Goal: Task Accomplishment & Management: Manage account settings

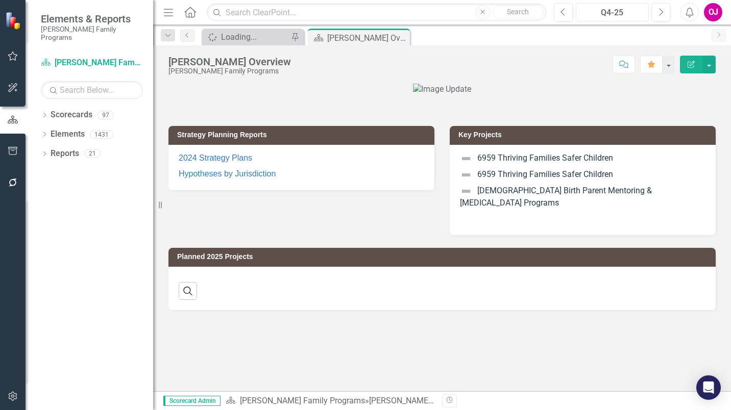
click at [620, 15] on div "Q4-25" at bounding box center [612, 13] width 66 height 12
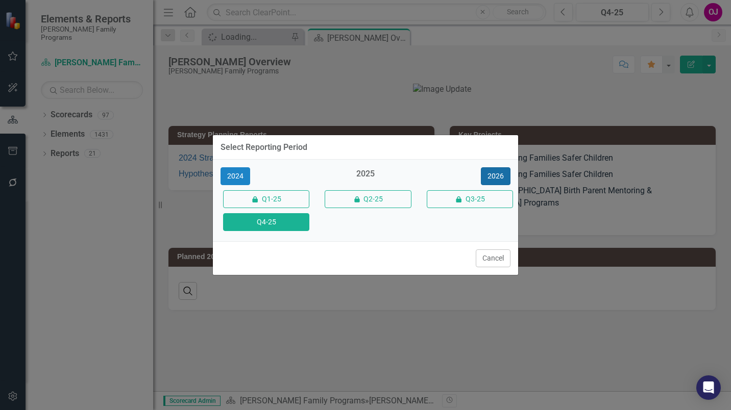
click at [494, 181] on button "2026" at bounding box center [496, 176] width 30 height 18
click at [268, 223] on button "Q4-26" at bounding box center [266, 222] width 86 height 18
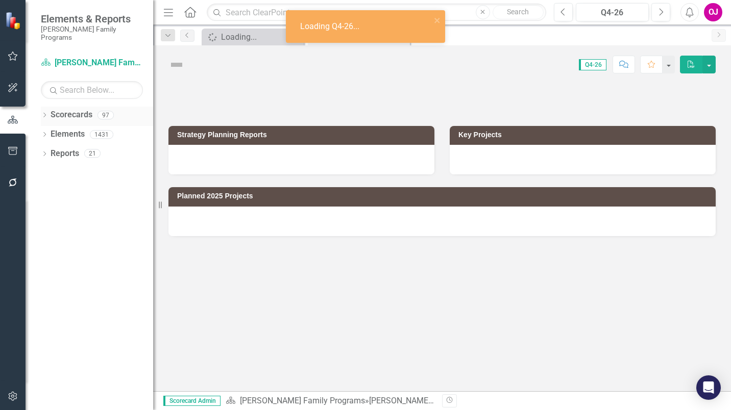
click at [41, 113] on icon "Dropdown" at bounding box center [44, 116] width 7 height 6
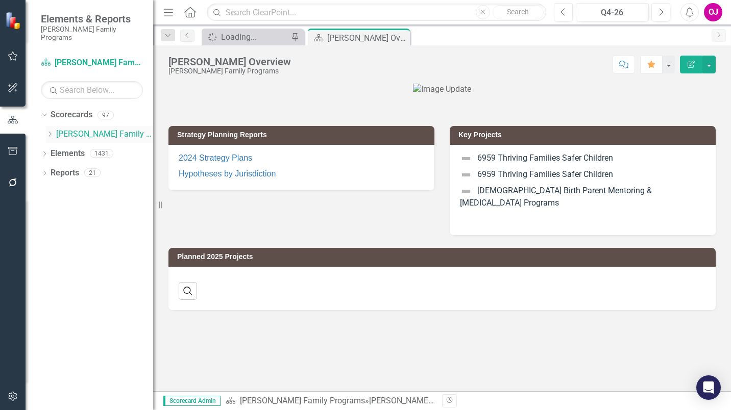
click at [49, 131] on icon "Dropdown" at bounding box center [50, 134] width 8 height 6
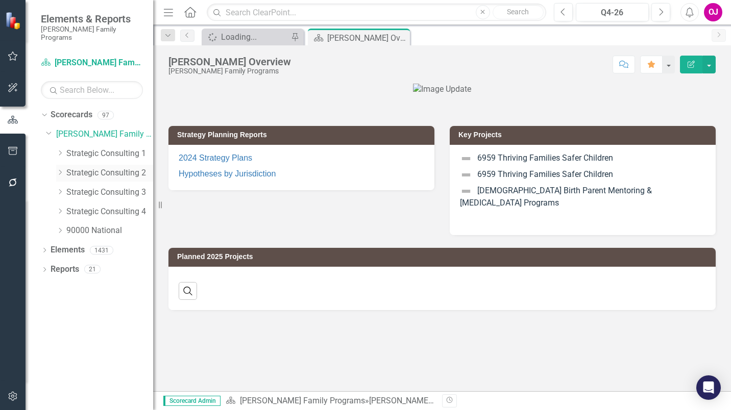
click at [58, 169] on icon "Dropdown" at bounding box center [60, 172] width 8 height 6
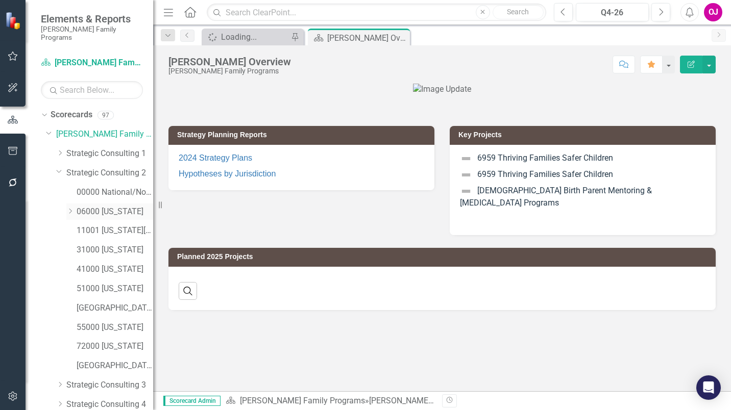
click at [68, 208] on icon "Dropdown" at bounding box center [70, 211] width 8 height 6
click at [118, 303] on link "06067 [GEOGRAPHIC_DATA]" at bounding box center [120, 309] width 66 height 12
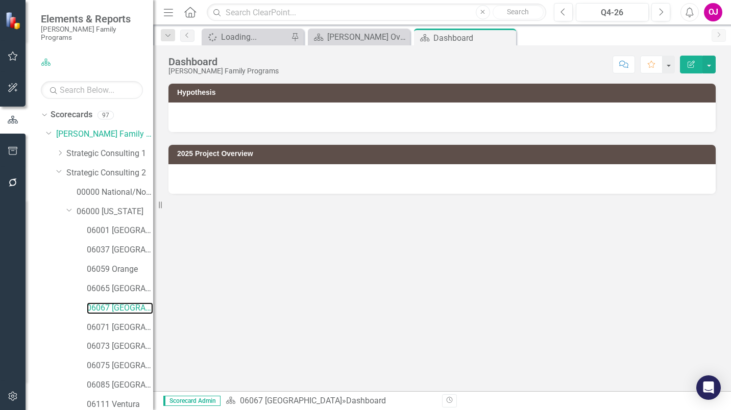
scroll to position [248, 0]
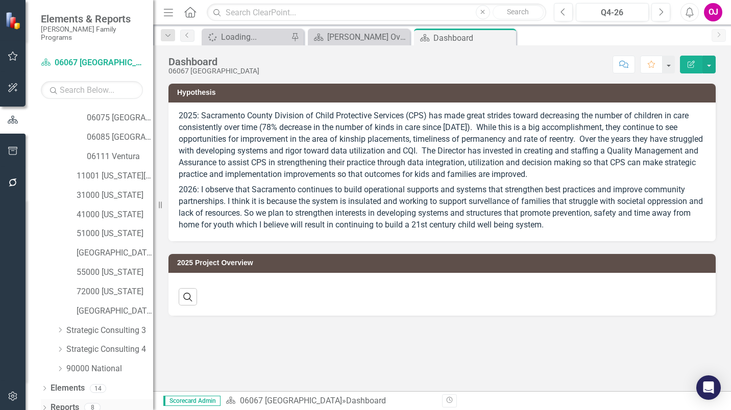
click at [44, 406] on icon "Dropdown" at bounding box center [44, 409] width 7 height 6
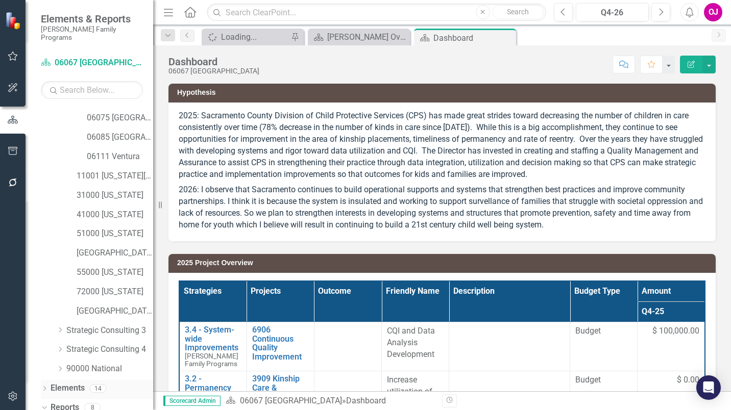
scroll to position [376, 0]
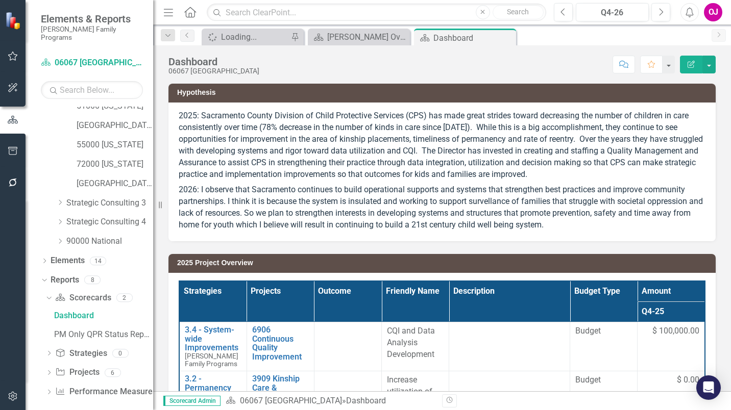
click at [46, 371] on icon "Dropdown" at bounding box center [48, 374] width 7 height 6
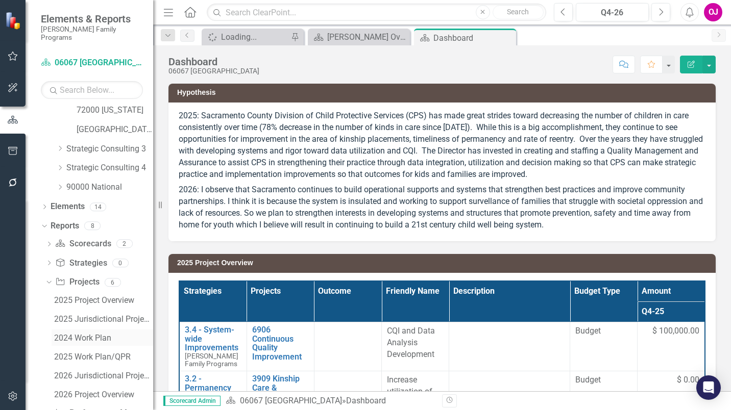
scroll to position [451, 0]
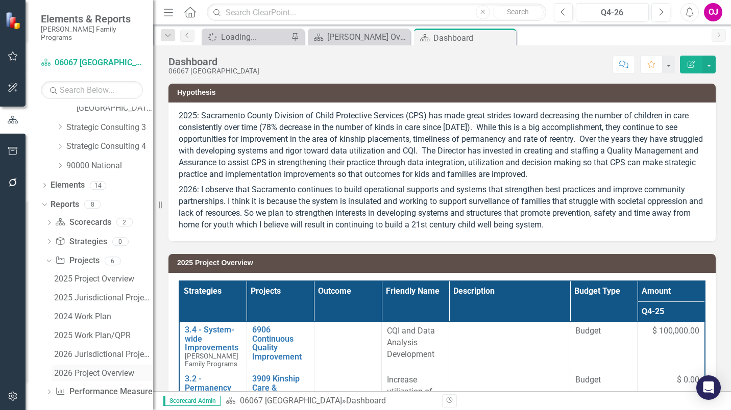
click at [113, 369] on div "2026 Project Overview" at bounding box center [103, 373] width 99 height 9
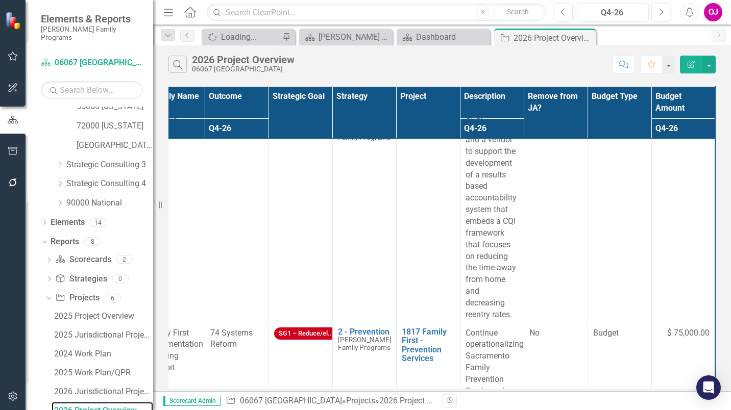
scroll to position [102, 36]
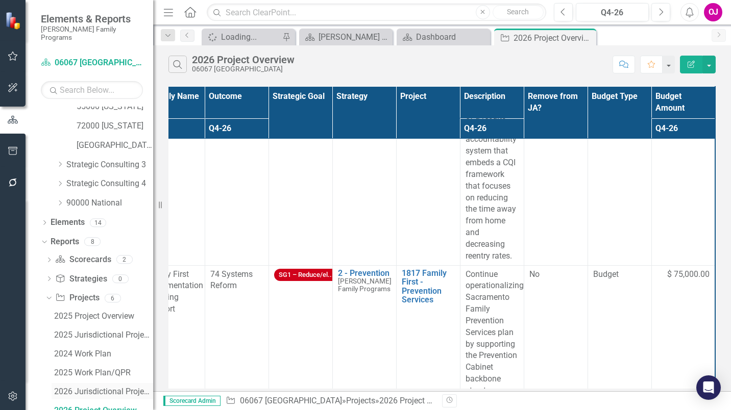
click at [115, 387] on div "2026 Jurisdictional Projects Assessment" at bounding box center [103, 391] width 99 height 9
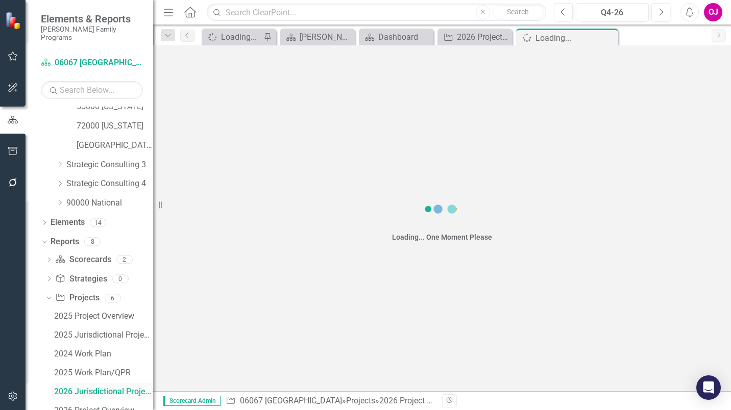
scroll to position [395, 0]
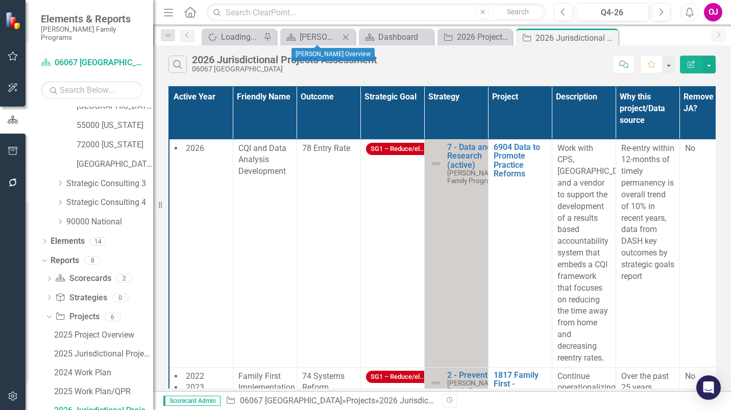
click at [345, 37] on icon "Close" at bounding box center [345, 37] width 10 height 8
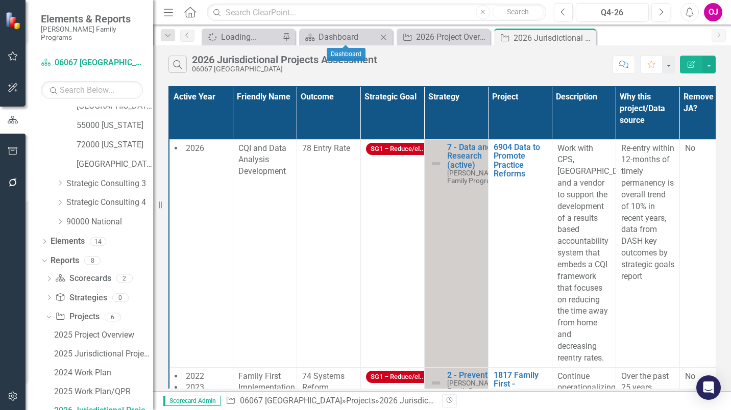
click at [384, 38] on icon "Close" at bounding box center [383, 37] width 10 height 8
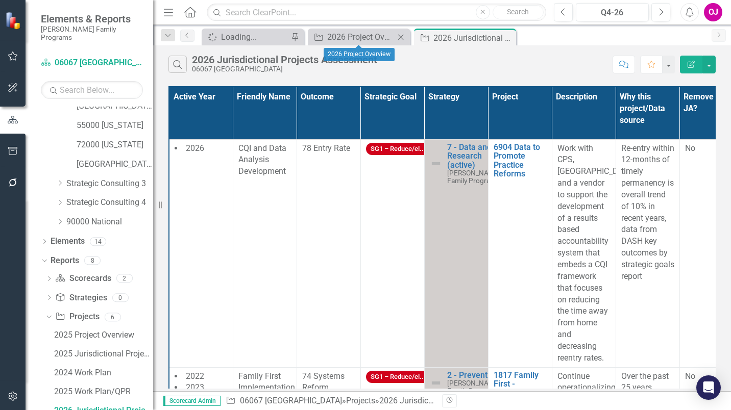
click at [401, 37] on icon at bounding box center [401, 37] width 6 height 6
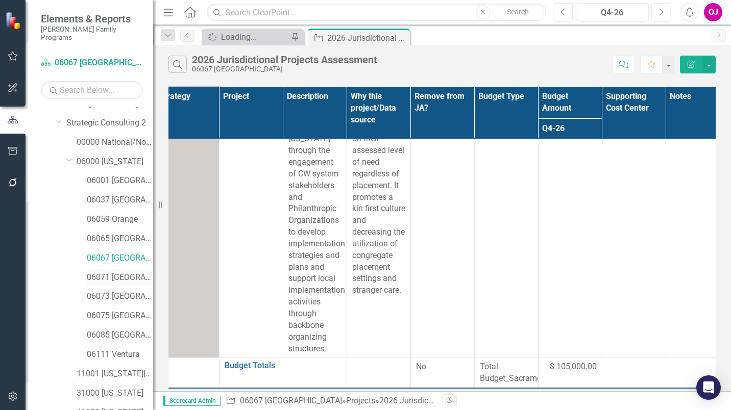
scroll to position [38, 0]
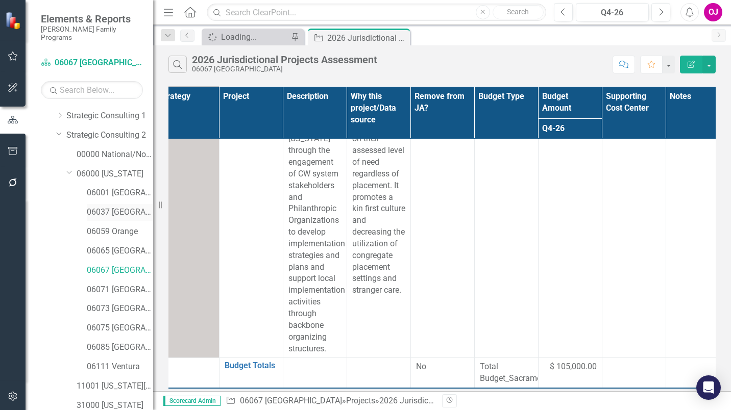
click at [123, 207] on link "06037 [GEOGRAPHIC_DATA]" at bounding box center [120, 213] width 66 height 12
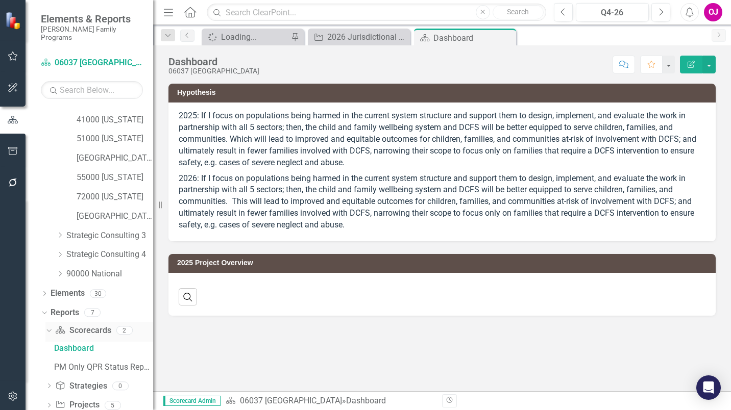
scroll to position [376, 0]
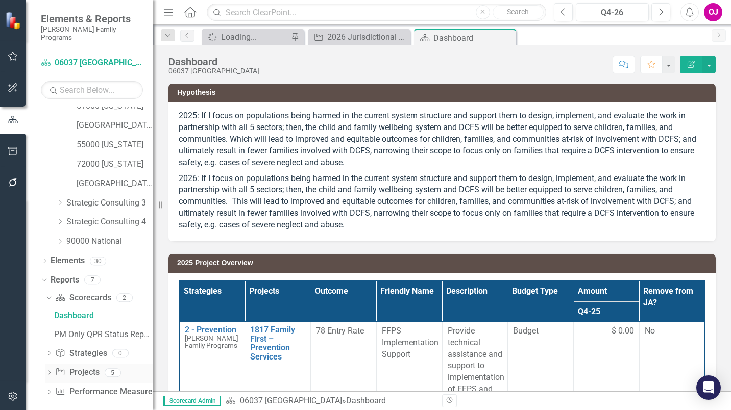
click at [50, 371] on icon "Dropdown" at bounding box center [48, 374] width 7 height 6
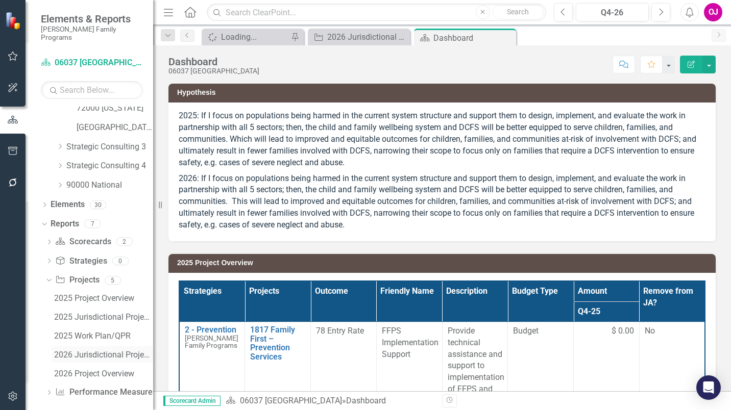
scroll to position [432, 0]
click at [112, 350] on div "2026 Jurisdictional Projects Assessment" at bounding box center [103, 354] width 99 height 9
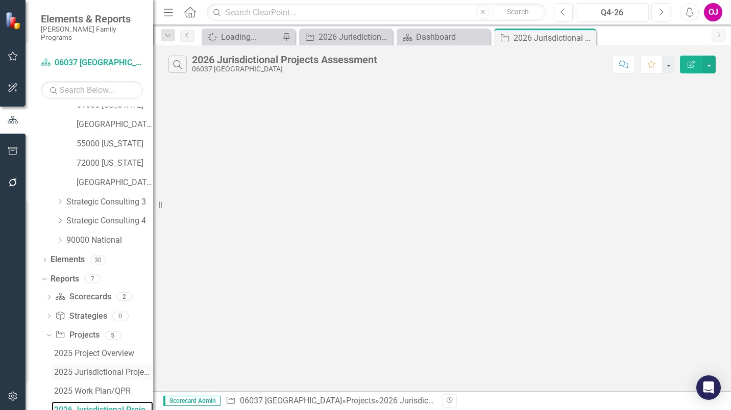
scroll to position [376, 0]
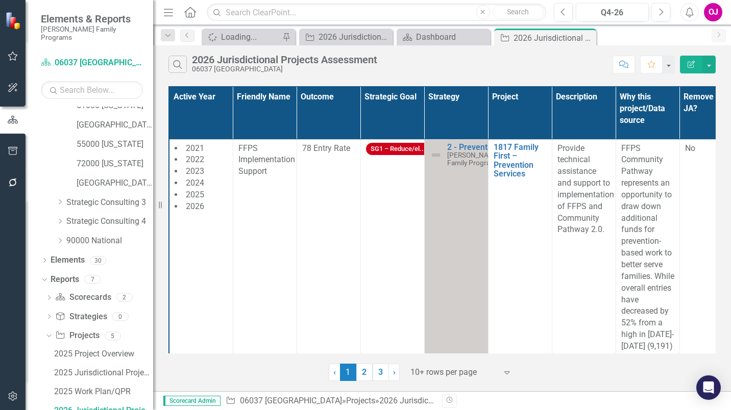
click at [505, 376] on icon "Expand" at bounding box center [507, 372] width 10 height 8
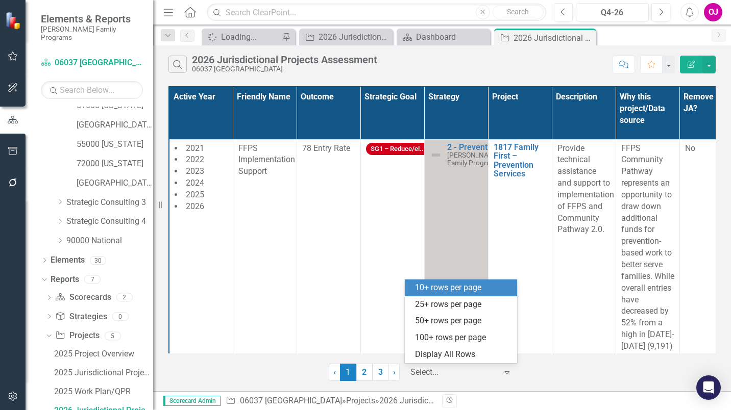
click at [476, 364] on div "Select..." at bounding box center [453, 373] width 97 height 18
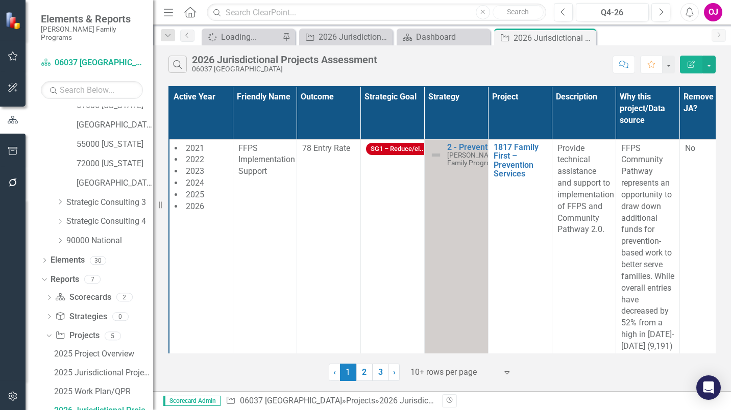
click at [510, 374] on icon "Expand" at bounding box center [507, 372] width 10 height 8
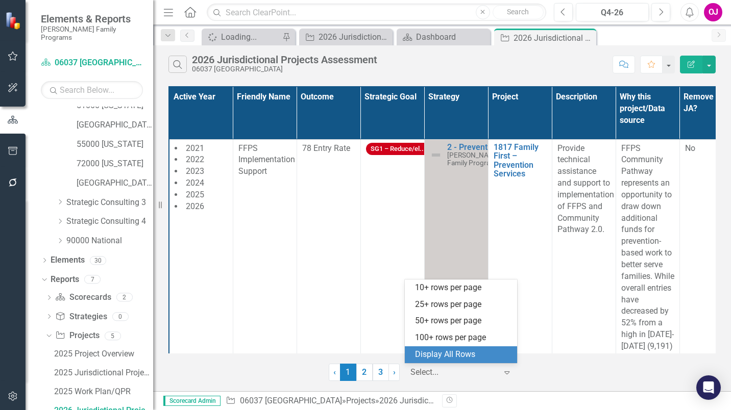
click at [439, 356] on div "Display All Rows" at bounding box center [463, 355] width 96 height 12
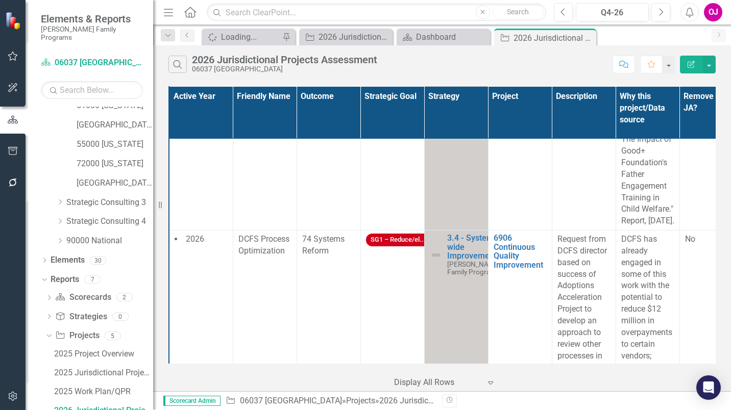
scroll to position [3828, 0]
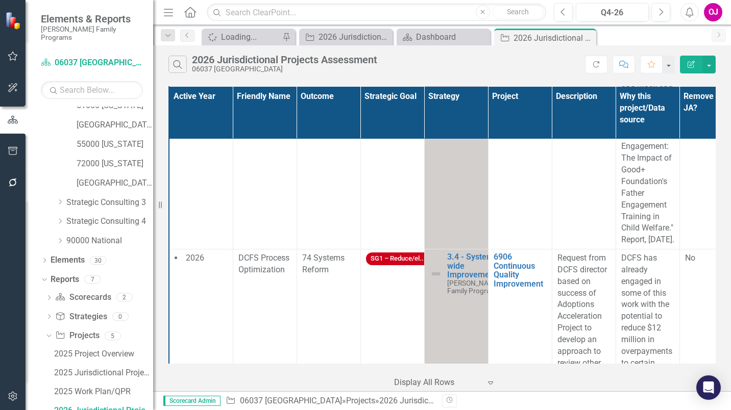
click at [517, 103] on th "Project" at bounding box center [520, 112] width 64 height 53
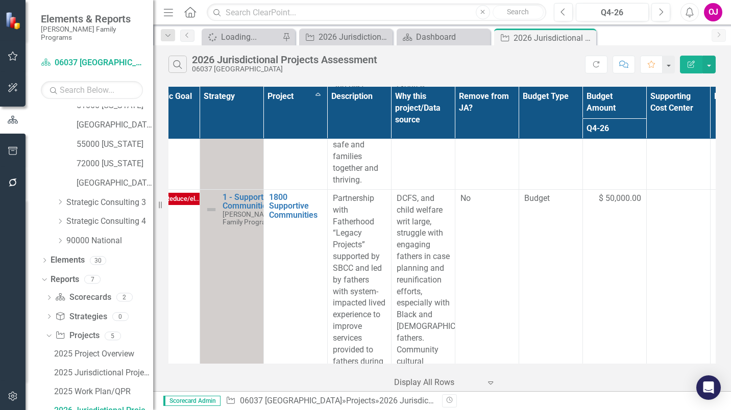
scroll to position [306, 268]
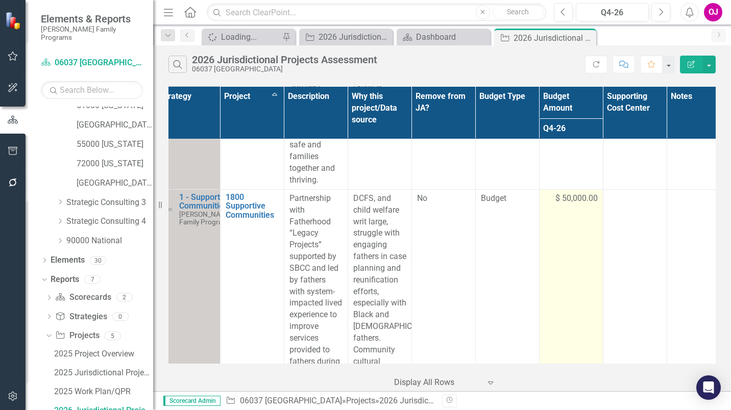
click at [584, 200] on span "$ 50,000.00" at bounding box center [576, 199] width 42 height 12
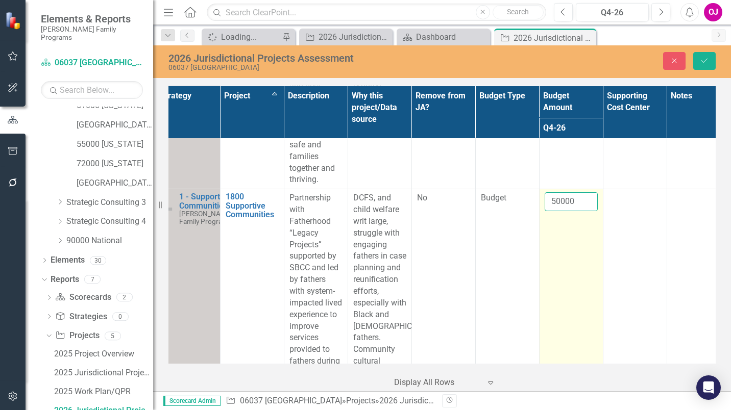
drag, startPoint x: 584, startPoint y: 200, endPoint x: 575, endPoint y: 199, distance: 9.8
click at [575, 199] on input "50000" at bounding box center [571, 201] width 53 height 19
drag, startPoint x: 579, startPoint y: 200, endPoint x: 545, endPoint y: 203, distance: 34.8
click at [545, 203] on div "50000" at bounding box center [571, 201] width 53 height 19
click at [556, 201] on input "50000" at bounding box center [571, 201] width 53 height 19
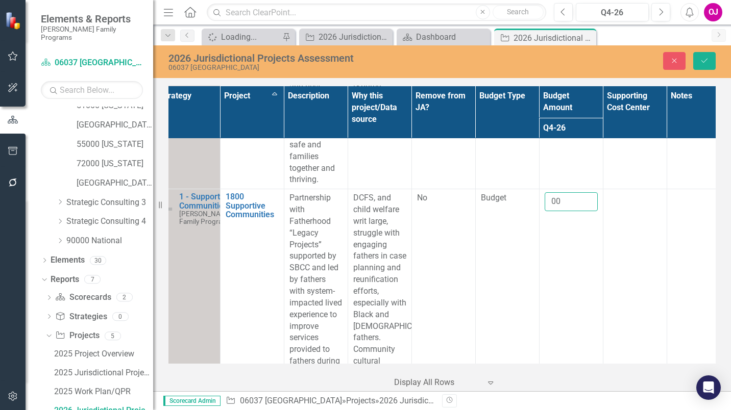
type input "0"
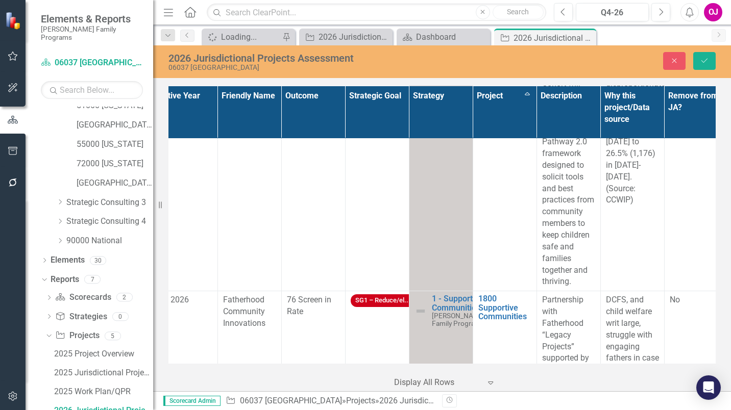
scroll to position [204, 0]
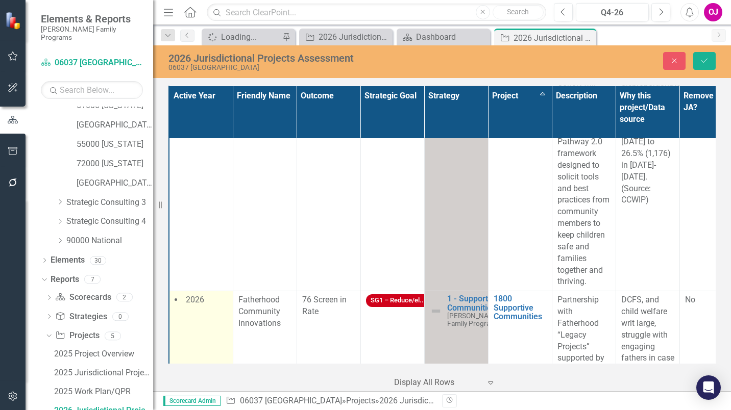
click at [207, 299] on li "2026" at bounding box center [201, 300] width 53 height 12
click at [210, 305] on icon "Remove 2026" at bounding box center [210, 304] width 10 height 13
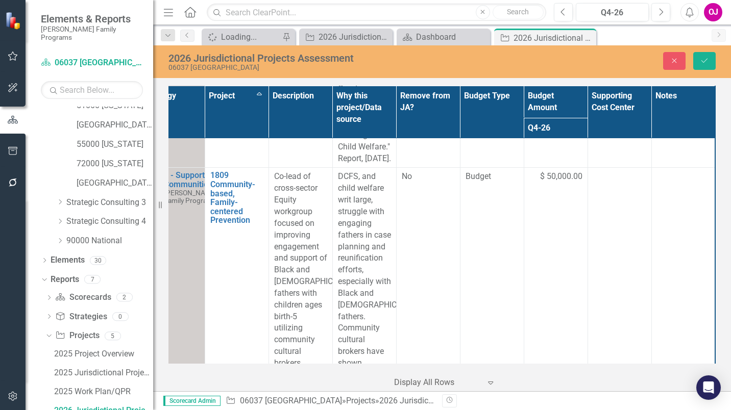
scroll to position [766, 291]
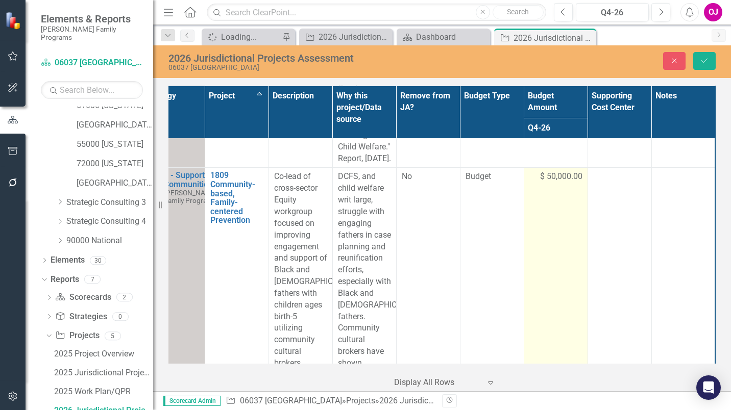
click at [551, 183] on span "$ 50,000.00" at bounding box center [561, 177] width 42 height 12
click at [547, 190] on input "50000" at bounding box center [555, 180] width 53 height 19
click at [534, 190] on input "50000" at bounding box center [555, 180] width 53 height 19
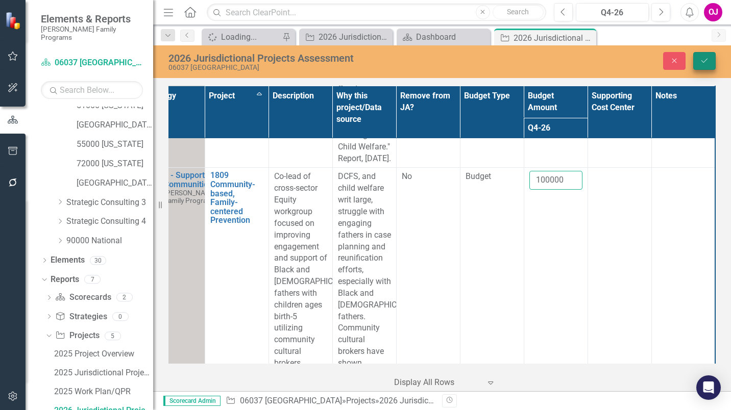
type input "100000"
click at [700, 63] on button "Save" at bounding box center [704, 61] width 22 height 18
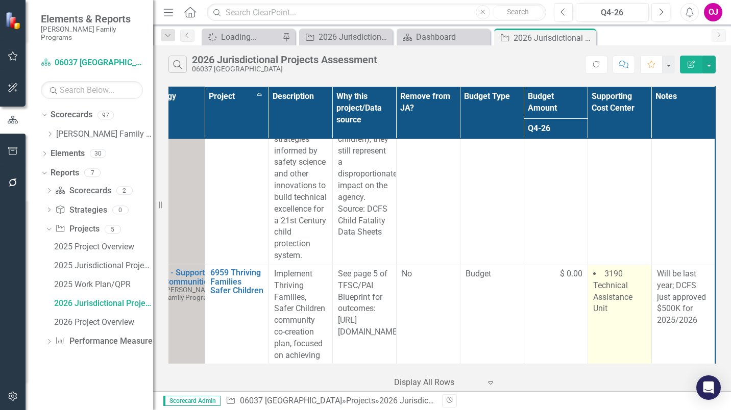
scroll to position [4760, 291]
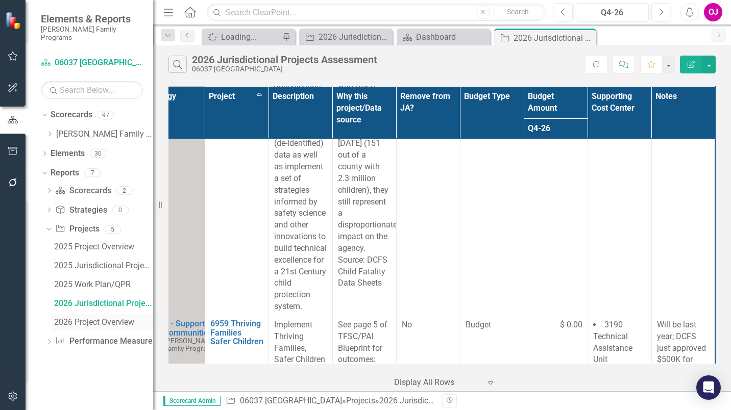
click at [102, 318] on div "2026 Project Overview" at bounding box center [103, 322] width 99 height 9
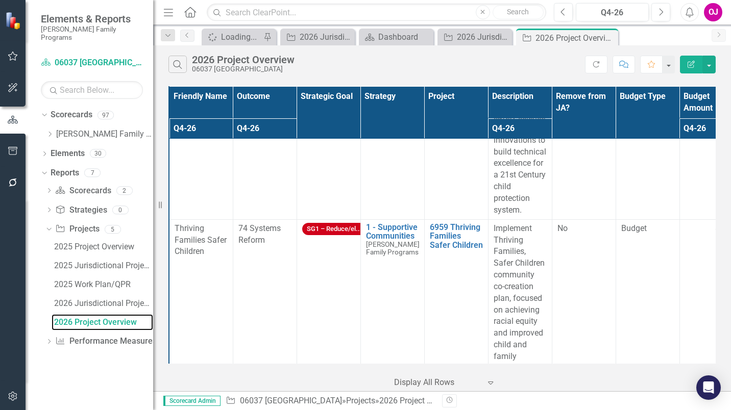
scroll to position [408, 0]
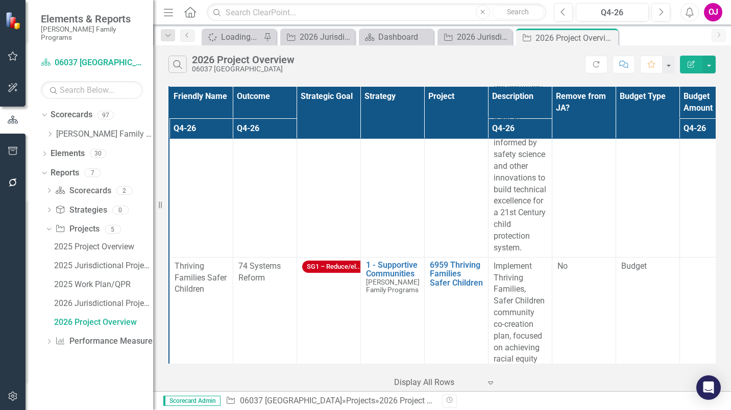
click at [454, 100] on th "Project" at bounding box center [456, 112] width 64 height 53
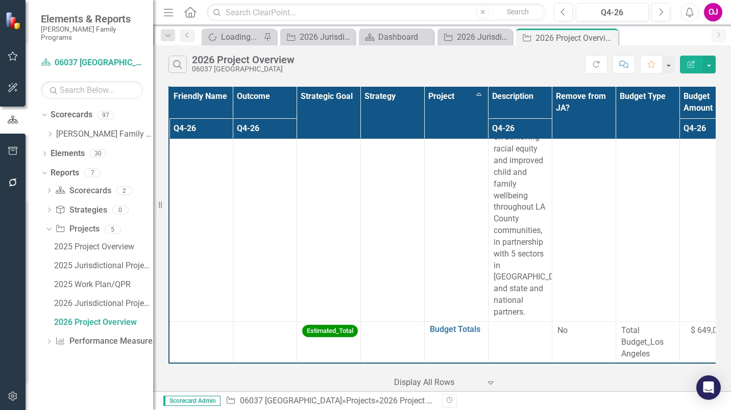
scroll to position [3071, 36]
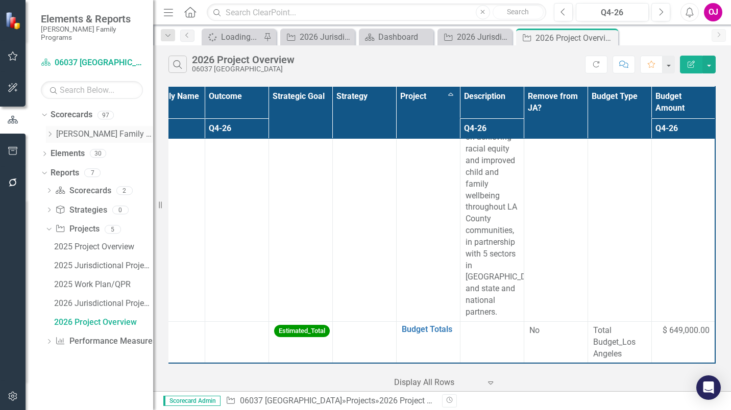
click at [50, 131] on icon "Dropdown" at bounding box center [50, 134] width 8 height 6
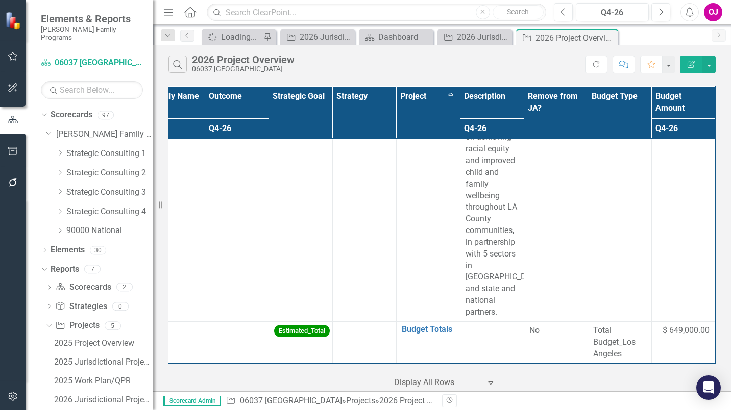
click at [58, 155] on div "Dropdown Strategic Consulting 1" at bounding box center [99, 154] width 107 height 19
click at [59, 169] on icon "Dropdown" at bounding box center [60, 172] width 8 height 6
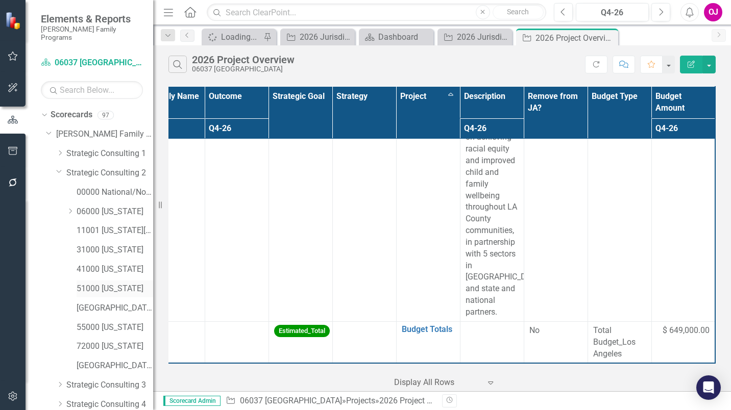
click at [116, 283] on link "51000 [US_STATE]" at bounding box center [115, 289] width 77 height 12
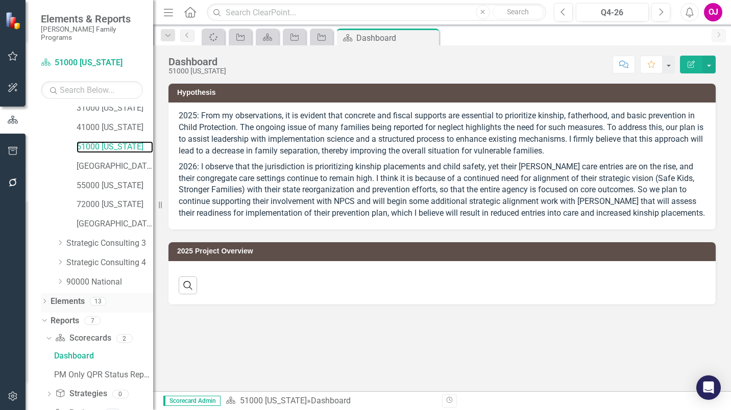
scroll to position [182, 0]
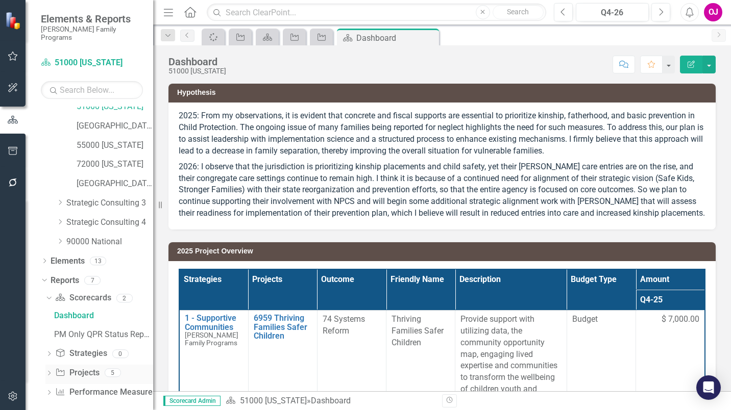
click at [48, 372] on icon "Dropdown" at bounding box center [48, 375] width 7 height 6
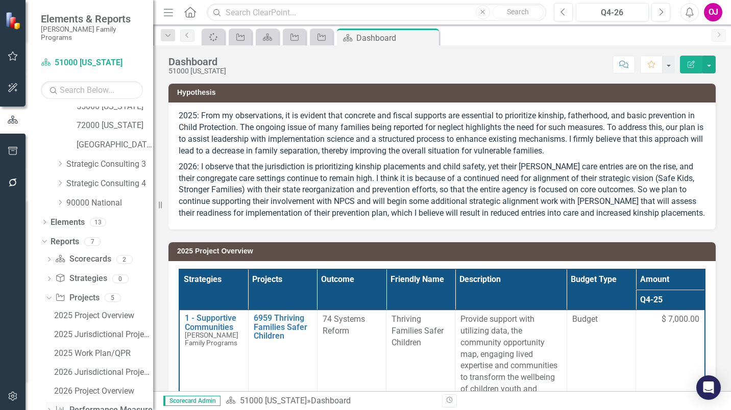
scroll to position [239, 0]
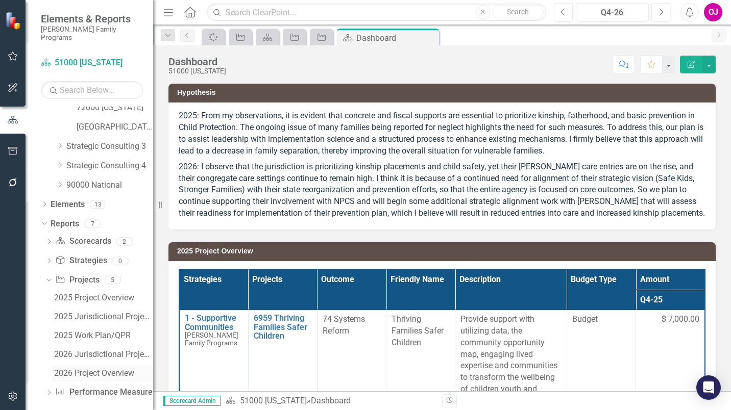
click at [79, 369] on div "2026 Project Overview" at bounding box center [103, 373] width 99 height 9
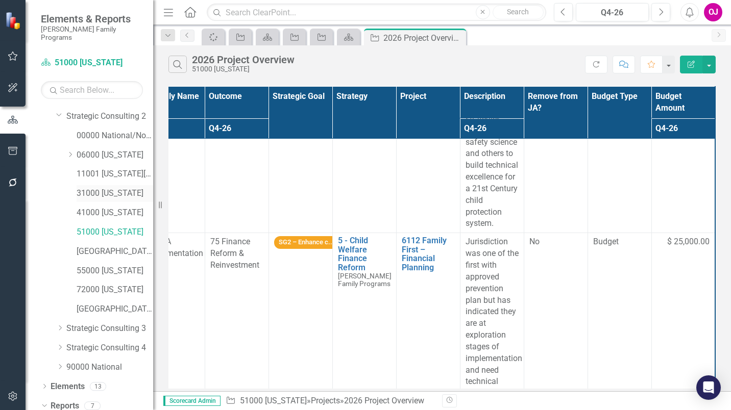
scroll to position [49, 0]
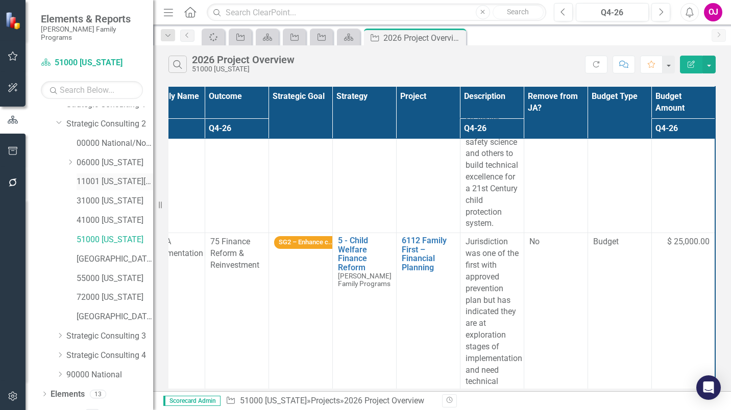
drag, startPoint x: 111, startPoint y: 172, endPoint x: 118, endPoint y: 168, distance: 8.0
click at [111, 176] on link "11001 [US_STATE][GEOGRAPHIC_DATA]" at bounding box center [115, 182] width 77 height 12
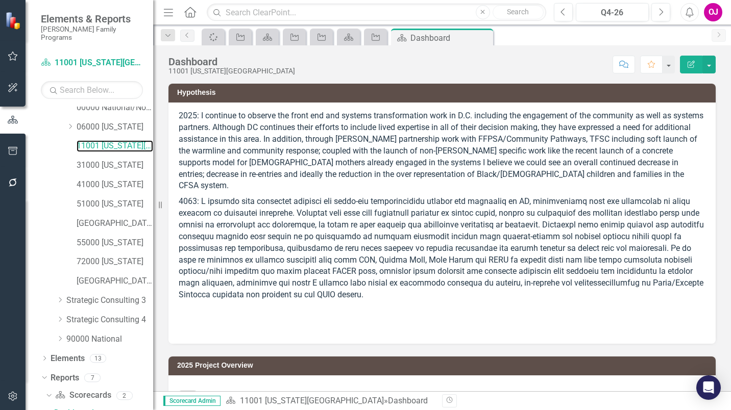
scroll to position [88, 0]
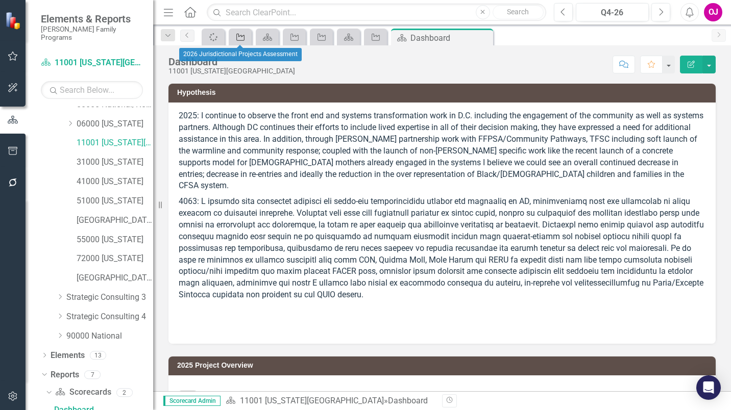
click at [243, 40] on icon "Project" at bounding box center [240, 37] width 10 height 8
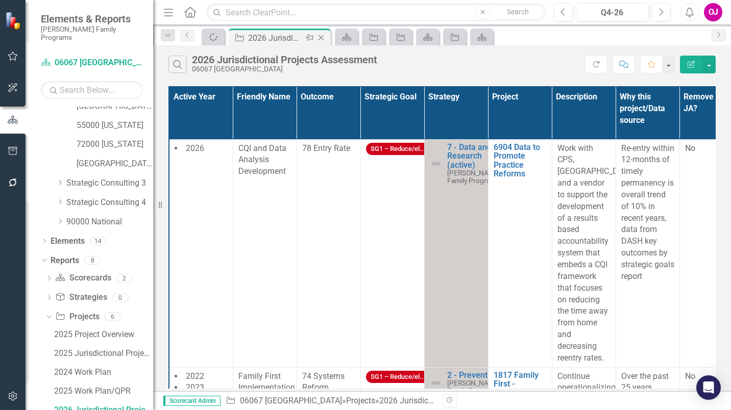
click at [324, 39] on icon "Close" at bounding box center [321, 38] width 10 height 8
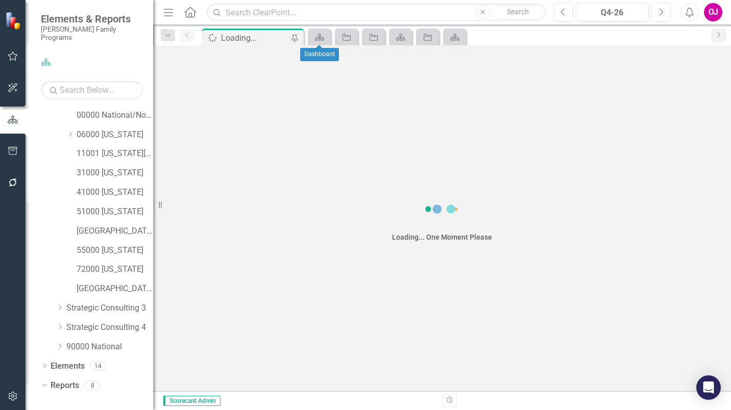
scroll to position [146, 0]
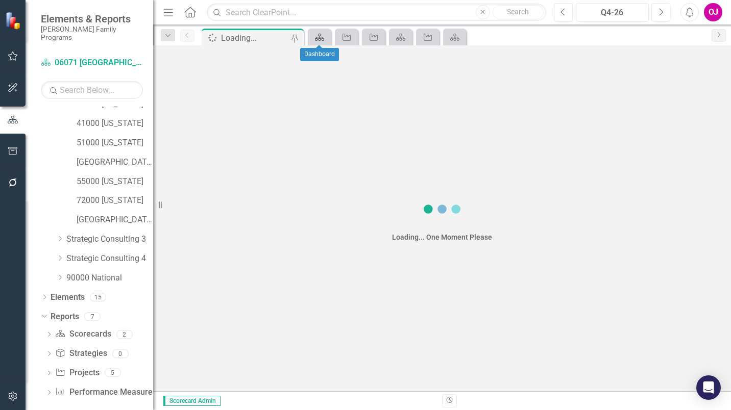
click at [322, 42] on div "Scorecard" at bounding box center [317, 37] width 14 height 13
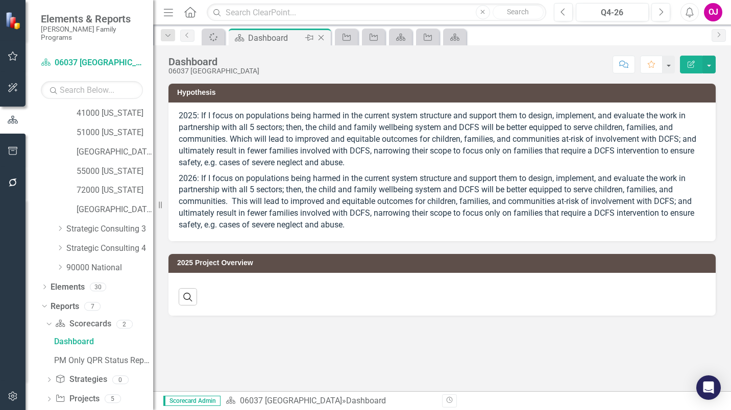
scroll to position [88, 0]
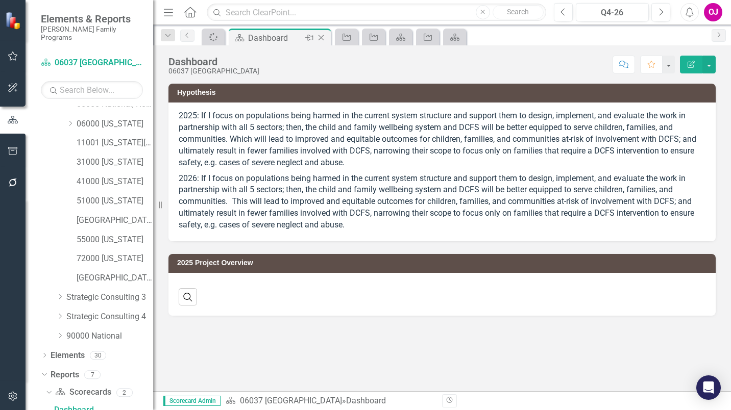
click at [319, 38] on icon "Close" at bounding box center [321, 38] width 10 height 8
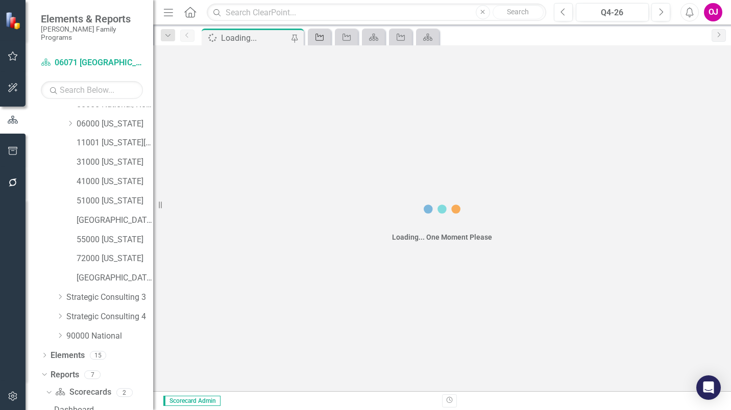
click at [324, 40] on icon "Project" at bounding box center [319, 37] width 10 height 8
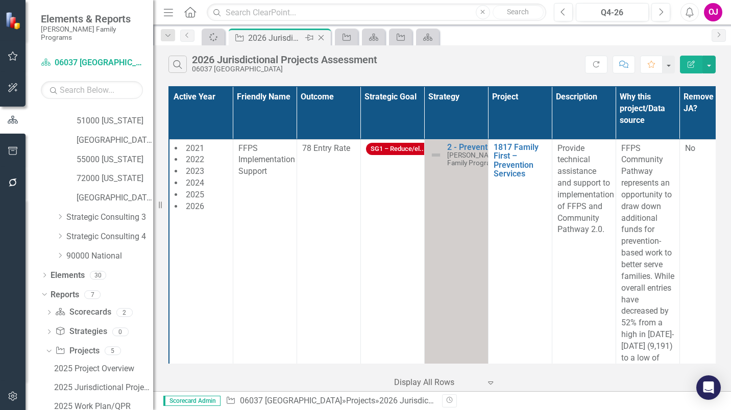
click at [322, 40] on icon "Close" at bounding box center [321, 38] width 10 height 8
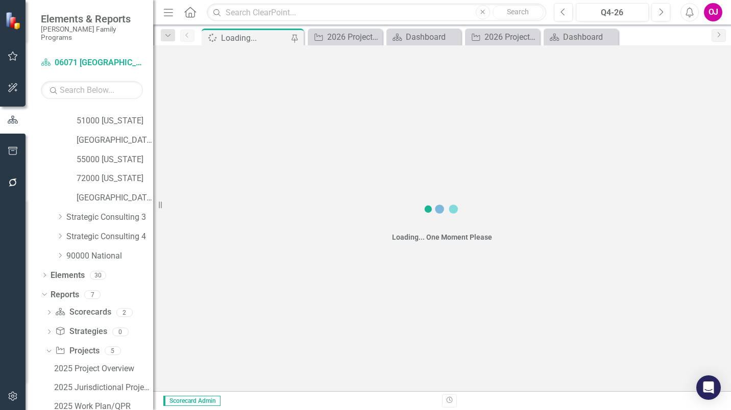
scroll to position [183, 0]
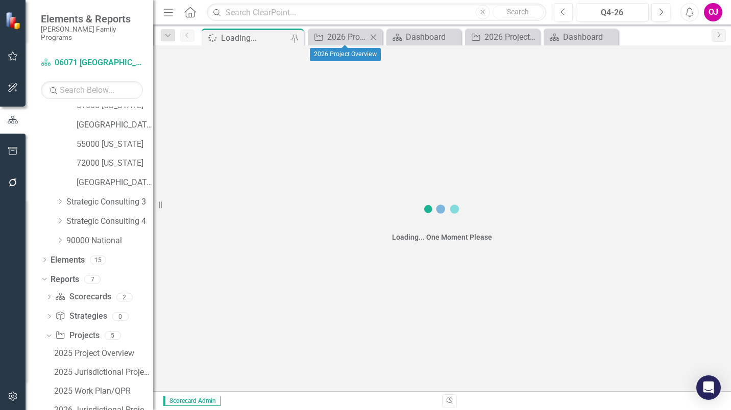
click at [375, 38] on icon "Close" at bounding box center [373, 37] width 10 height 8
click at [392, 39] on icon "Close" at bounding box center [392, 37] width 10 height 8
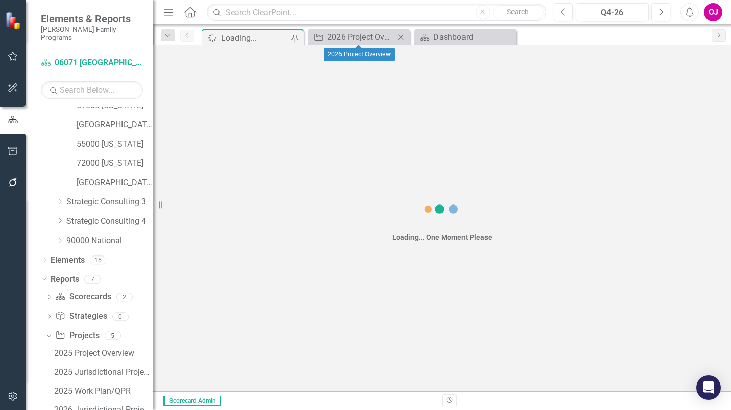
click at [402, 38] on icon at bounding box center [401, 37] width 6 height 6
click at [359, 38] on div "Dashboard" at bounding box center [360, 37] width 67 height 13
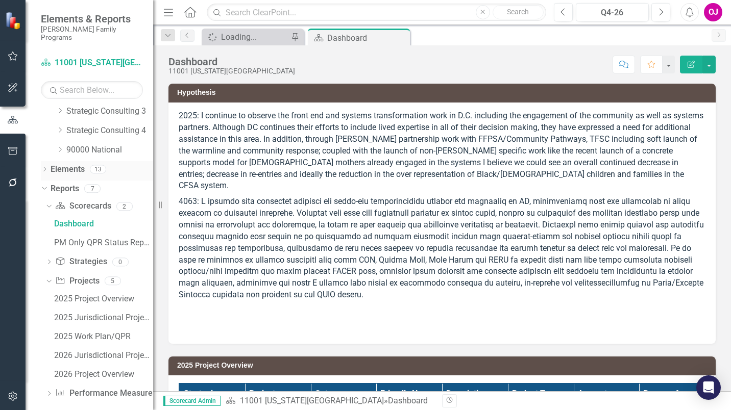
scroll to position [275, 0]
click at [103, 350] on div "2026 Jurisdictional Projects Assessment" at bounding box center [103, 354] width 99 height 9
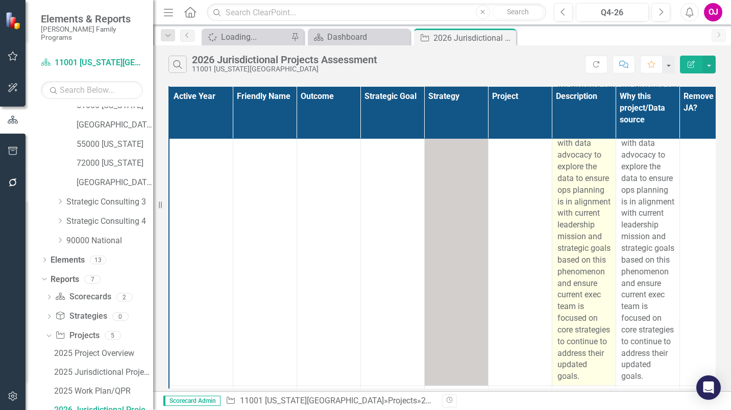
scroll to position [1536, 0]
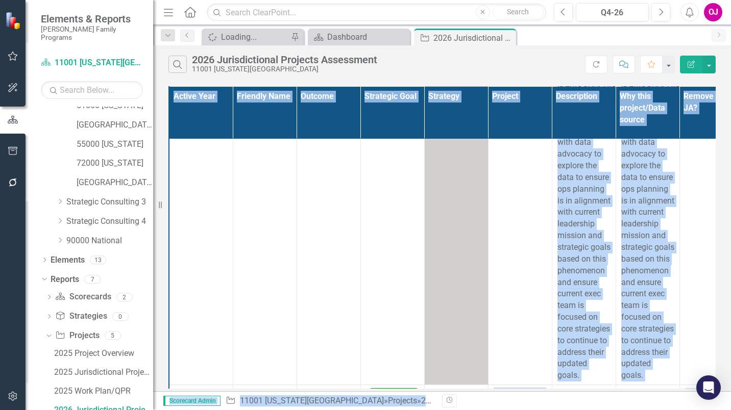
drag, startPoint x: 476, startPoint y: 389, endPoint x: 603, endPoint y: 392, distance: 127.1
click at [603, 392] on div "Menu Home Search Close Search Previous Q4-26 Next Alerts OJ User Edit Profile D…" at bounding box center [442, 205] width 578 height 410
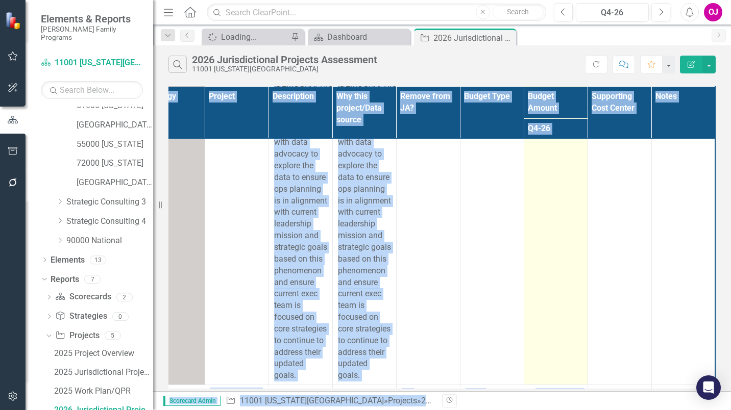
click at [549, 344] on td "$ 7,000.00" at bounding box center [556, 89] width 64 height 589
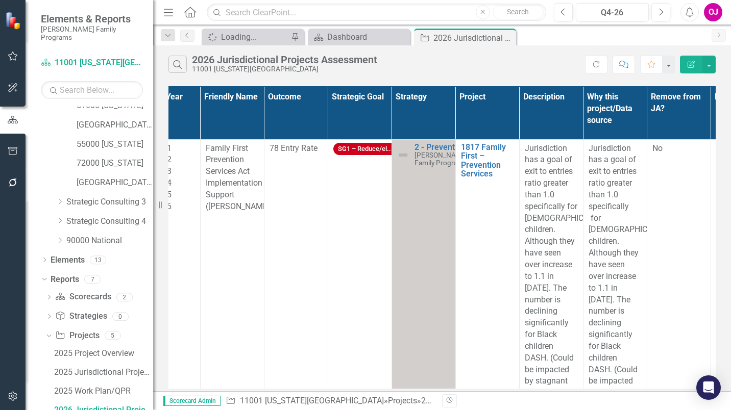
scroll to position [0, 108]
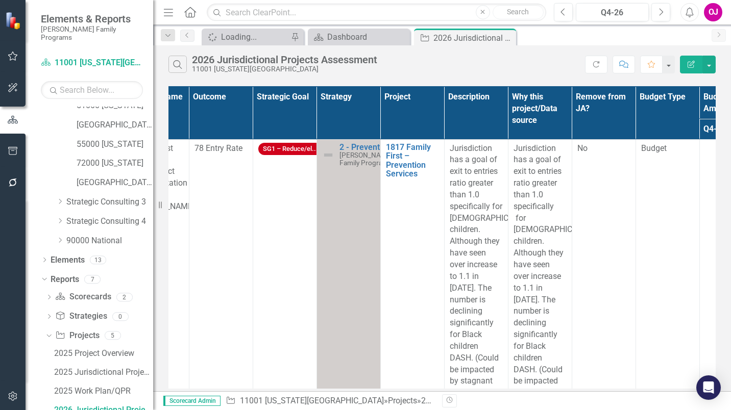
click at [416, 111] on th "Project" at bounding box center [412, 113] width 64 height 53
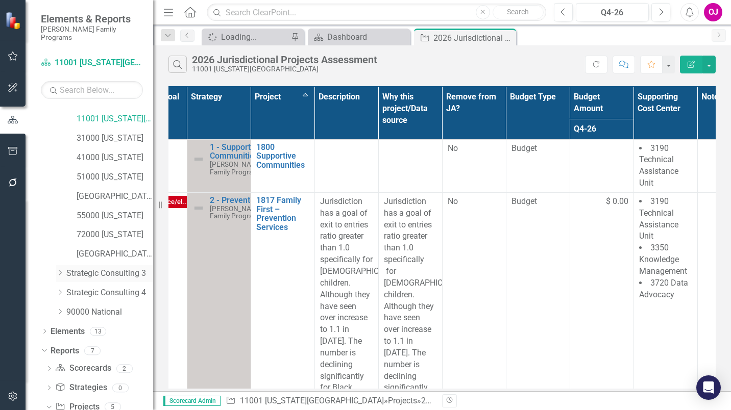
scroll to position [81, 0]
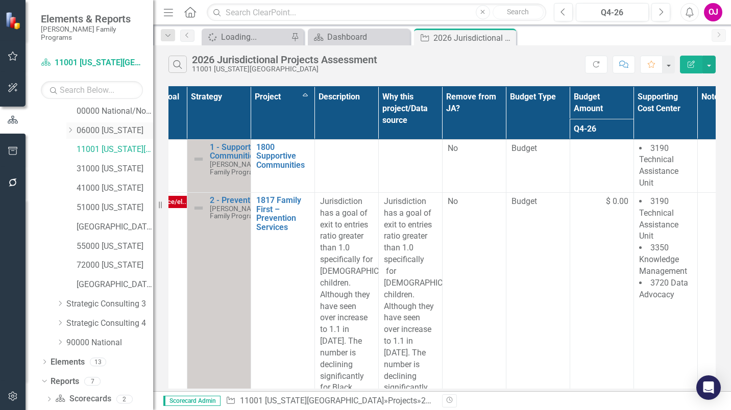
click at [69, 127] on icon "Dropdown" at bounding box center [70, 130] width 8 height 6
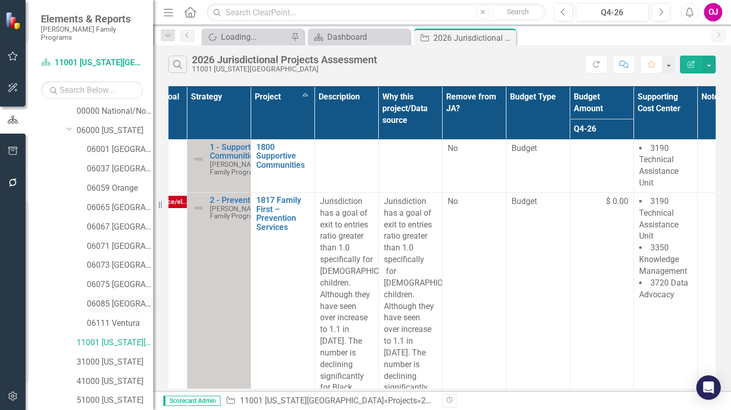
click at [126, 299] on link "06085 [GEOGRAPHIC_DATA][PERSON_NAME]" at bounding box center [120, 305] width 66 height 12
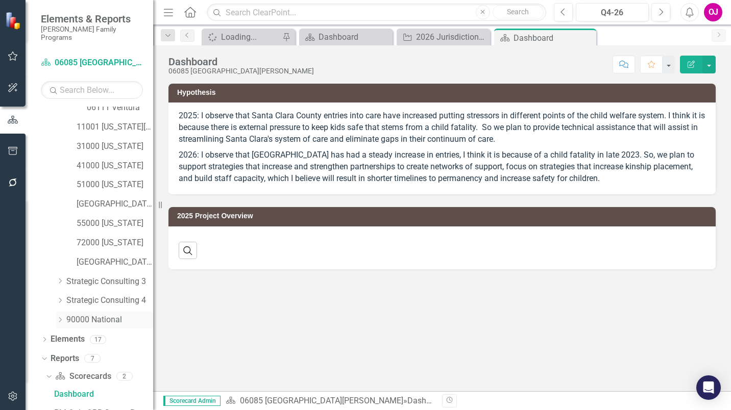
scroll to position [376, 0]
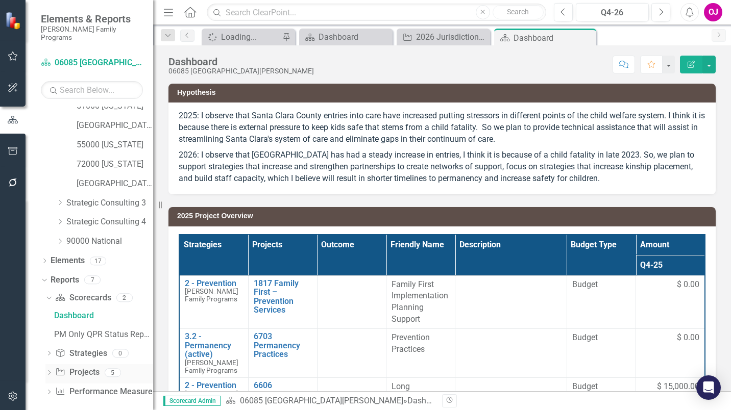
click at [47, 371] on icon "Dropdown" at bounding box center [48, 374] width 7 height 6
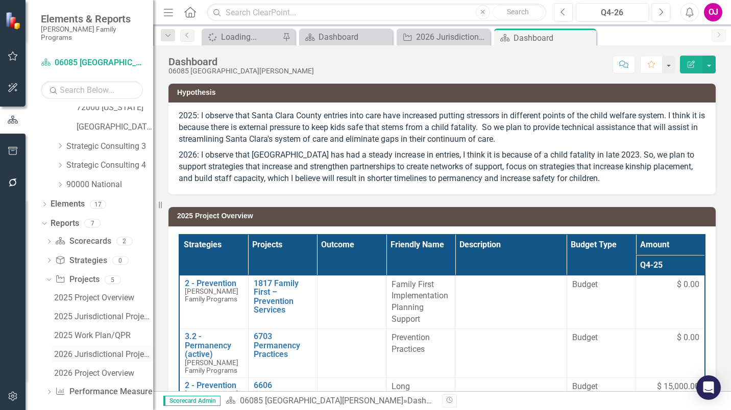
click at [112, 350] on div "2026 Jurisdictional Projects Assessment" at bounding box center [103, 354] width 99 height 9
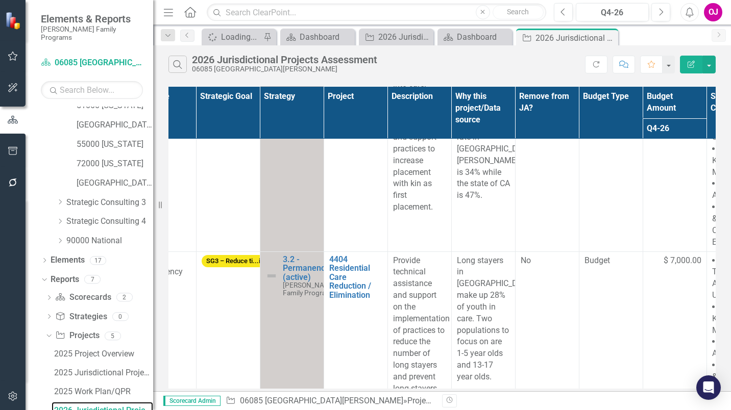
scroll to position [1161, 164]
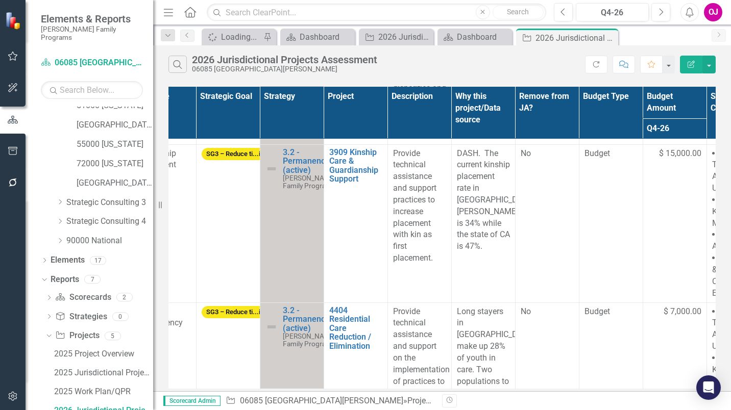
click at [337, 109] on th "Project" at bounding box center [356, 112] width 64 height 53
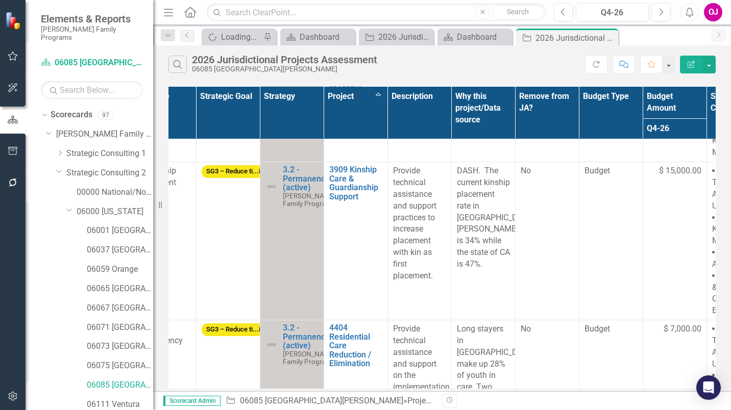
scroll to position [51, 0]
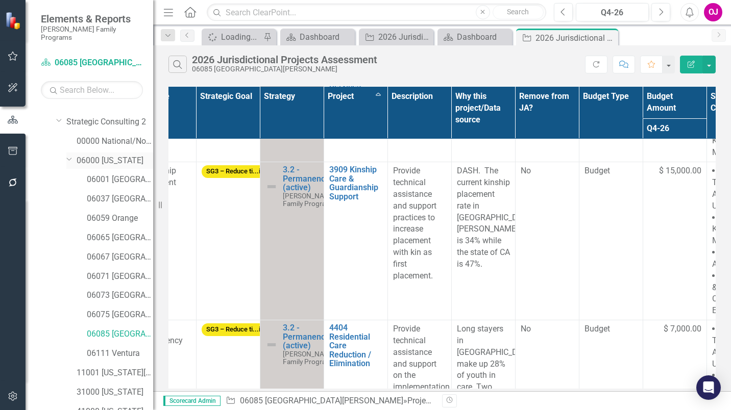
click at [122, 155] on link "06000 [US_STATE]" at bounding box center [115, 161] width 77 height 12
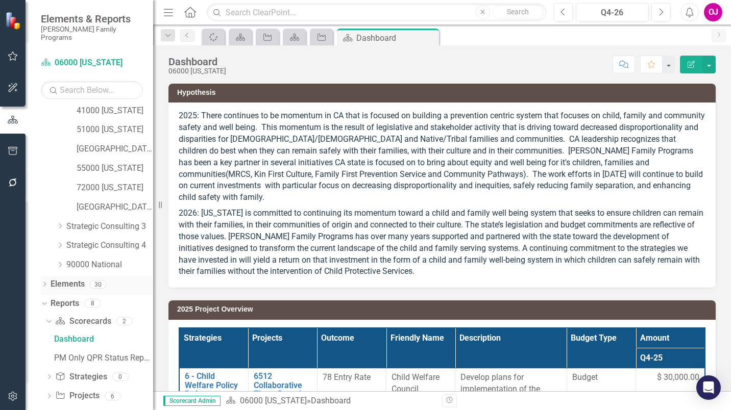
scroll to position [376, 0]
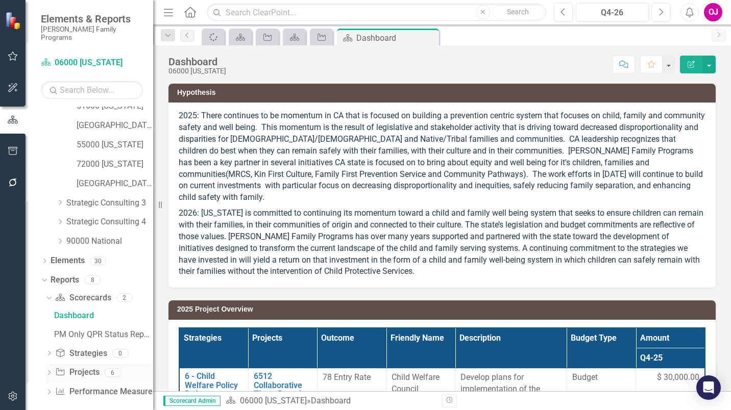
click at [50, 371] on icon "Dropdown" at bounding box center [48, 374] width 7 height 6
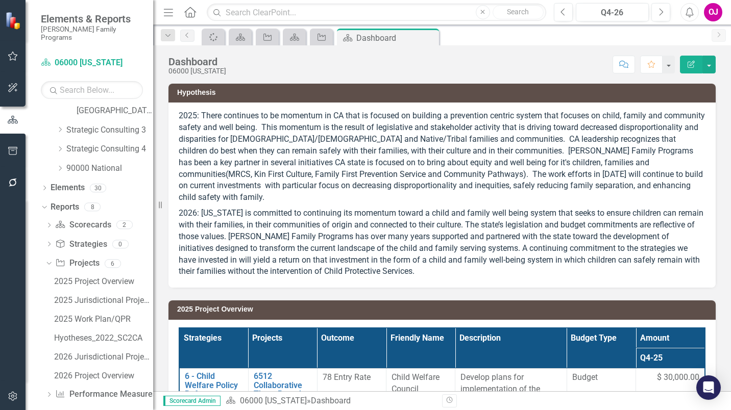
scroll to position [451, 0]
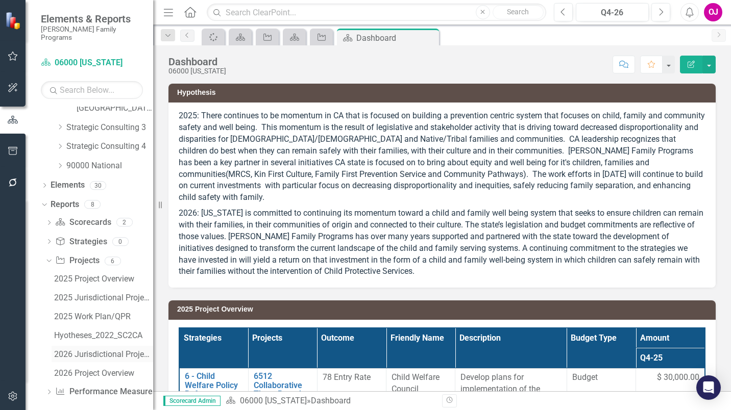
click at [109, 350] on div "2026 Jurisdictional Projects Assessment" at bounding box center [103, 354] width 99 height 9
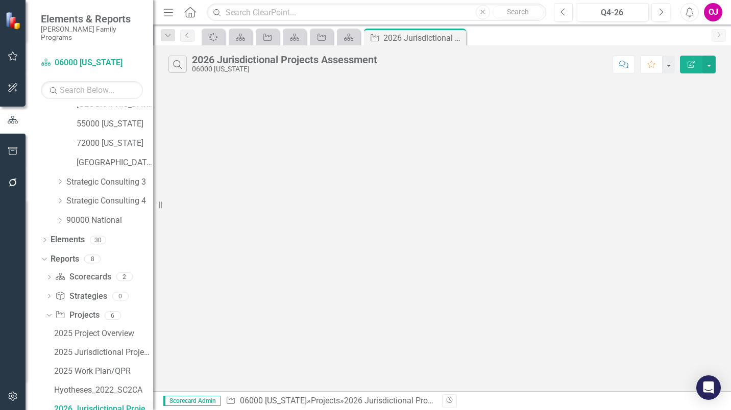
scroll to position [395, 0]
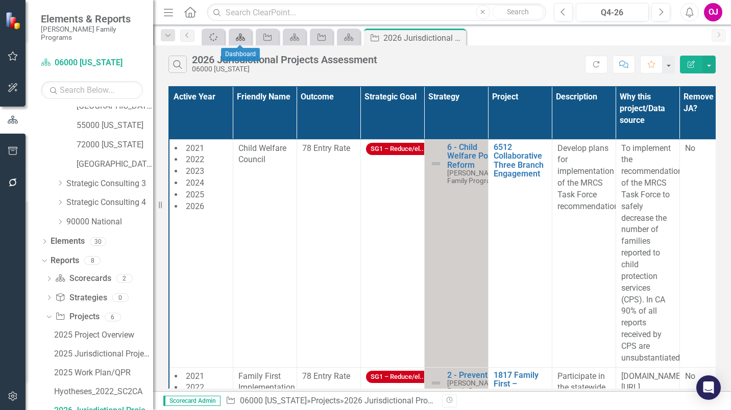
click at [245, 37] on icon "Scorecard" at bounding box center [240, 37] width 10 height 8
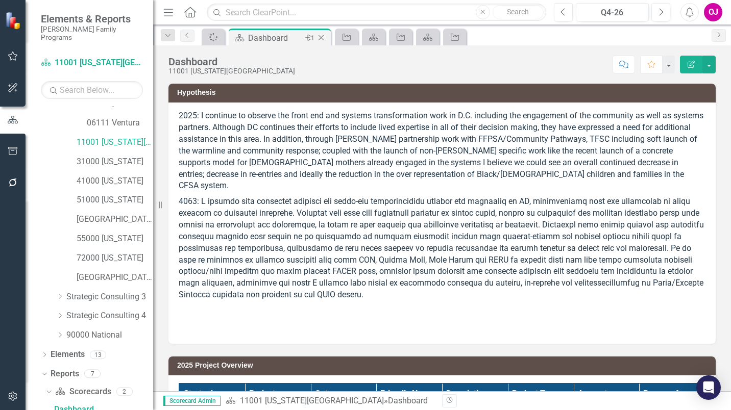
scroll to position [281, 0]
click at [322, 38] on icon "Close" at bounding box center [321, 38] width 10 height 8
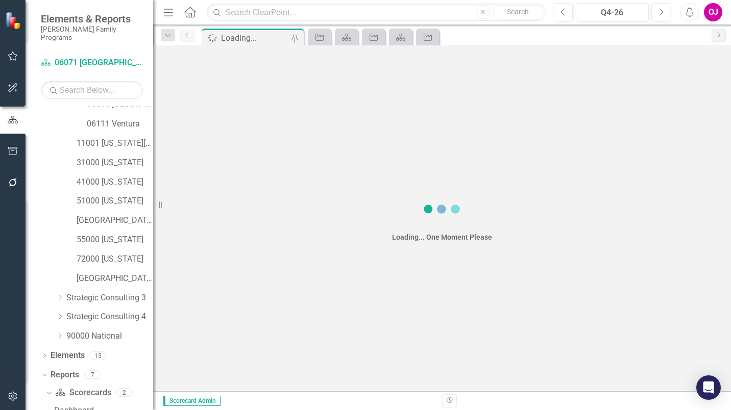
click at [330, 37] on div "Project" at bounding box center [319, 37] width 23 height 17
click at [319, 38] on icon "Project" at bounding box center [319, 37] width 10 height 8
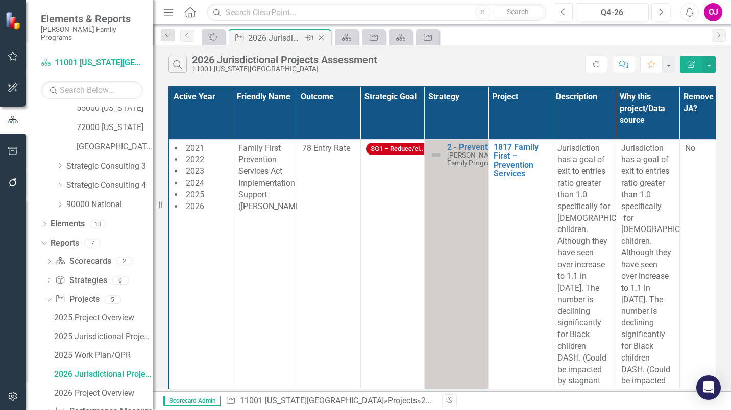
click at [323, 39] on icon "Close" at bounding box center [321, 38] width 10 height 8
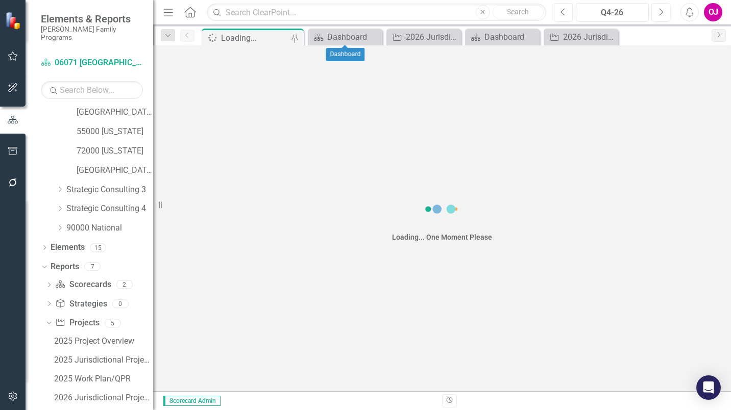
scroll to position [376, 0]
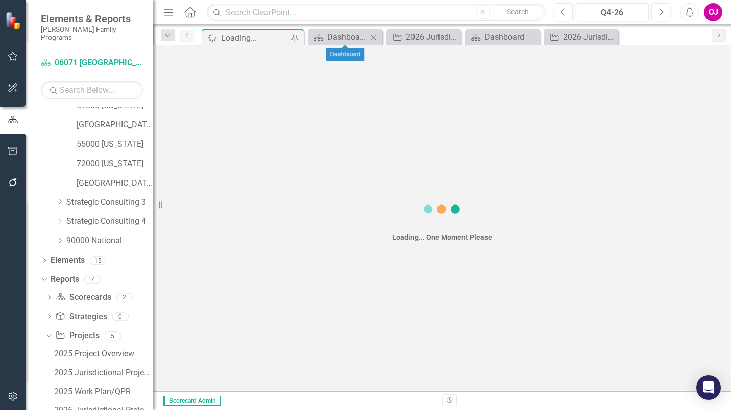
click at [375, 37] on icon "Close" at bounding box center [373, 37] width 10 height 8
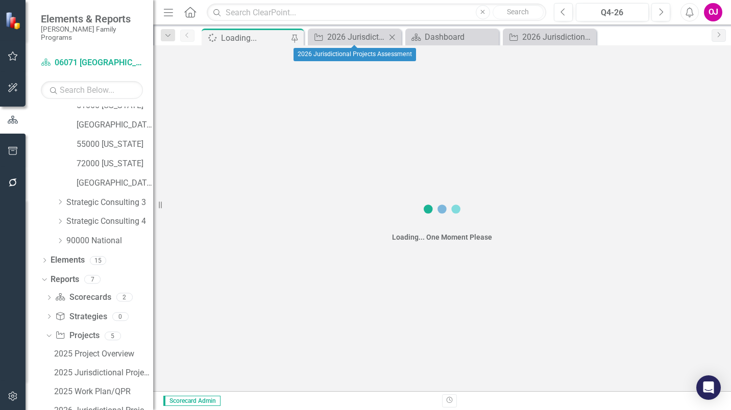
click at [394, 34] on icon "Close" at bounding box center [392, 37] width 10 height 8
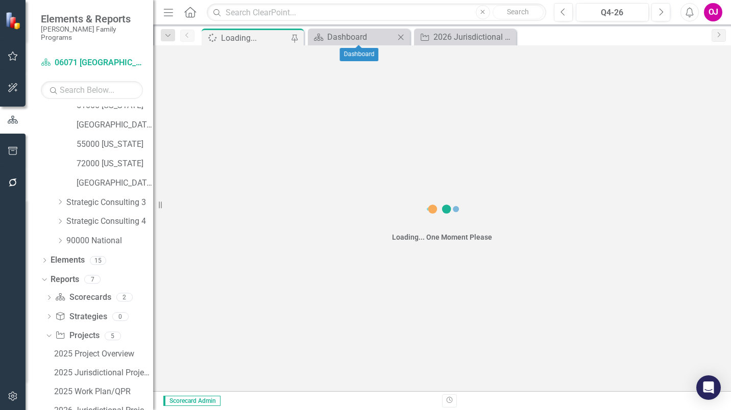
click at [405, 35] on icon "Close" at bounding box center [401, 37] width 10 height 8
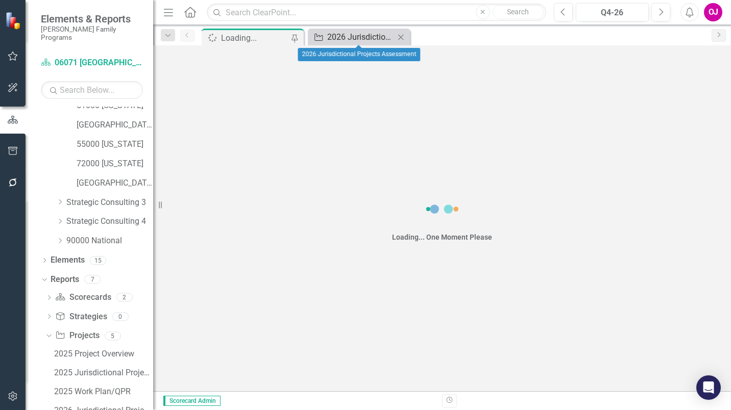
click at [360, 41] on div "2026 Jurisdictional Projects Assessment" at bounding box center [360, 37] width 67 height 13
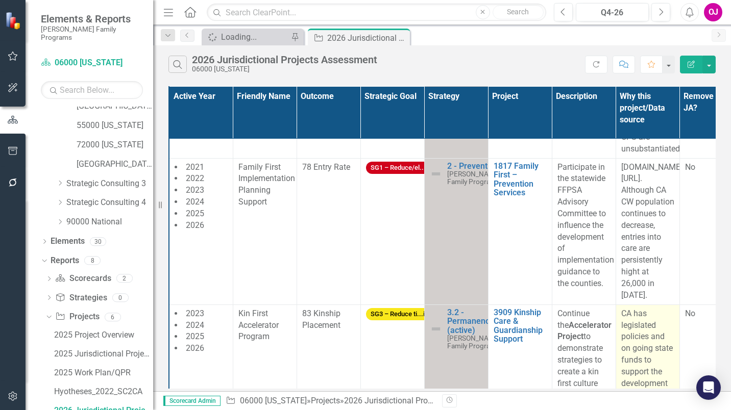
scroll to position [255, 0]
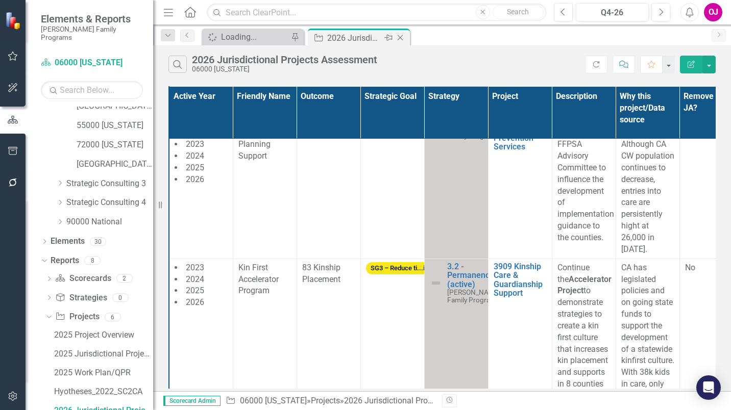
click at [396, 38] on icon "Close" at bounding box center [400, 38] width 10 height 8
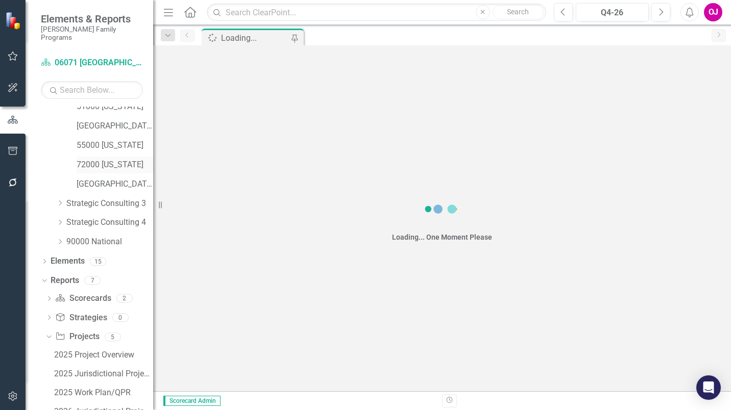
scroll to position [395, 0]
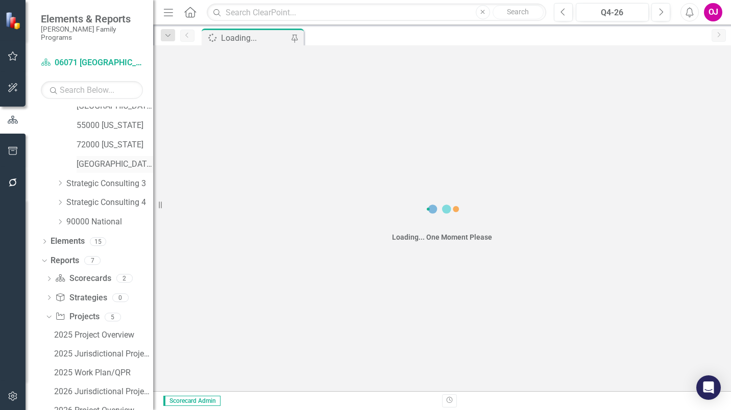
click at [112, 159] on link "[GEOGRAPHIC_DATA]" at bounding box center [115, 165] width 77 height 12
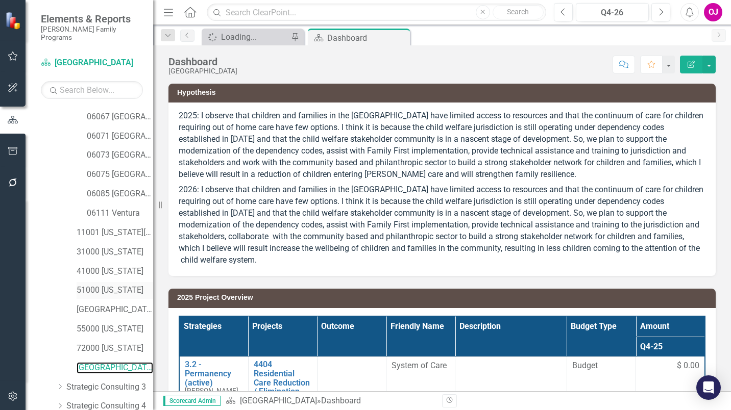
scroll to position [179, 0]
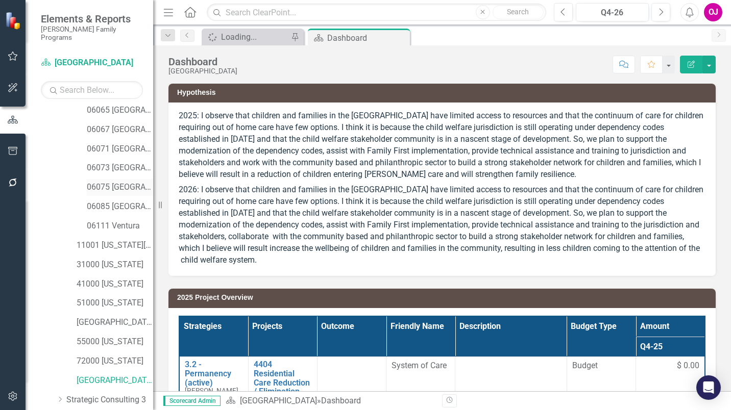
click at [115, 182] on link "06075 [GEOGRAPHIC_DATA]" at bounding box center [120, 188] width 66 height 12
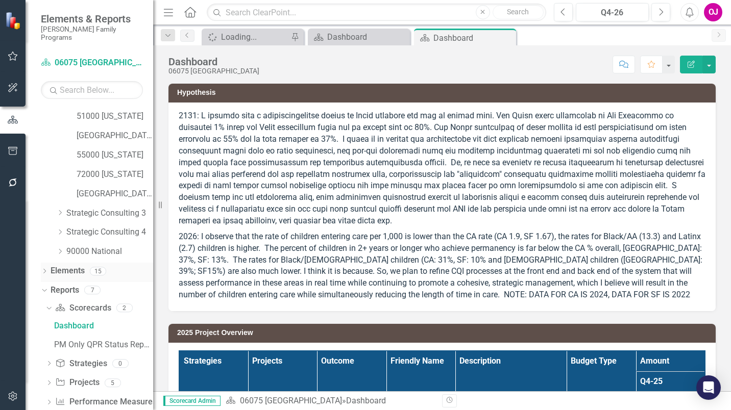
scroll to position [376, 0]
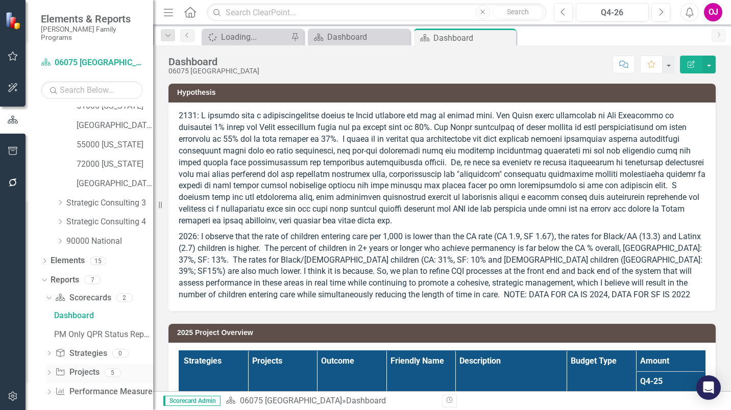
click at [49, 371] on icon "Dropdown" at bounding box center [48, 374] width 7 height 6
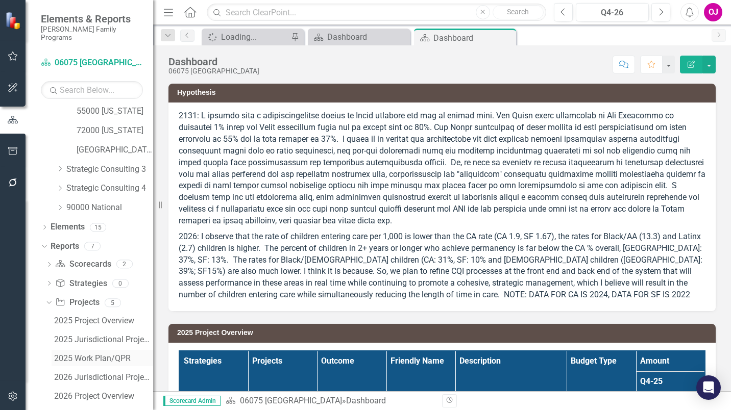
scroll to position [432, 0]
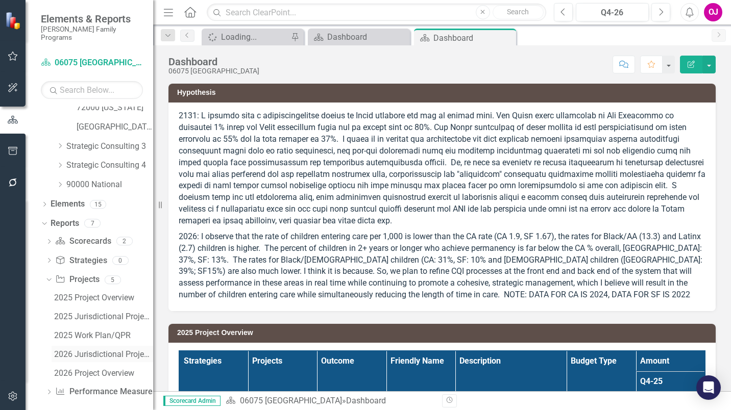
click at [93, 350] on div "2026 Jurisdictional Projects Assessment" at bounding box center [103, 354] width 99 height 9
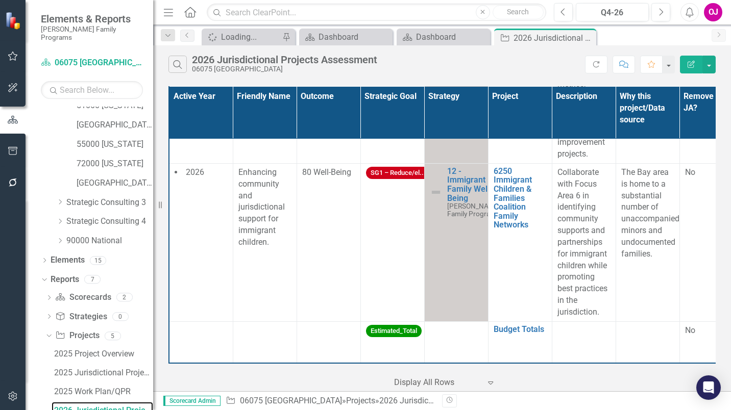
scroll to position [1373, 0]
click at [542, 111] on th "Project" at bounding box center [520, 112] width 64 height 53
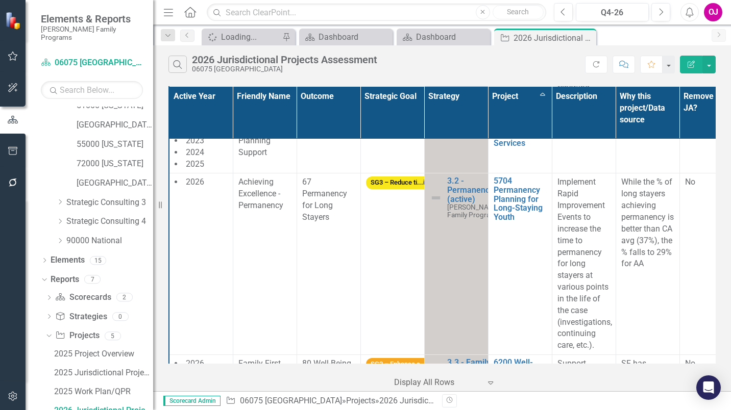
scroll to position [301, 0]
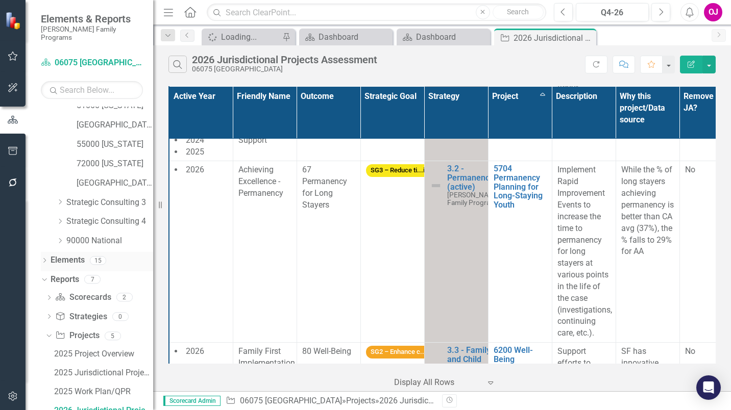
click at [74, 255] on link "Elements" at bounding box center [68, 261] width 34 height 12
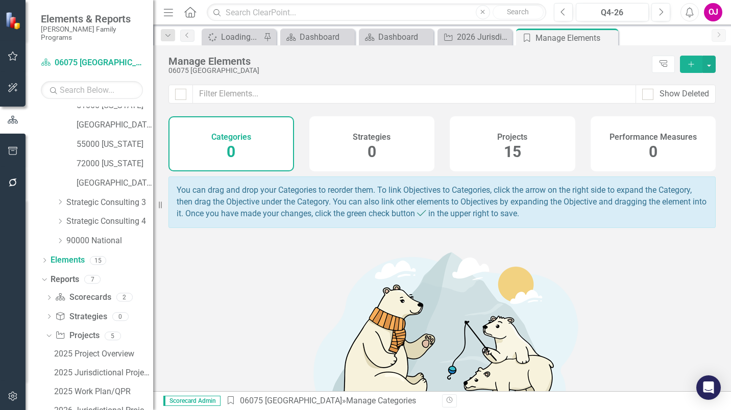
click at [531, 153] on div "Projects 15" at bounding box center [513, 143] width 126 height 55
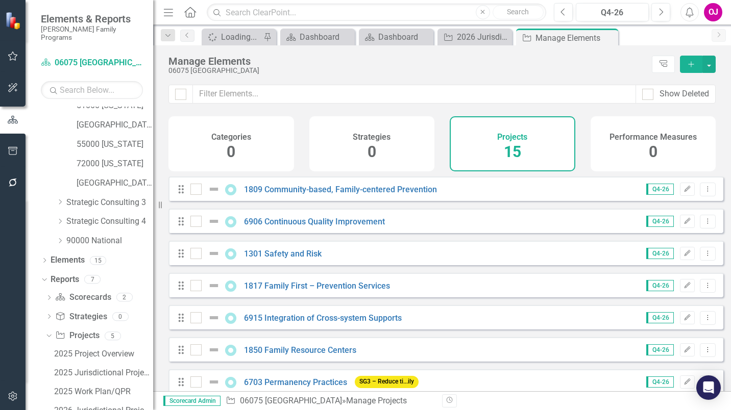
click at [694, 65] on icon "Add" at bounding box center [690, 64] width 9 height 7
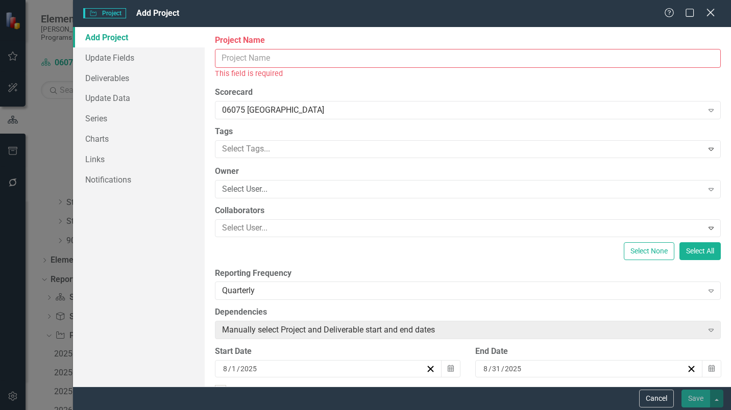
click at [709, 13] on icon "Close" at bounding box center [710, 13] width 13 height 10
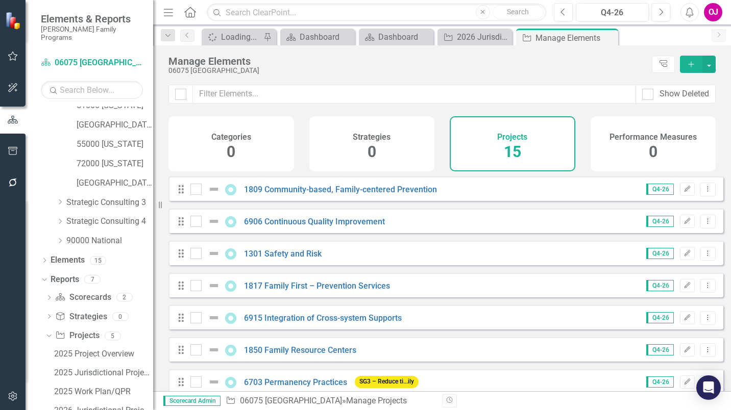
click at [686, 63] on icon "Add" at bounding box center [690, 64] width 9 height 7
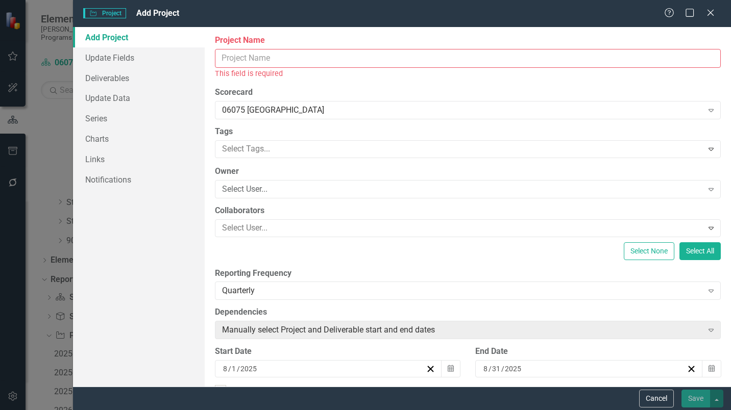
click at [296, 61] on input "Project Name" at bounding box center [468, 58] width 506 height 19
click at [284, 56] on input "Project Name" at bounding box center [468, 58] width 506 height 19
paste input "6100 Child Welfare Finance Reform"
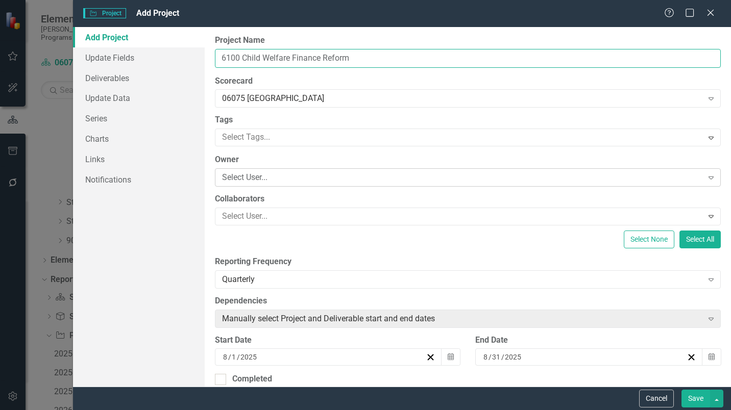
type input "6100 Child Welfare Finance Reform"
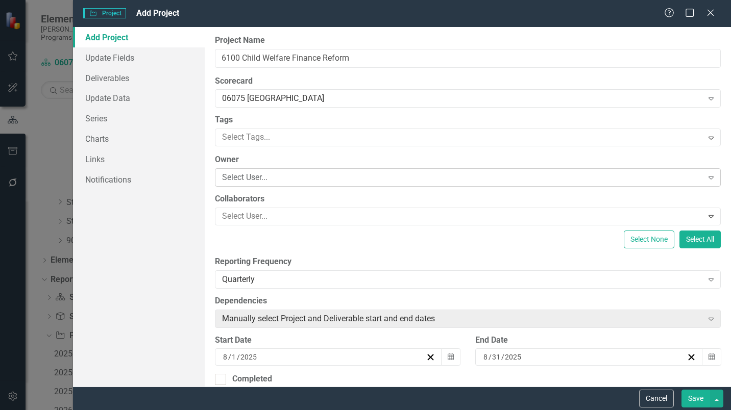
click at [277, 177] on div "Select User..." at bounding box center [462, 178] width 481 height 12
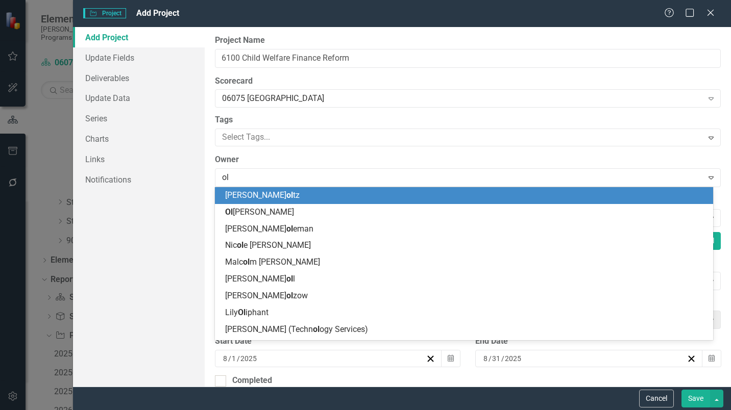
type input "oli"
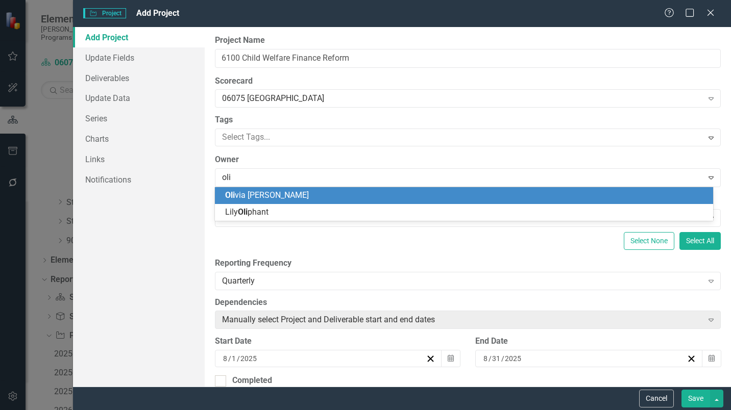
click at [279, 199] on div "Oli via [PERSON_NAME]" at bounding box center [466, 196] width 482 height 12
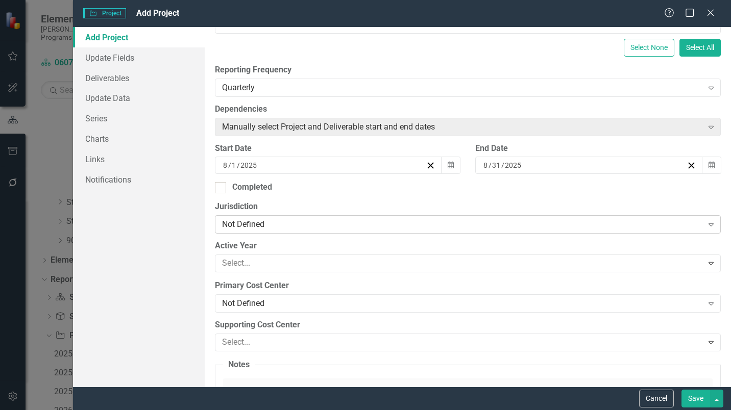
scroll to position [204, 0]
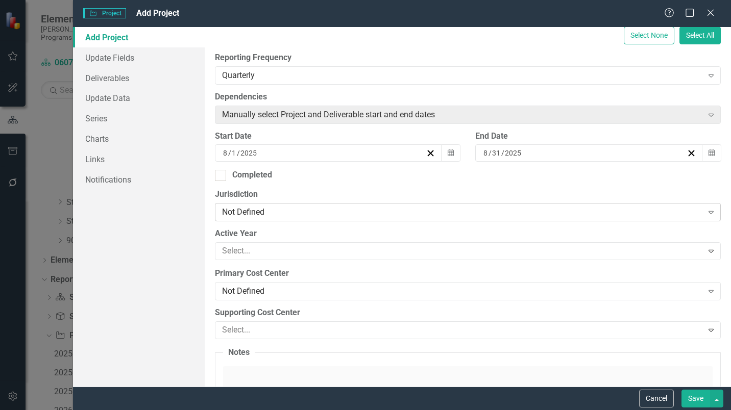
click at [319, 210] on div "Not Defined" at bounding box center [462, 213] width 481 height 12
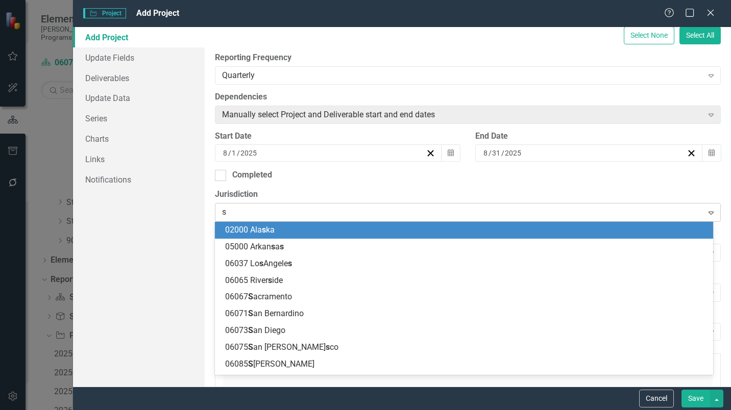
type input "sa"
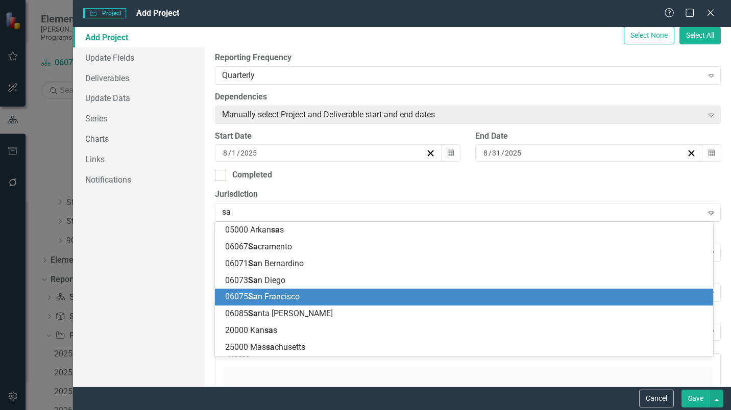
click at [281, 299] on span "06075 Sa n Francisco" at bounding box center [262, 297] width 75 height 10
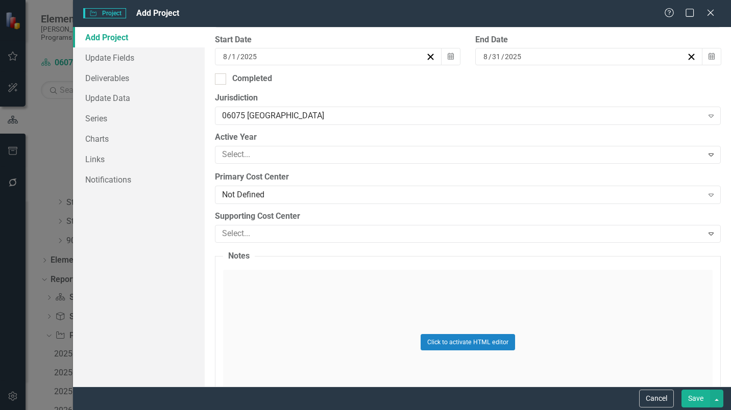
scroll to position [306, 0]
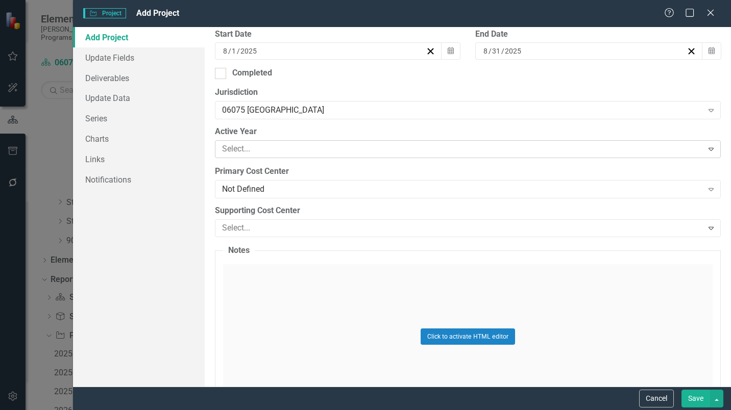
click at [321, 152] on div at bounding box center [460, 149] width 485 height 14
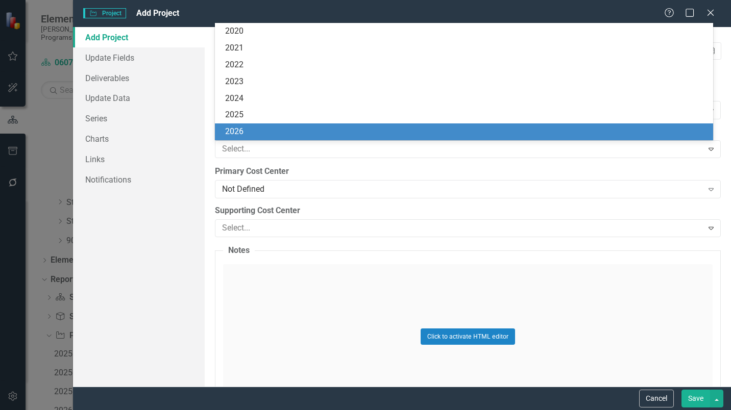
click at [271, 134] on div "2026" at bounding box center [466, 132] width 482 height 12
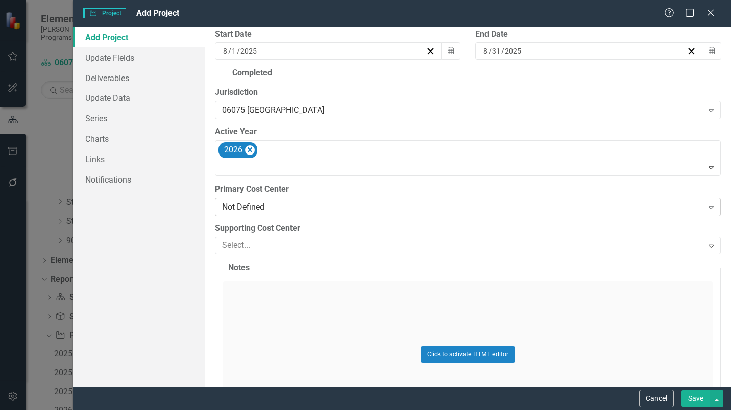
click at [287, 214] on div "Not Defined Expand" at bounding box center [468, 207] width 506 height 18
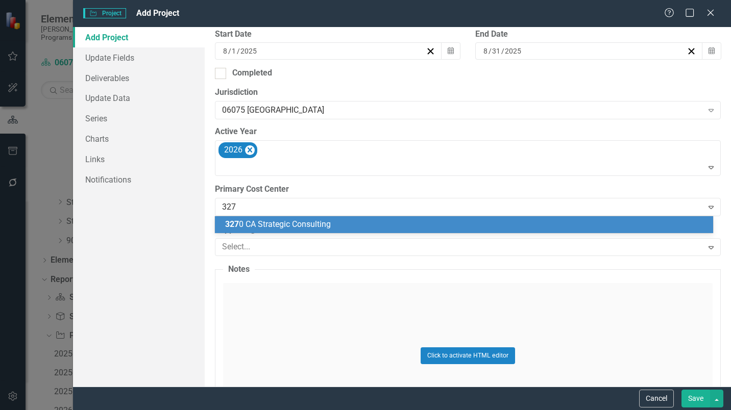
type input "3270"
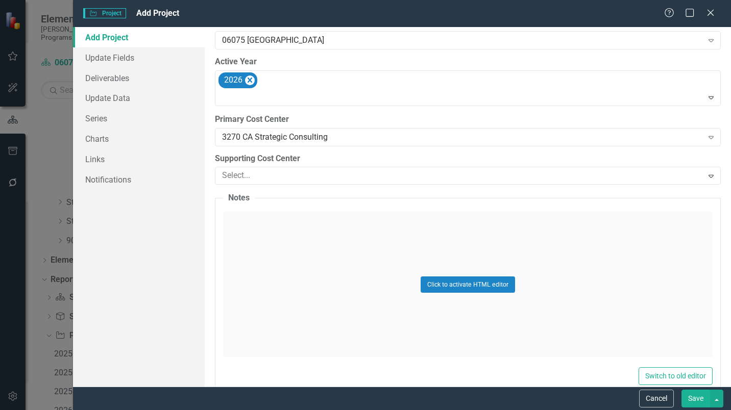
scroll to position [408, 0]
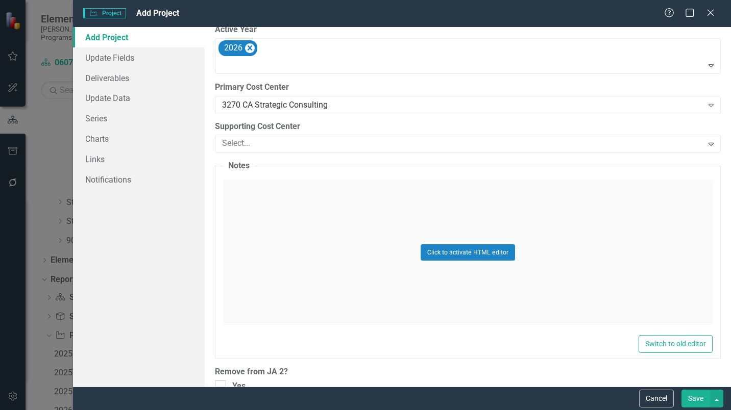
click at [687, 394] on button "Save" at bounding box center [695, 399] width 29 height 18
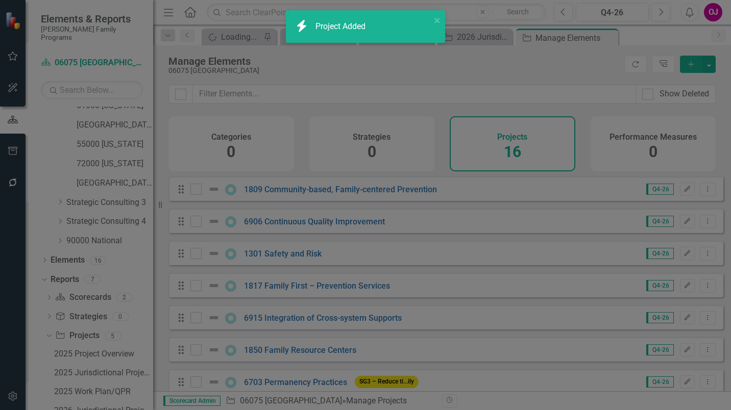
scroll to position [0, 0]
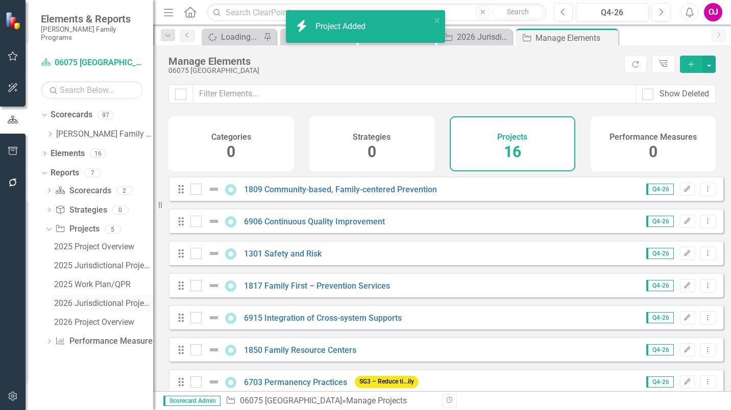
click at [93, 299] on div "2026 Jurisdictional Projects Assessment" at bounding box center [103, 303] width 99 height 9
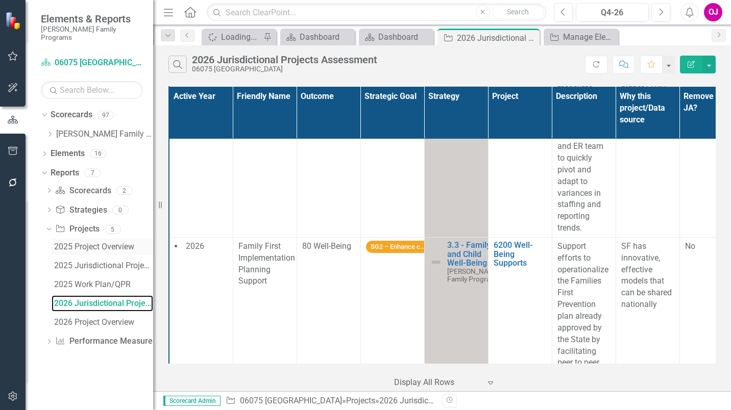
scroll to position [715, 0]
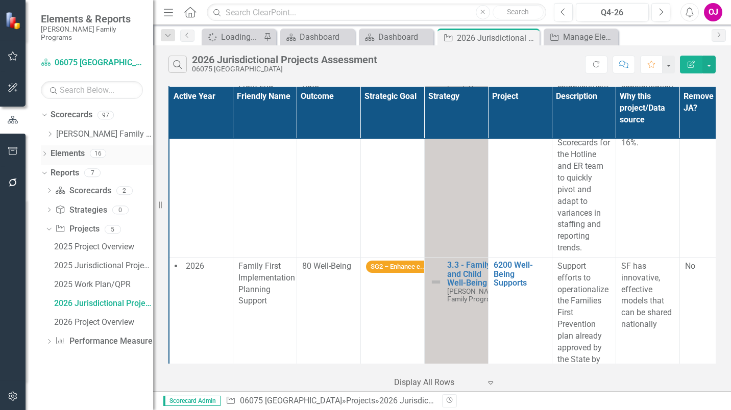
click at [72, 148] on link "Elements" at bounding box center [68, 154] width 34 height 12
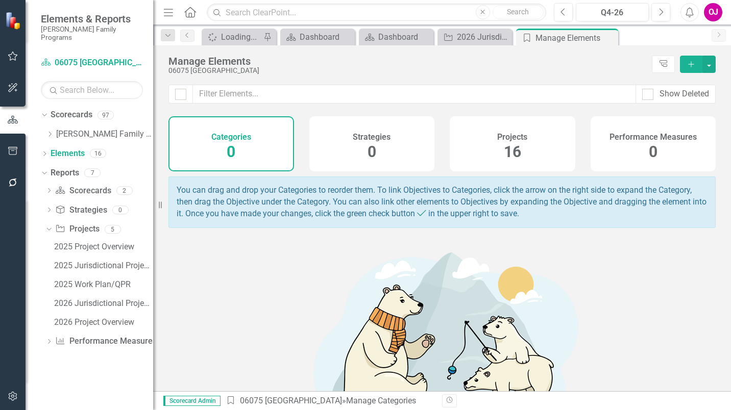
click at [504, 145] on span "16" at bounding box center [512, 152] width 17 height 18
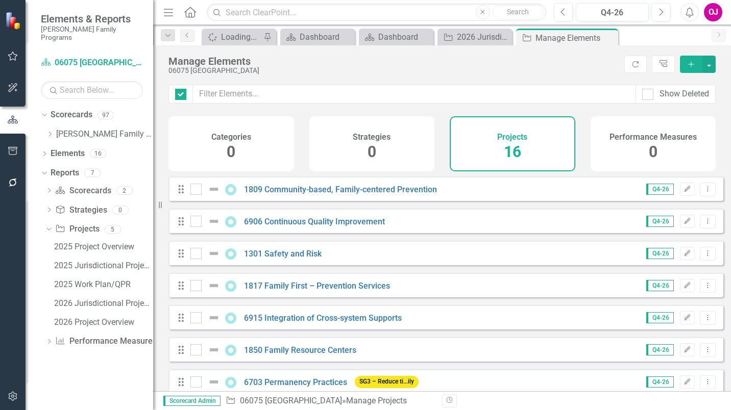
checkbox input "false"
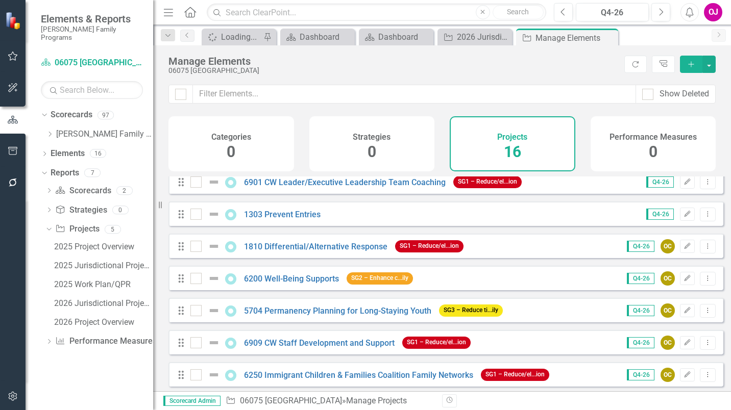
scroll to position [307, 0]
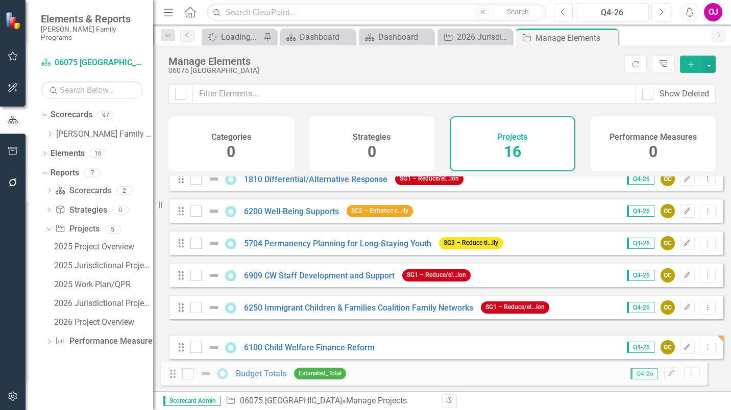
drag, startPoint x: 178, startPoint y: 343, endPoint x: 169, endPoint y: 378, distance: 35.2
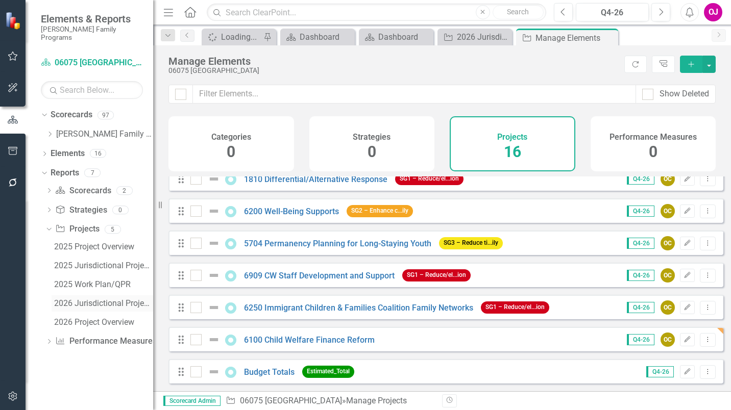
click at [80, 299] on div "2026 Jurisdictional Projects Assessment" at bounding box center [103, 303] width 99 height 9
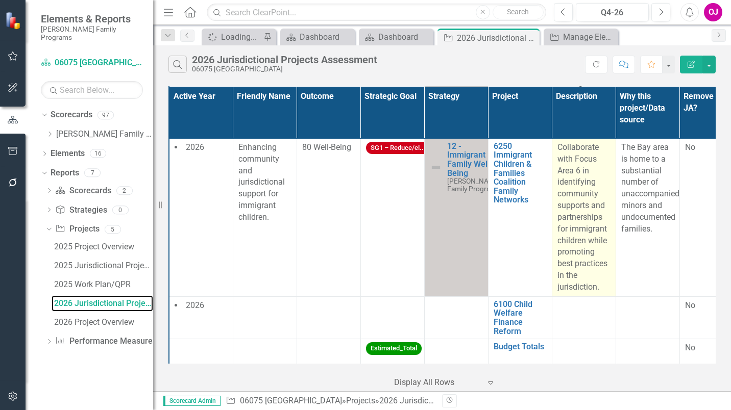
scroll to position [1415, 0]
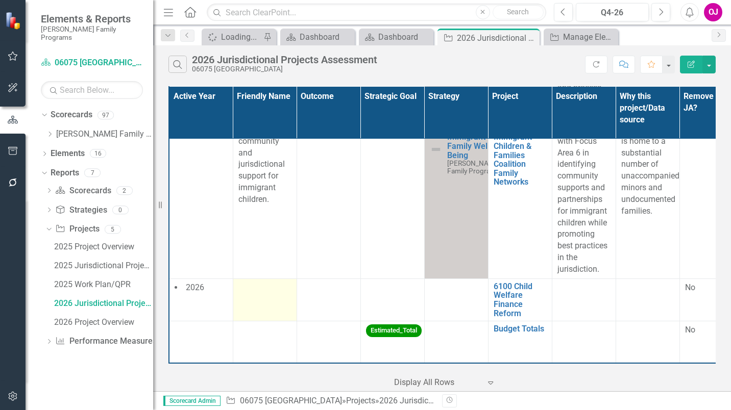
click at [267, 287] on div at bounding box center [264, 288] width 53 height 12
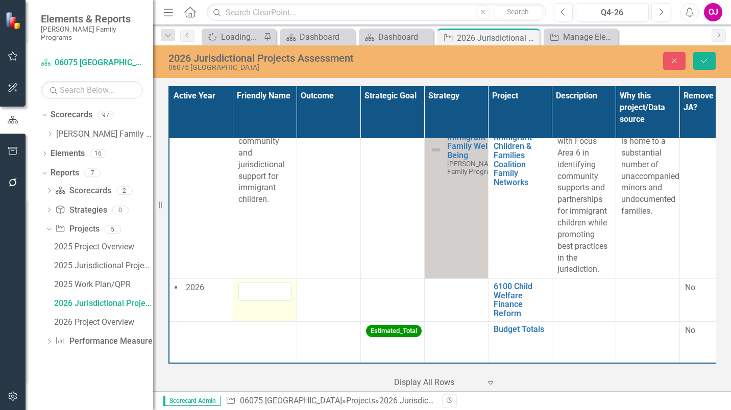
click at [267, 287] on input "text" at bounding box center [264, 291] width 53 height 19
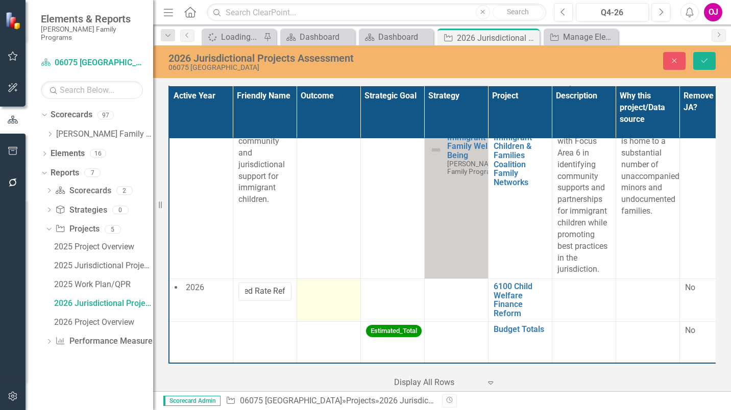
type input "[PERSON_NAME] Care Tiered Rate Reform (TRR)"
click at [322, 282] on div at bounding box center [328, 288] width 53 height 12
click at [345, 287] on icon "Expand" at bounding box center [345, 291] width 10 height 8
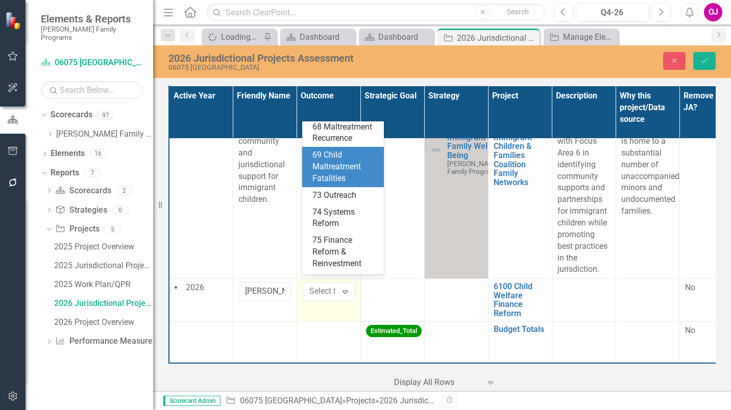
scroll to position [204, 0]
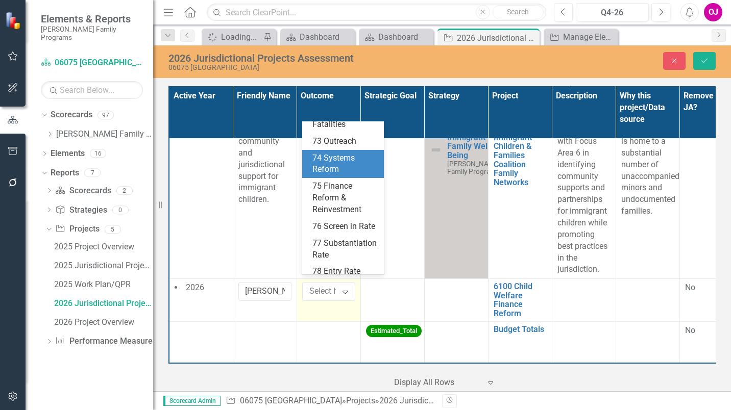
click at [346, 176] on div "74 Systems Reform" at bounding box center [344, 164] width 65 height 23
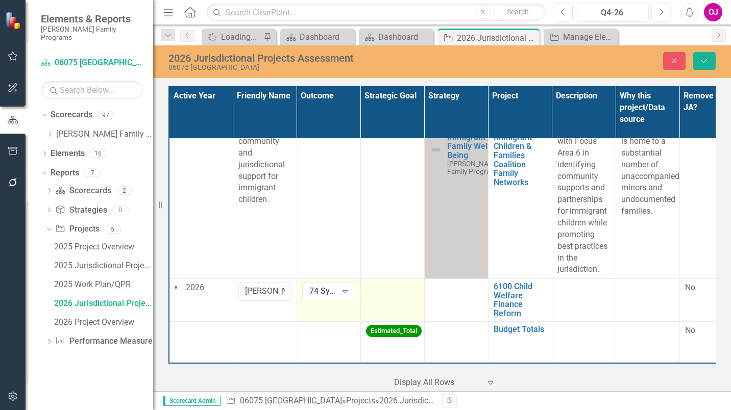
click at [397, 291] on td at bounding box center [392, 300] width 64 height 42
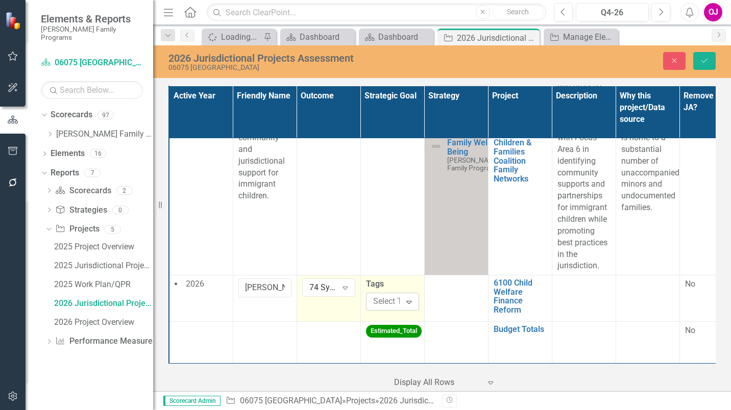
click at [409, 298] on icon "Expand" at bounding box center [409, 302] width 10 height 8
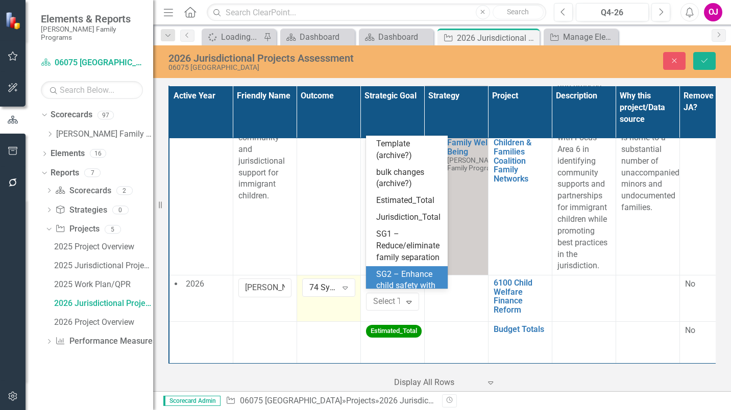
scroll to position [29, 0]
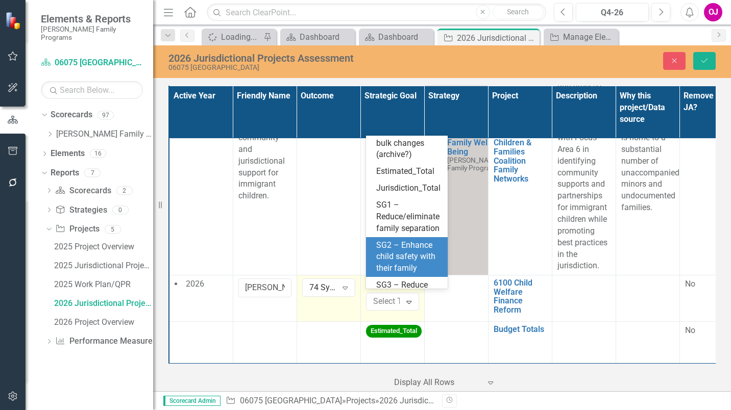
click at [416, 272] on div "SG2 – Enhance child safety with their family" at bounding box center [407, 257] width 82 height 40
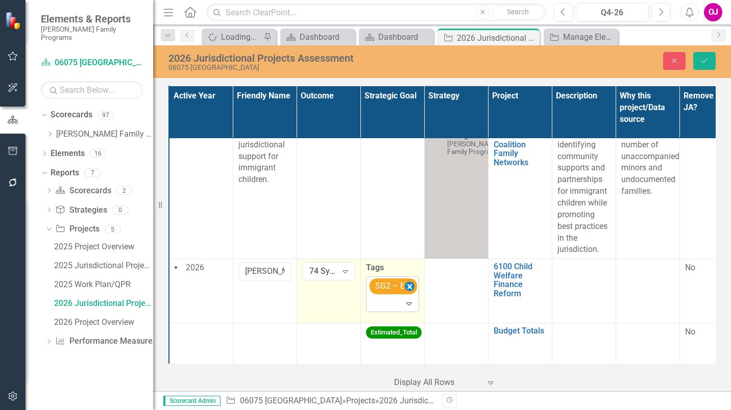
click at [408, 289] on icon "Remove [object Object]" at bounding box center [409, 286] width 5 height 5
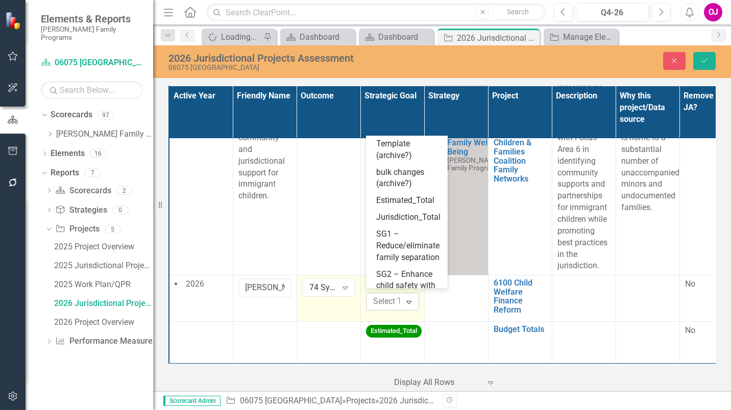
click at [412, 300] on icon "Expand" at bounding box center [409, 302] width 10 height 8
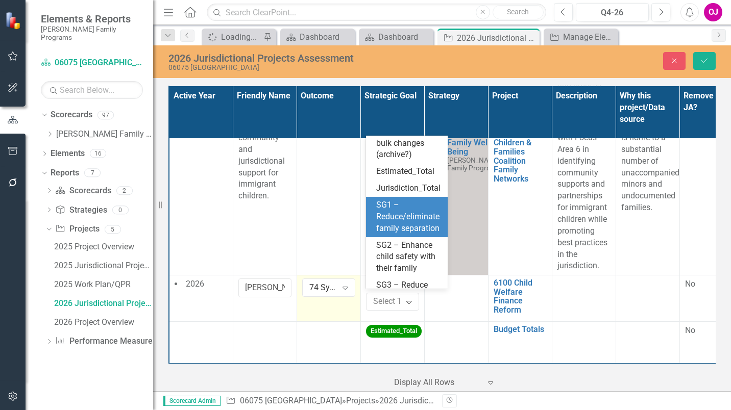
click at [412, 235] on div "SG1 – Reduce/eliminate family separation" at bounding box center [408, 217] width 65 height 35
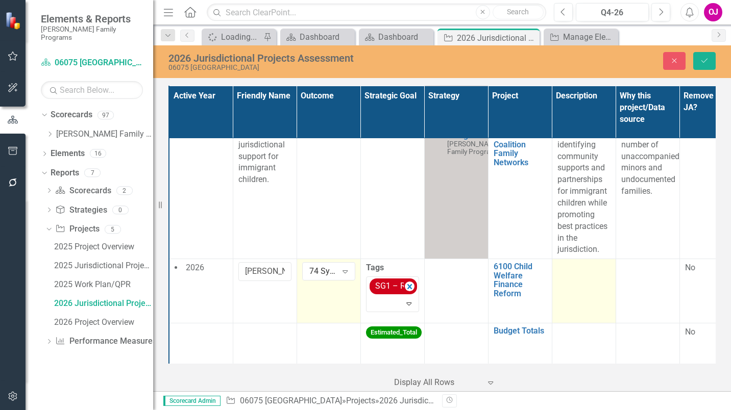
click at [571, 290] on td at bounding box center [584, 291] width 64 height 64
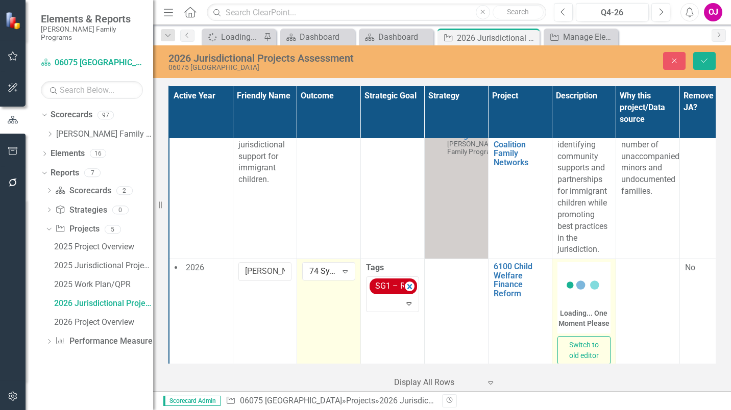
click at [571, 290] on div "Loading... One Moment Please" at bounding box center [583, 297] width 53 height 71
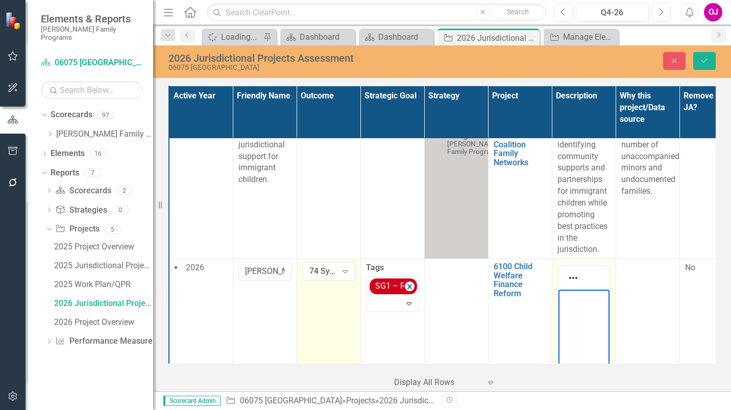
click at [580, 305] on body "Rich Text Area. Press ALT-0 for help." at bounding box center [583, 366] width 51 height 153
paste body "Rich Text Area. Press ALT-0 for help."
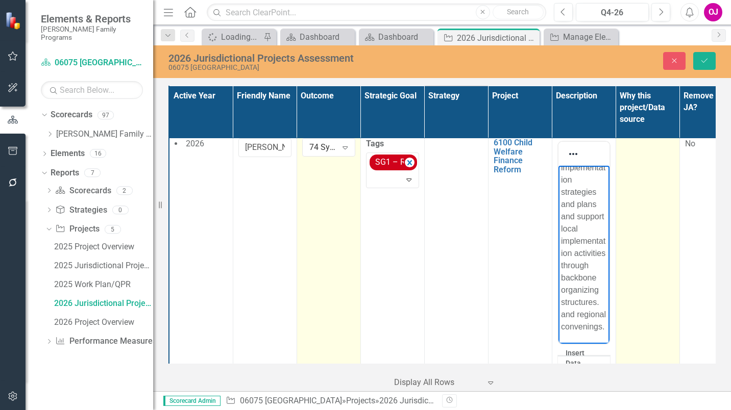
click at [652, 201] on td at bounding box center [648, 281] width 64 height 293
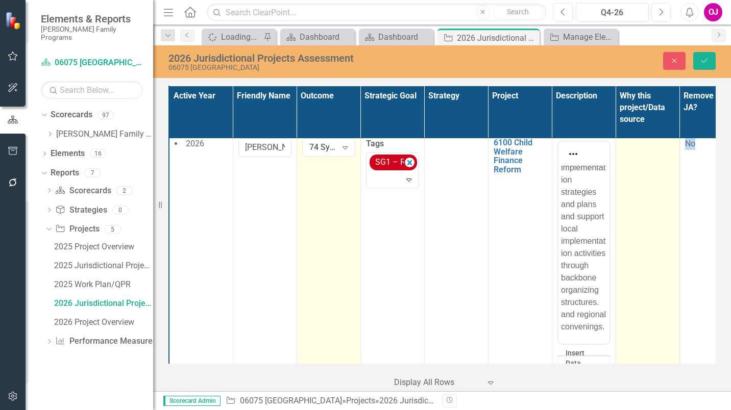
click at [652, 201] on td at bounding box center [648, 281] width 64 height 293
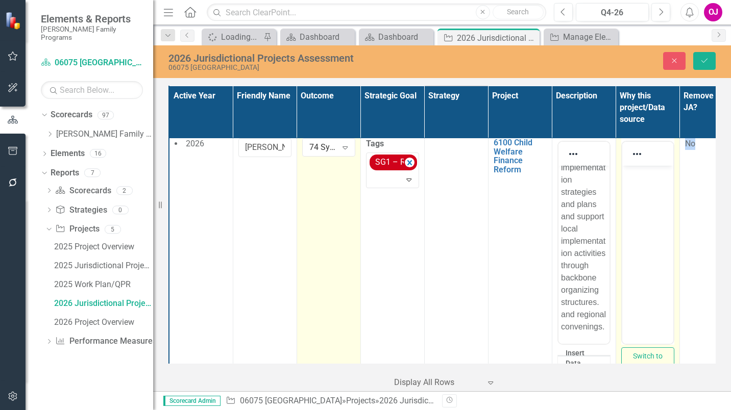
scroll to position [0, 0]
drag, startPoint x: 1273, startPoint y: 366, endPoint x: 641, endPoint y: 194, distance: 655.5
click at [641, 194] on body "Rich Text Area. Press ALT-0 for help." at bounding box center [647, 242] width 51 height 153
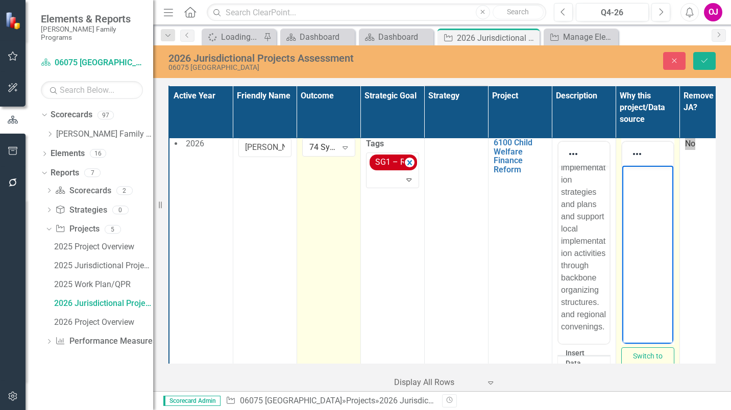
paste body "Rich Text Area. Press ALT-0 for help."
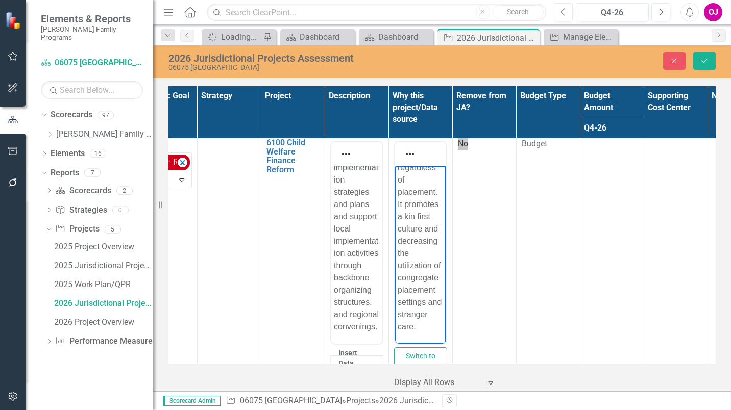
scroll to position [1539, 238]
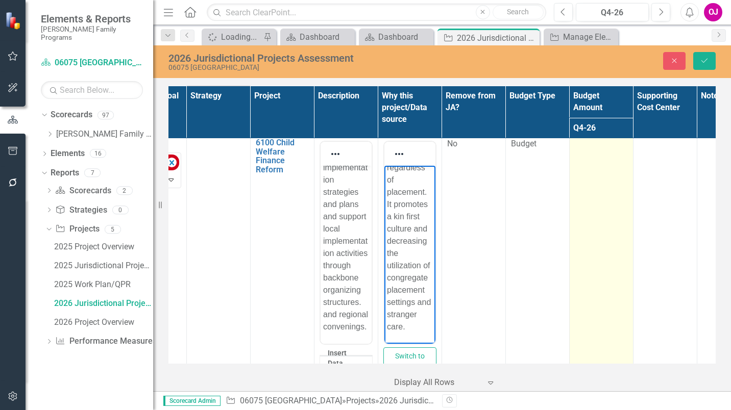
click at [597, 172] on td at bounding box center [601, 281] width 64 height 293
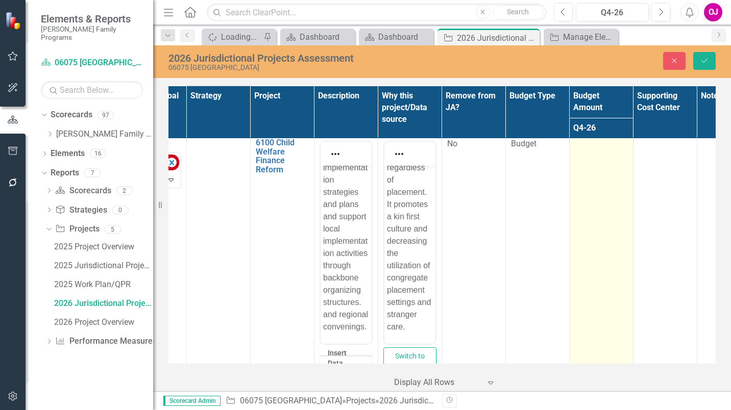
click at [597, 172] on td at bounding box center [601, 281] width 64 height 293
click at [596, 157] on input "number" at bounding box center [601, 147] width 53 height 19
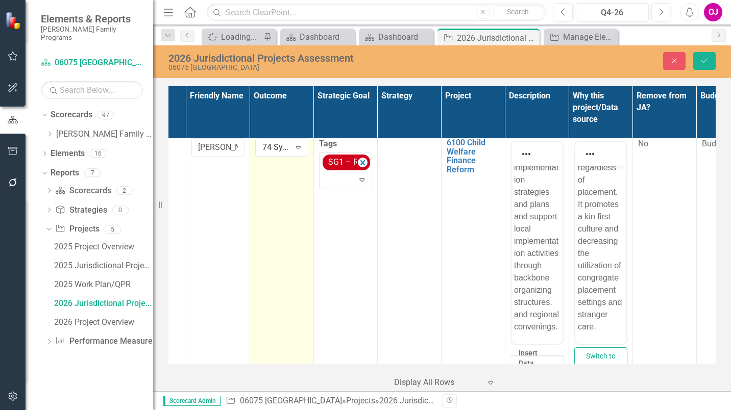
scroll to position [1539, 0]
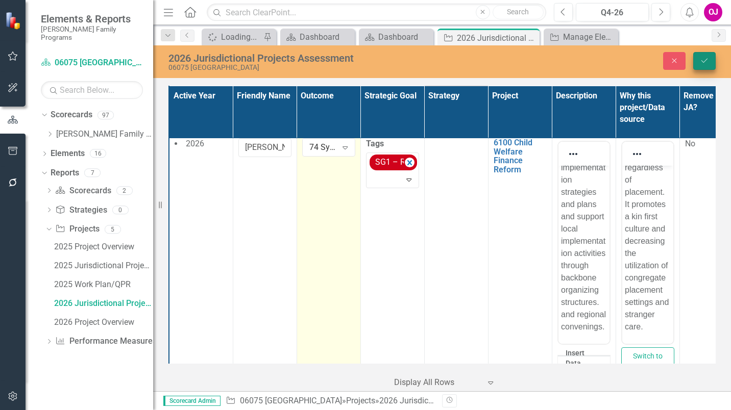
type input "0"
click at [703, 61] on icon "Save" at bounding box center [704, 60] width 9 height 7
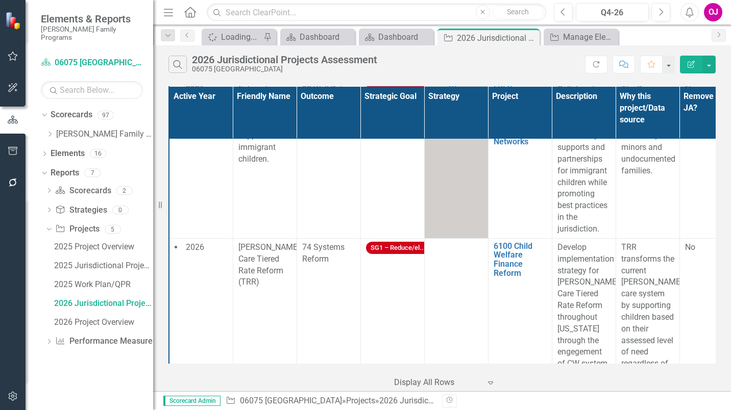
scroll to position [1400, 0]
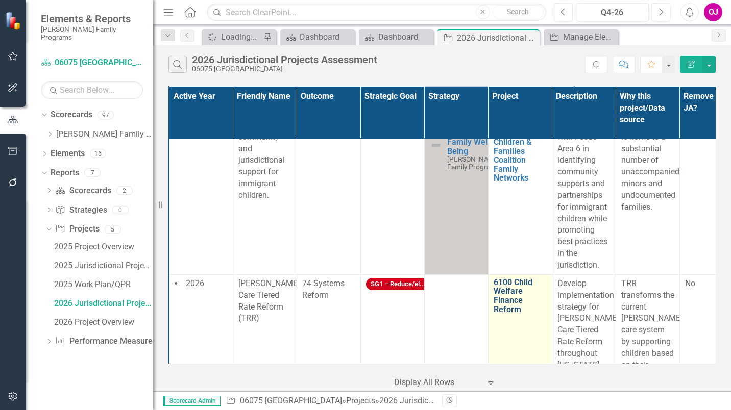
click at [508, 301] on link "6100 Child Welfare Finance Reform" at bounding box center [520, 296] width 53 height 36
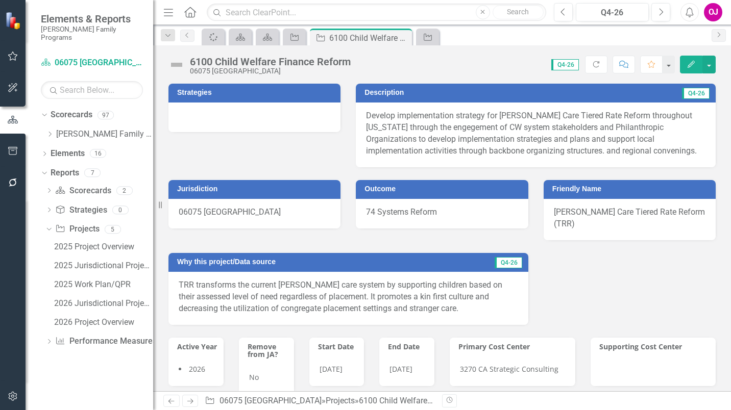
click at [240, 114] on div at bounding box center [254, 118] width 172 height 30
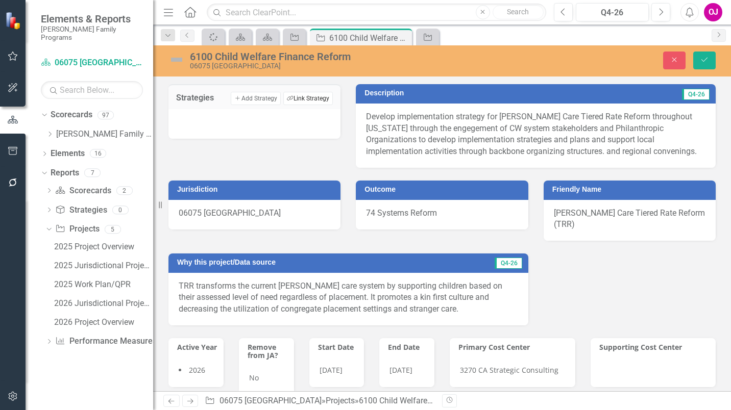
click at [294, 102] on button "Link Tag Link Strategy" at bounding box center [308, 98] width 50 height 13
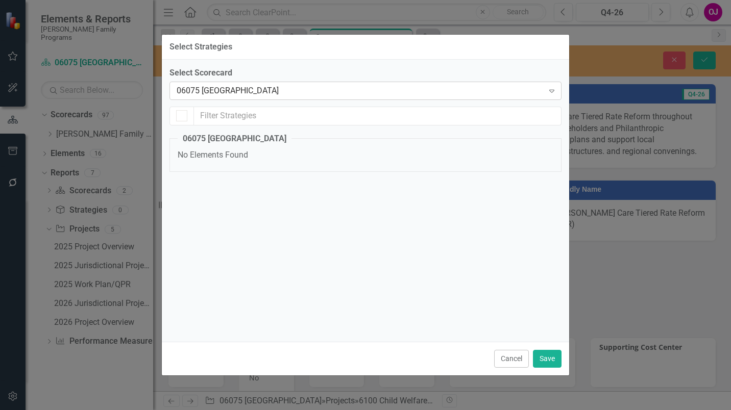
click at [358, 90] on div "06075 [GEOGRAPHIC_DATA]" at bounding box center [360, 91] width 367 height 12
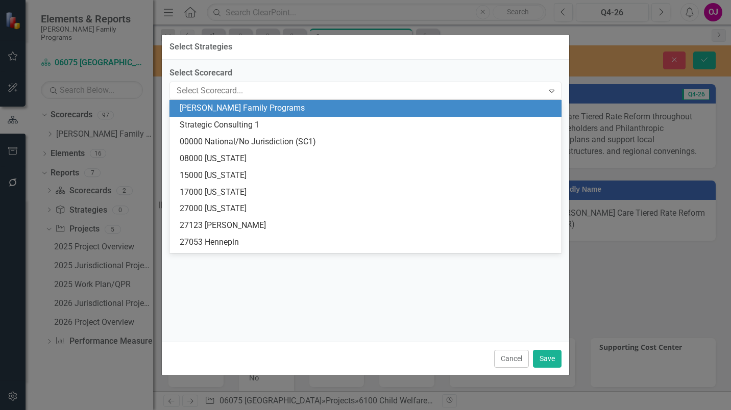
click at [279, 106] on div "[PERSON_NAME] Family Programs" at bounding box center [368, 109] width 376 height 12
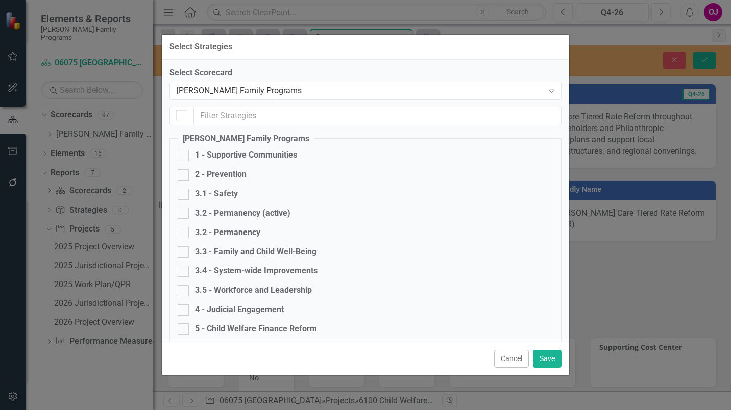
checkbox input "false"
click at [205, 330] on div "5 - Child Welfare Finance Reform" at bounding box center [256, 330] width 122 height 12
click at [184, 330] on input "5 - Child Welfare Finance Reform" at bounding box center [181, 327] width 7 height 7
checkbox input "true"
click at [553, 363] on button "Save" at bounding box center [547, 359] width 29 height 18
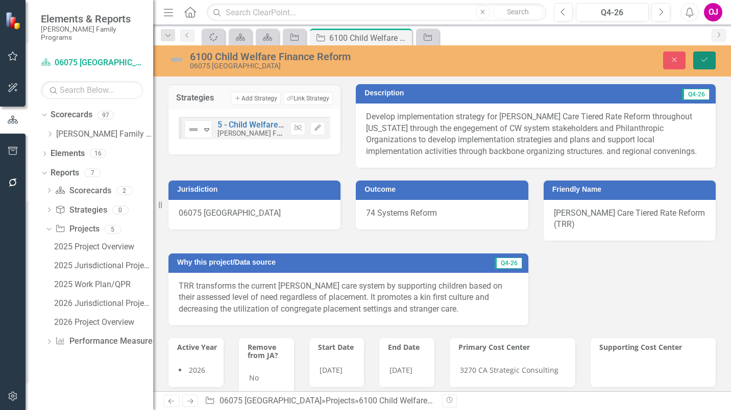
click at [705, 58] on icon "Save" at bounding box center [704, 59] width 9 height 7
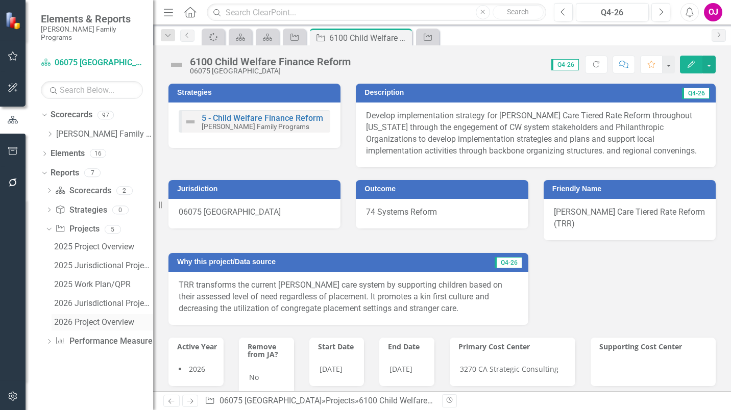
click at [104, 318] on div "2026 Project Overview" at bounding box center [103, 322] width 99 height 9
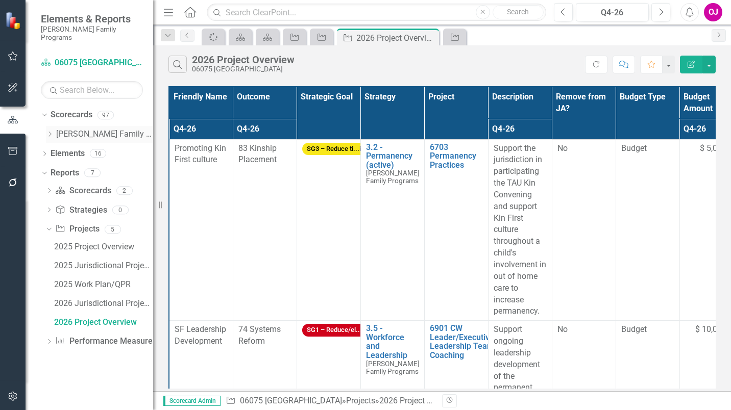
click at [50, 131] on icon "Dropdown" at bounding box center [50, 134] width 8 height 6
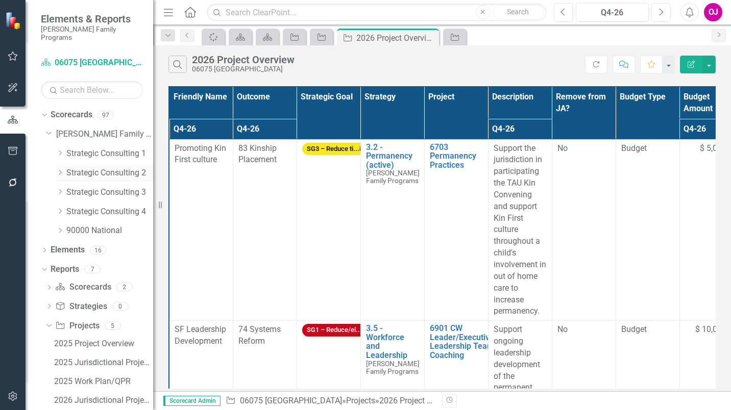
click at [60, 169] on div "Dropdown" at bounding box center [60, 173] width 8 height 9
click at [60, 169] on icon "Dropdown" at bounding box center [60, 172] width 8 height 6
click at [58, 169] on icon "Dropdown" at bounding box center [60, 172] width 8 height 6
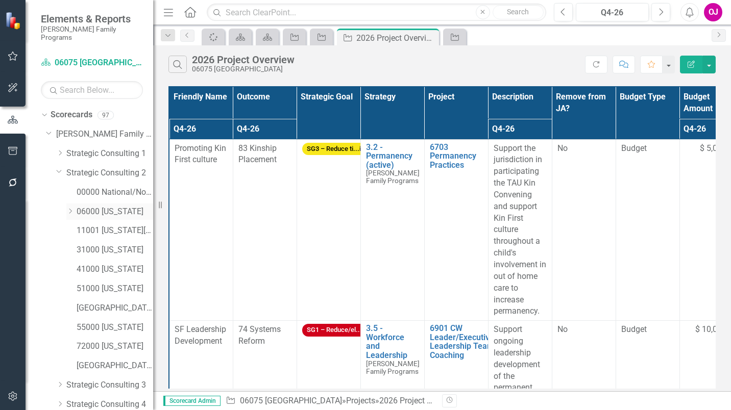
click at [71, 208] on icon "Dropdown" at bounding box center [70, 211] width 8 height 6
click at [122, 284] on link "06065 [GEOGRAPHIC_DATA]" at bounding box center [120, 289] width 66 height 12
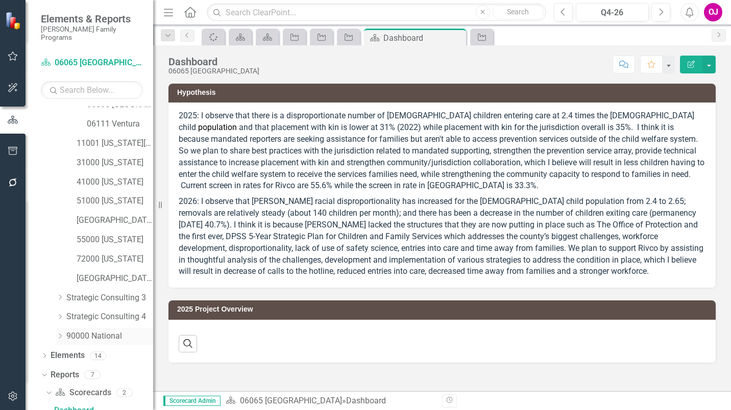
scroll to position [376, 0]
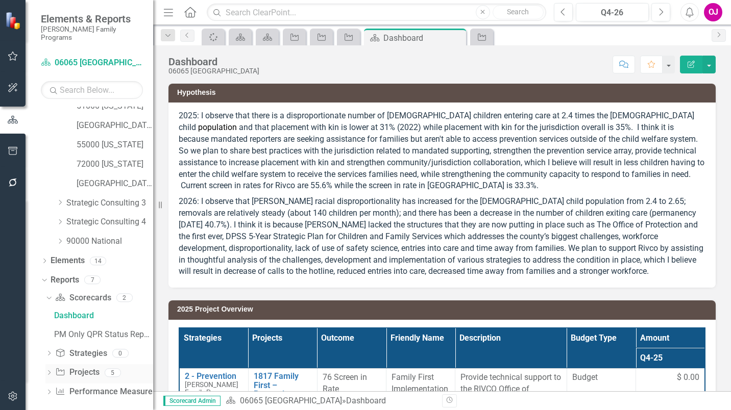
click at [50, 371] on icon "Dropdown" at bounding box center [48, 374] width 7 height 6
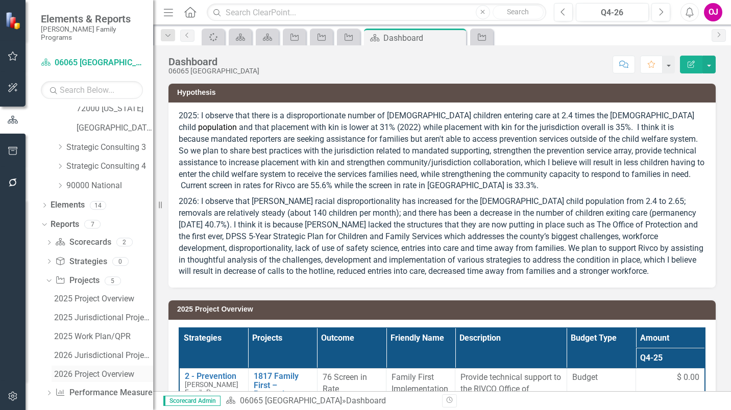
scroll to position [432, 0]
click at [106, 350] on div "2026 Jurisdictional Projects Assessment" at bounding box center [103, 354] width 99 height 9
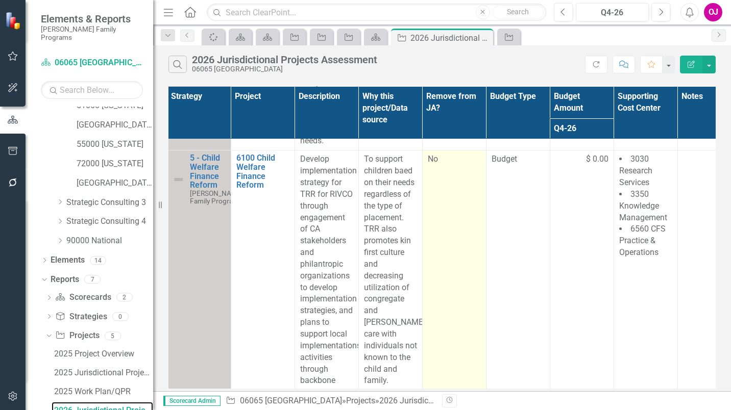
scroll to position [1426, 257]
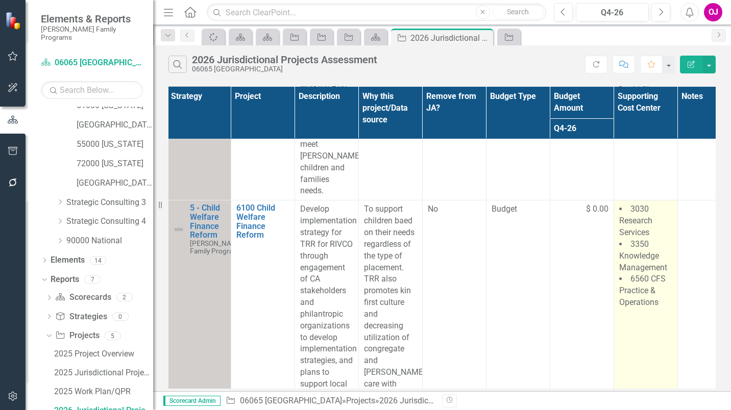
click at [658, 290] on li "6560 CFS Practice & Operations" at bounding box center [645, 291] width 53 height 35
drag, startPoint x: 657, startPoint y: 289, endPoint x: 631, endPoint y: 272, distance: 31.0
click at [631, 274] on span "6560 CFS Practice & Operations" at bounding box center [642, 290] width 46 height 33
drag, startPoint x: 631, startPoint y: 272, endPoint x: 642, endPoint y: 272, distance: 11.2
copy span "6560 CFS Practice & Operations"
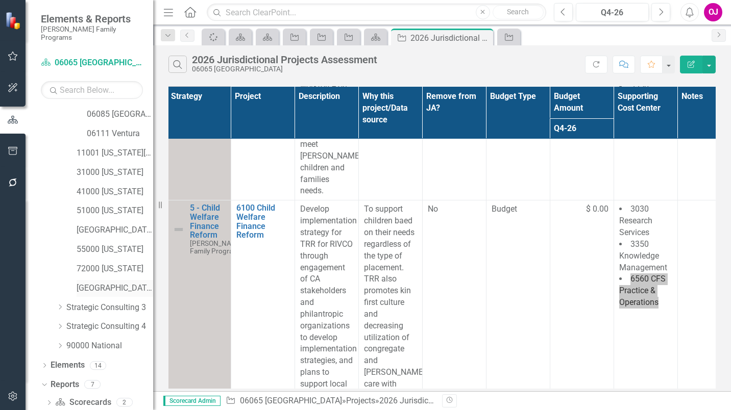
scroll to position [274, 0]
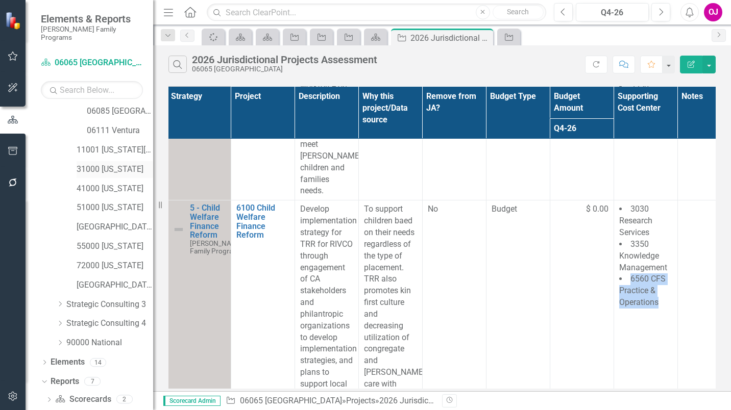
click at [112, 164] on link "31000 [US_STATE]" at bounding box center [115, 170] width 77 height 12
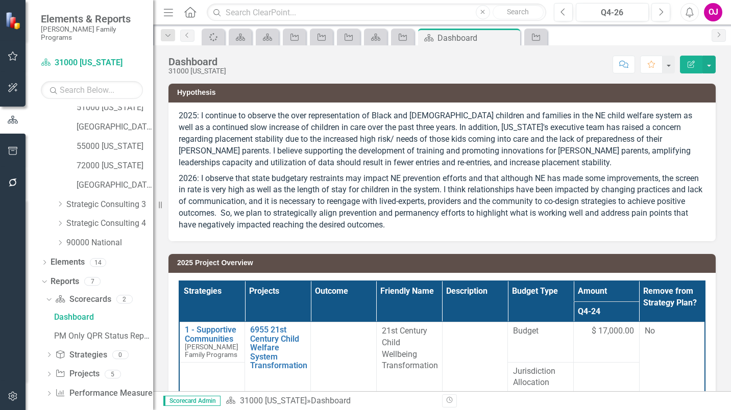
scroll to position [376, 0]
click at [50, 371] on icon "Dropdown" at bounding box center [48, 374] width 7 height 6
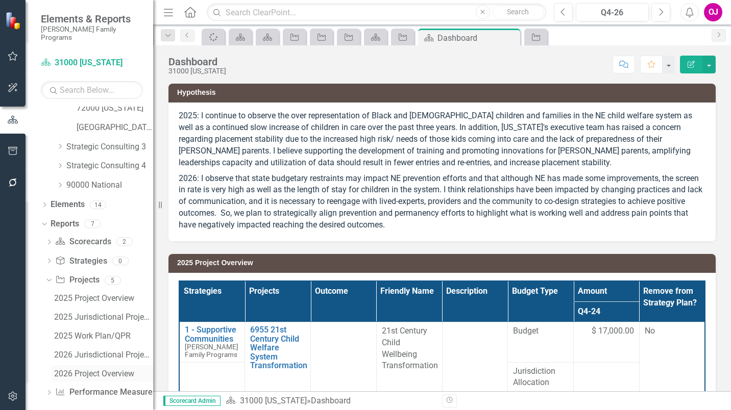
scroll to position [432, 0]
click at [90, 350] on div "2026 Jurisdictional Projects Assessment" at bounding box center [103, 354] width 99 height 9
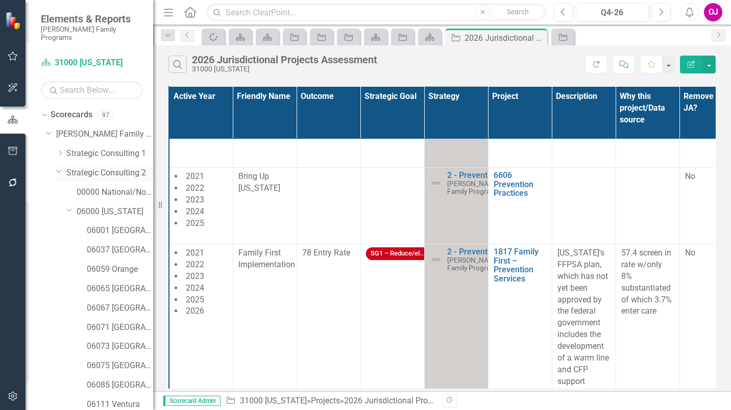
click at [117, 167] on link "Strategic Consulting 2" at bounding box center [109, 173] width 87 height 12
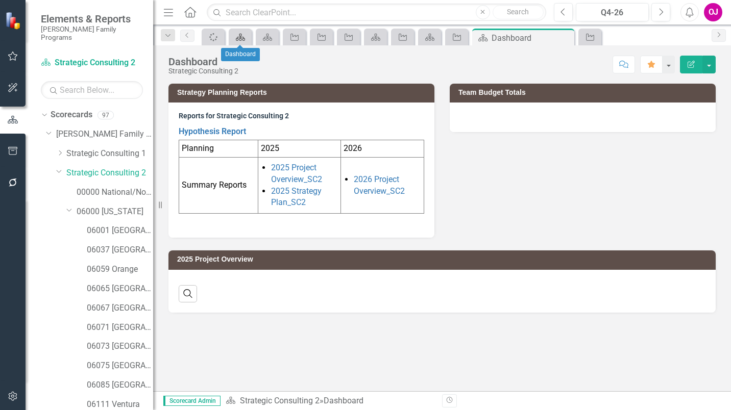
click at [238, 38] on icon "Scorecard" at bounding box center [240, 37] width 10 height 8
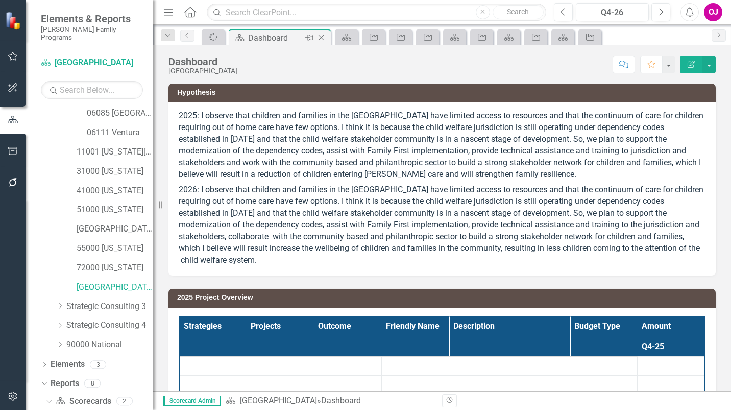
scroll to position [281, 0]
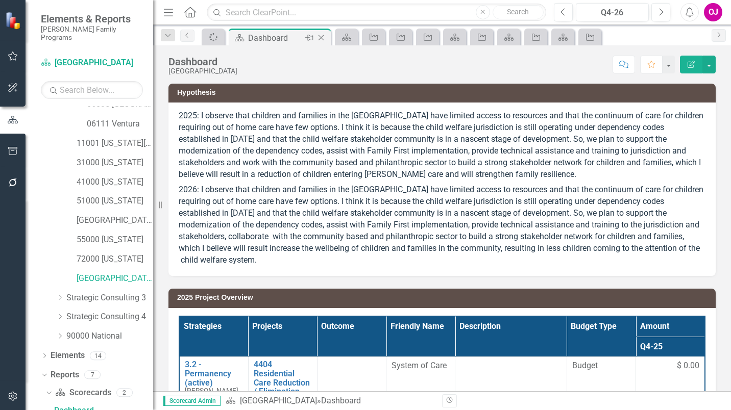
click at [322, 38] on icon "Close" at bounding box center [321, 38] width 10 height 8
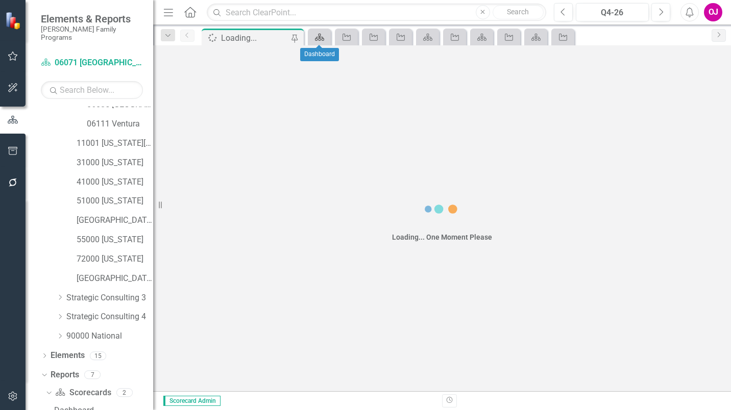
click at [324, 37] on icon "Scorecard" at bounding box center [319, 37] width 10 height 8
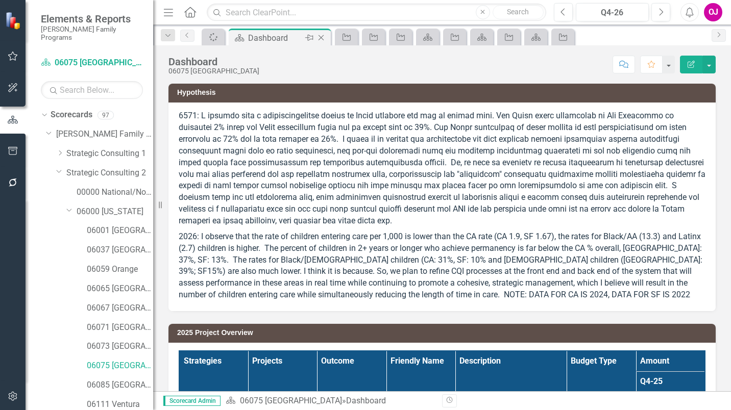
scroll to position [281, 0]
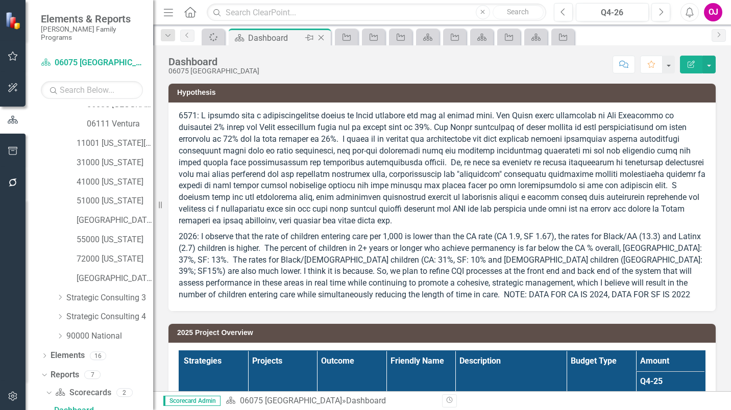
click at [324, 40] on icon at bounding box center [321, 38] width 6 height 6
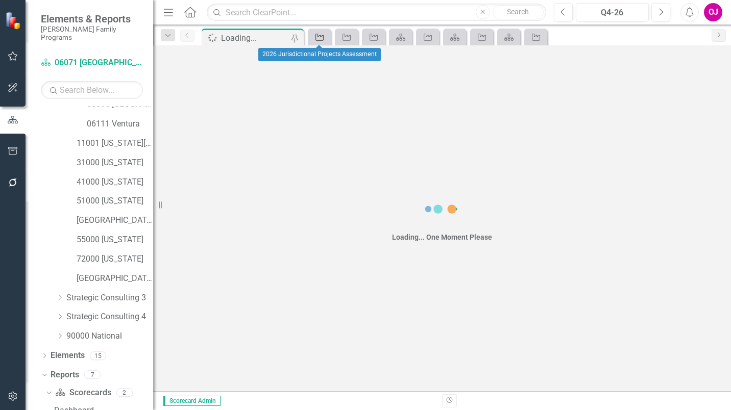
click at [324, 39] on icon "Project" at bounding box center [319, 37] width 10 height 8
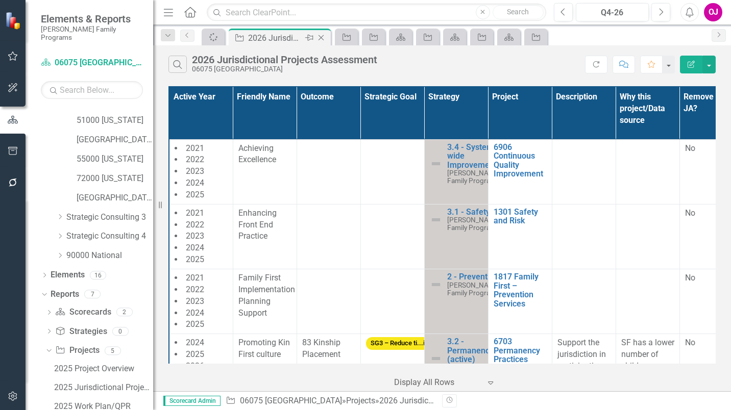
click at [324, 38] on icon "Close" at bounding box center [321, 38] width 10 height 8
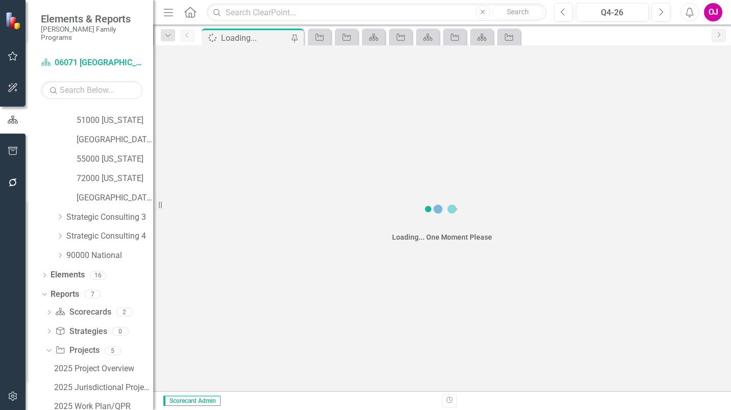
scroll to position [376, 0]
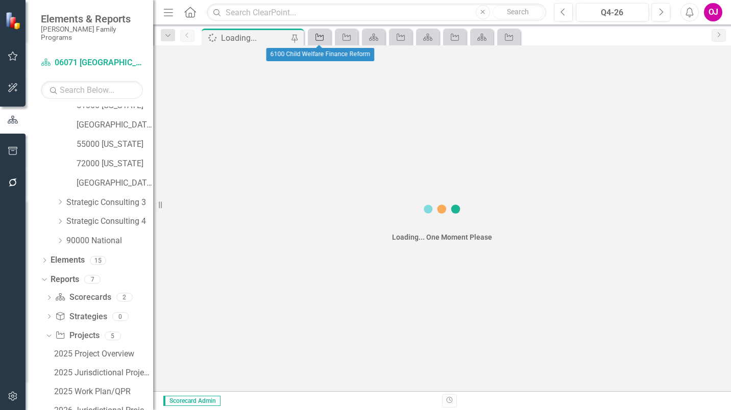
click at [319, 38] on icon "Project" at bounding box center [319, 37] width 10 height 8
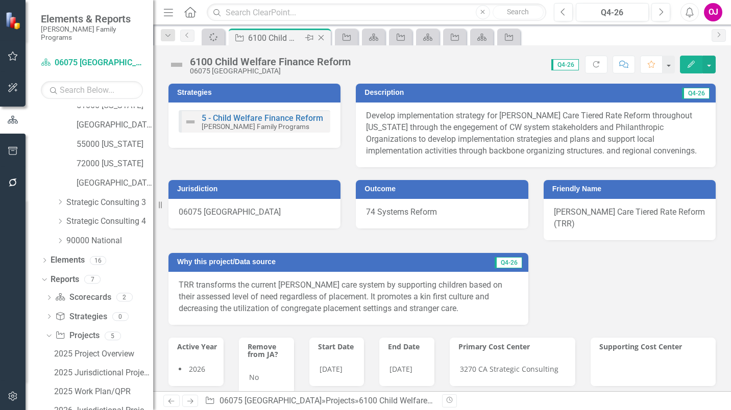
click at [322, 38] on icon at bounding box center [321, 38] width 6 height 6
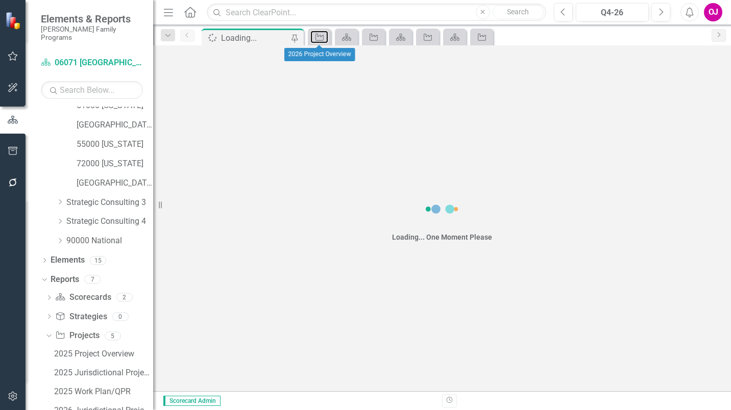
click at [322, 38] on icon "Project" at bounding box center [319, 37] width 10 height 8
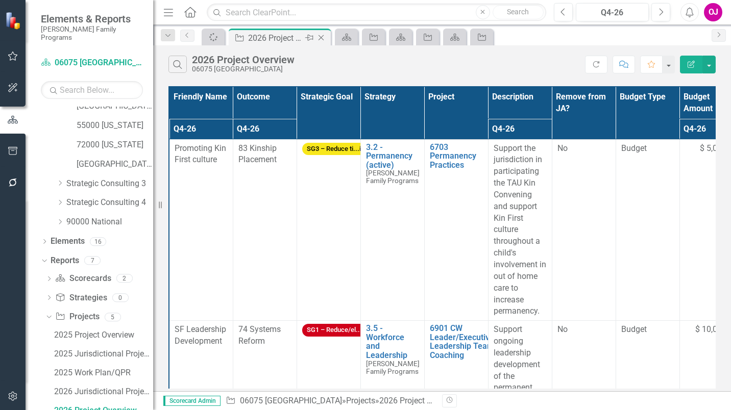
click at [322, 38] on icon at bounding box center [321, 38] width 6 height 6
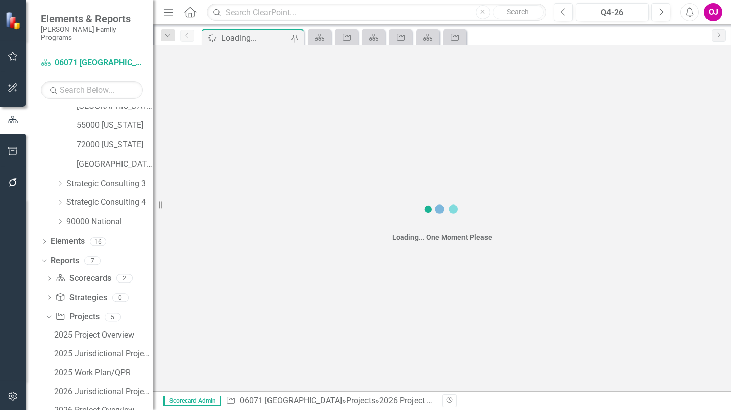
scroll to position [395, 0]
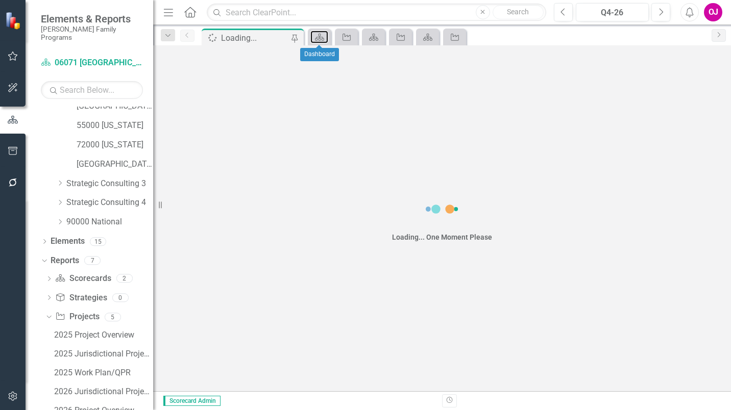
click at [322, 38] on icon at bounding box center [319, 37] width 9 height 7
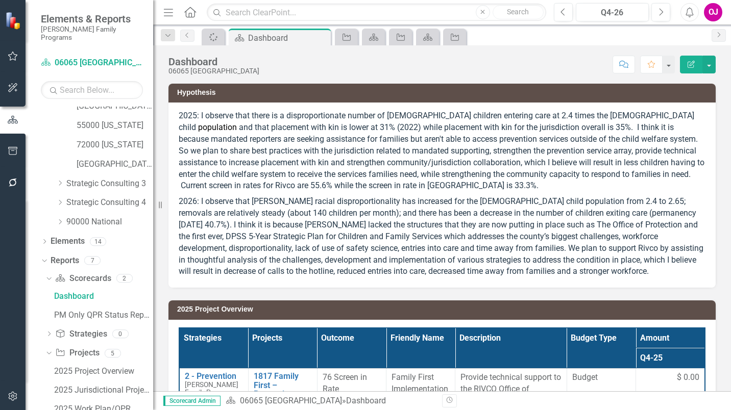
click at [0, 0] on icon at bounding box center [0, 0] width 0 height 0
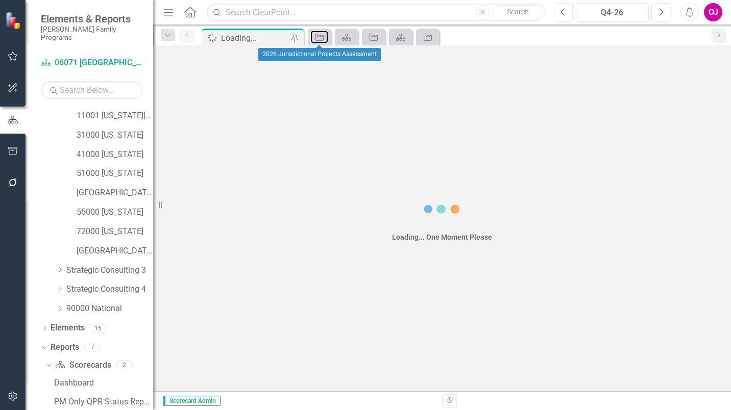
click at [322, 38] on icon "Project" at bounding box center [319, 37] width 10 height 8
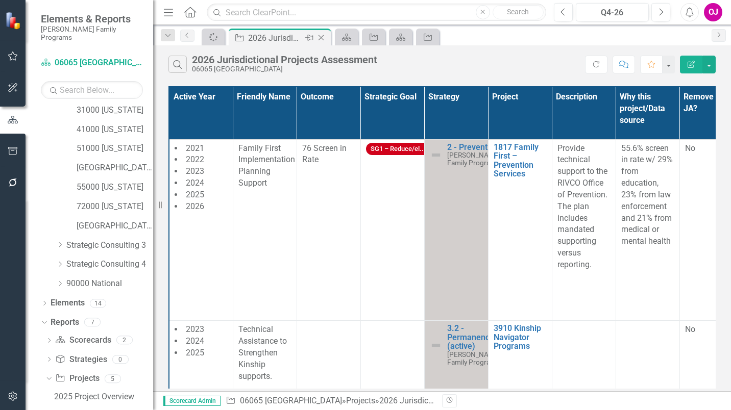
click at [322, 38] on icon at bounding box center [321, 38] width 6 height 6
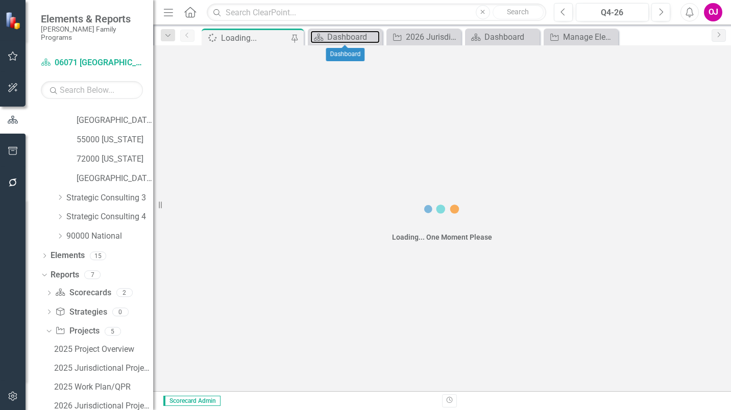
scroll to position [376, 0]
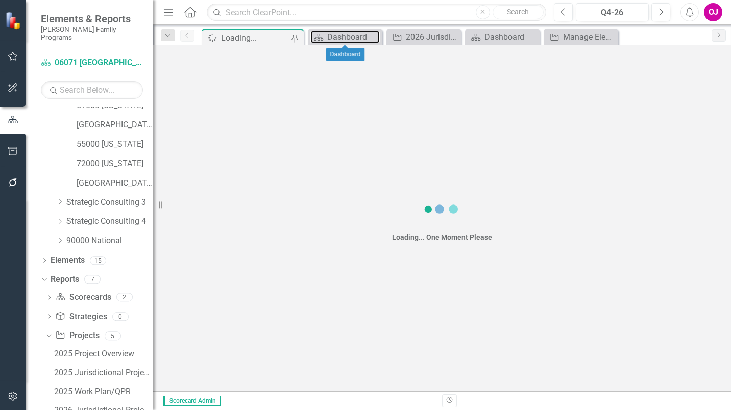
click at [322, 38] on icon at bounding box center [318, 37] width 9 height 7
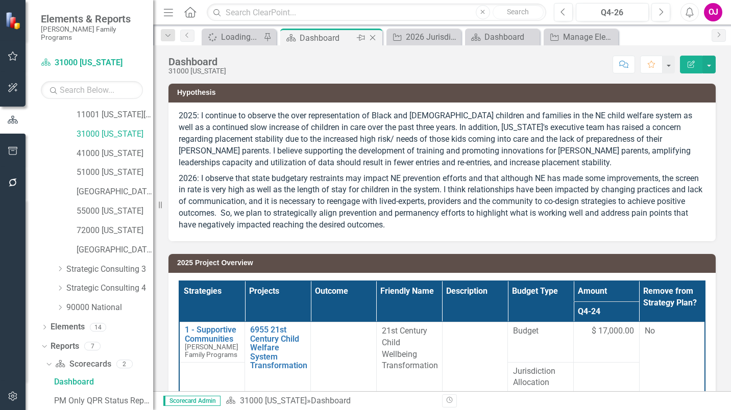
scroll to position [281, 0]
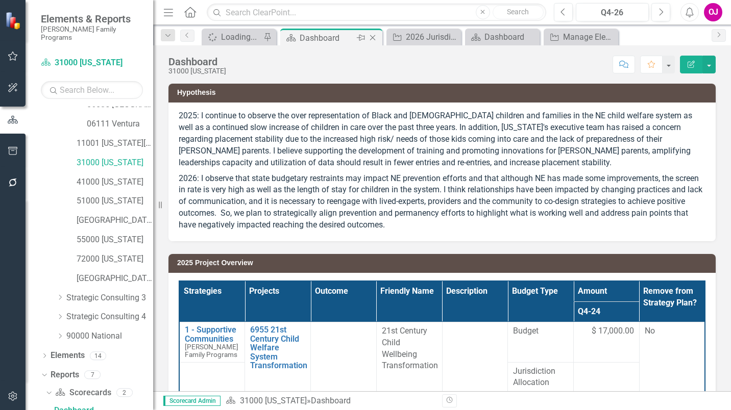
click at [376, 37] on icon "Close" at bounding box center [372, 38] width 10 height 8
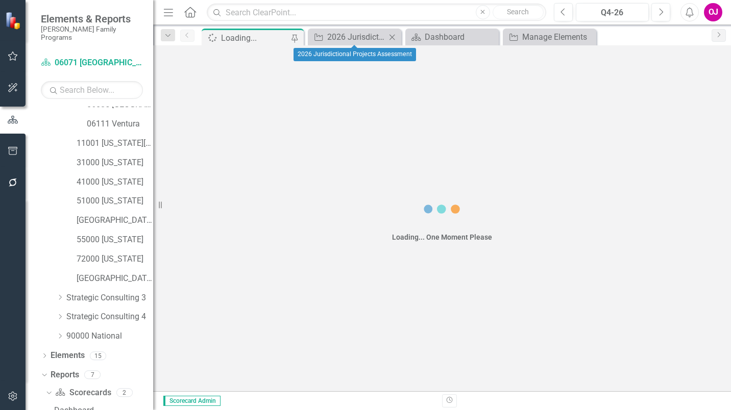
click at [392, 36] on icon at bounding box center [392, 37] width 6 height 6
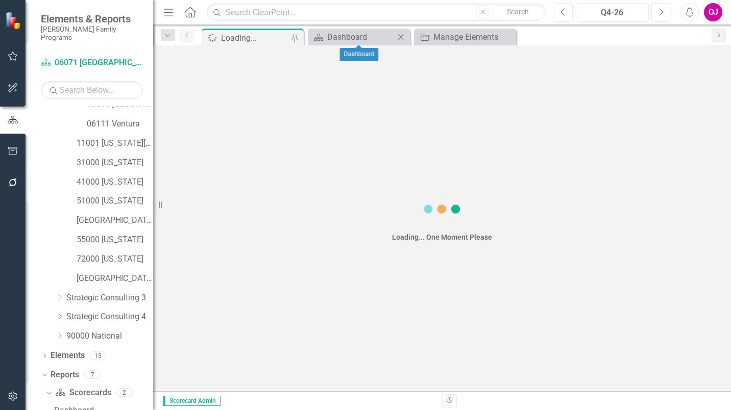
click at [401, 39] on icon "Close" at bounding box center [401, 37] width 10 height 8
click at [366, 40] on div "Manage Elements" at bounding box center [360, 37] width 67 height 13
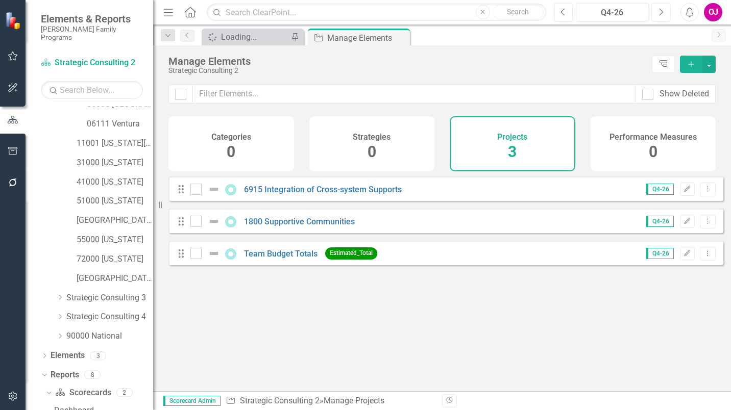
click at [0, 0] on icon "Close" at bounding box center [0, 0] width 0 height 0
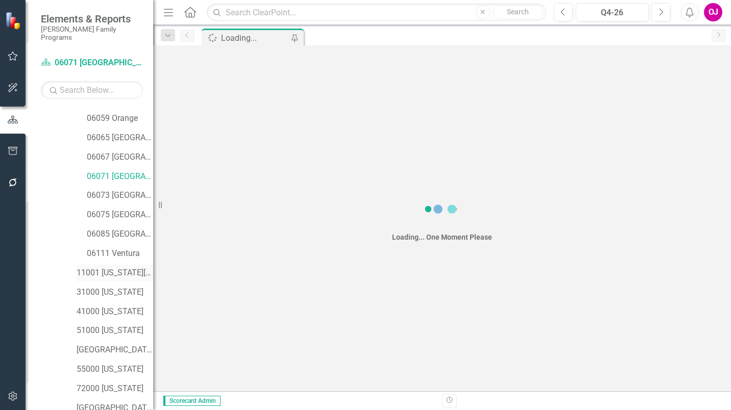
scroll to position [26, 0]
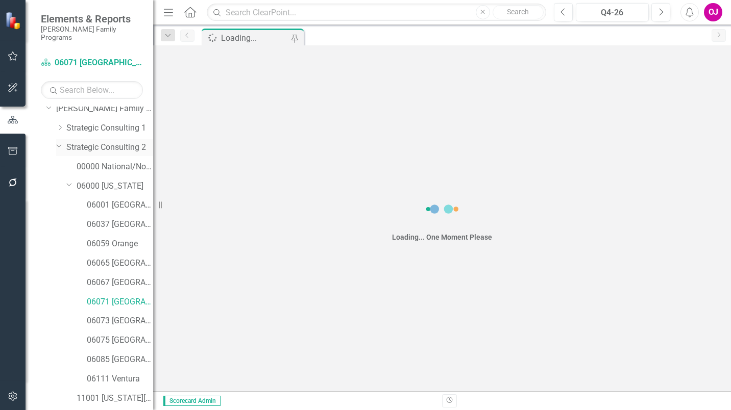
click at [118, 142] on link "Strategic Consulting 2" at bounding box center [109, 148] width 87 height 12
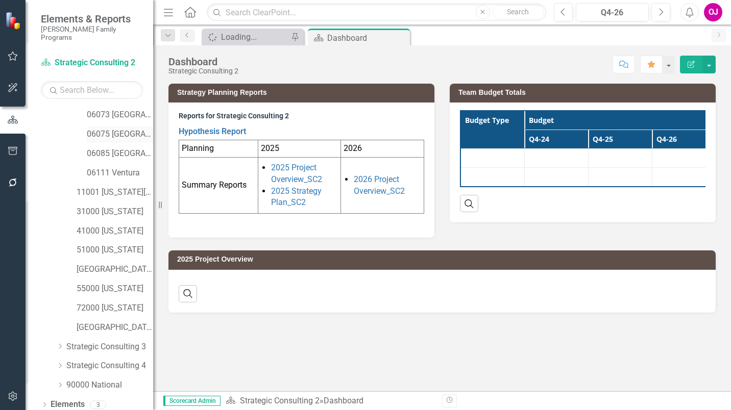
scroll to position [281, 0]
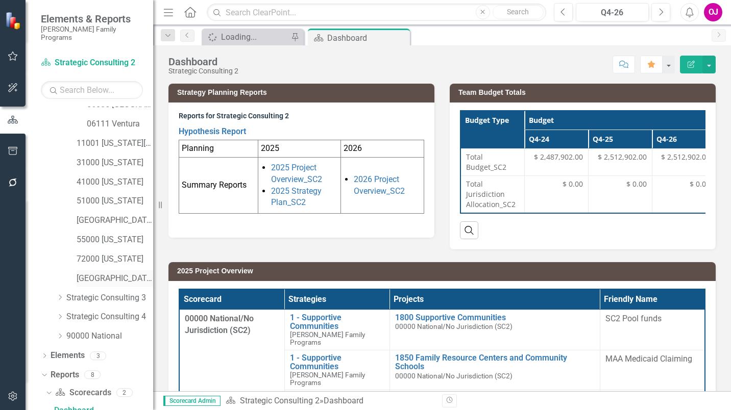
click at [115, 273] on link "[GEOGRAPHIC_DATA]" at bounding box center [115, 279] width 77 height 12
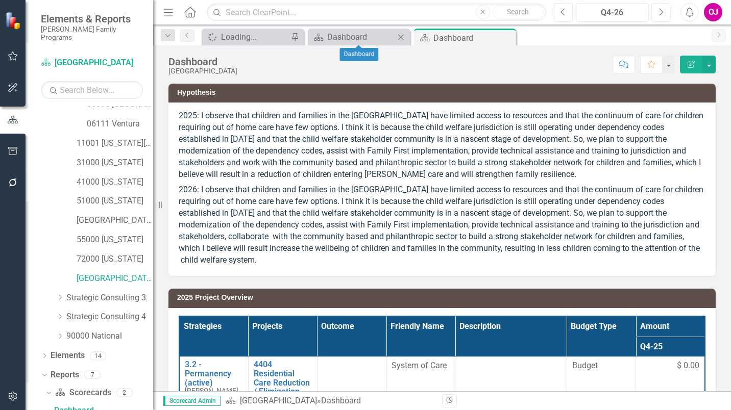
click at [402, 37] on icon "Close" at bounding box center [401, 37] width 10 height 8
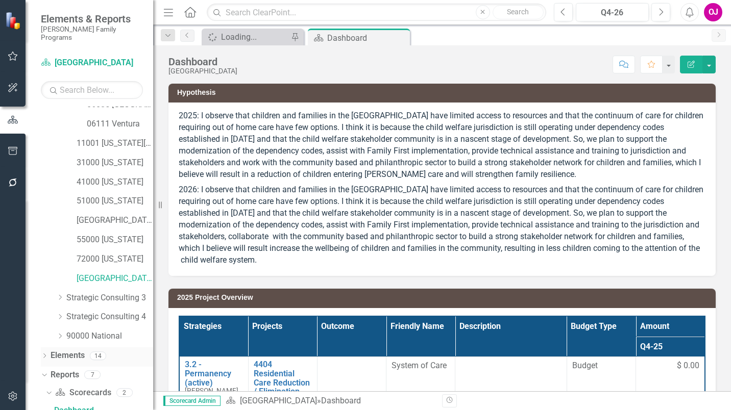
scroll to position [469, 0]
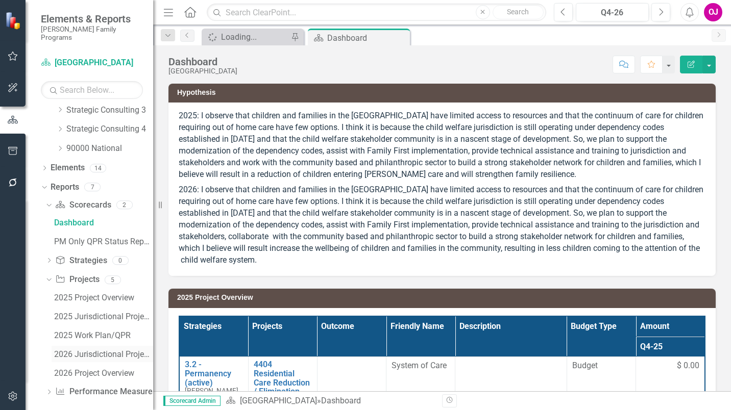
click at [95, 350] on div "2026 Jurisdictional Projects Assessment" at bounding box center [103, 354] width 99 height 9
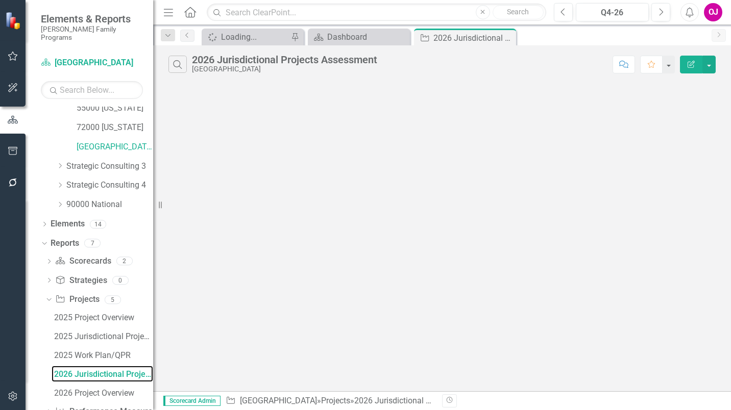
scroll to position [376, 0]
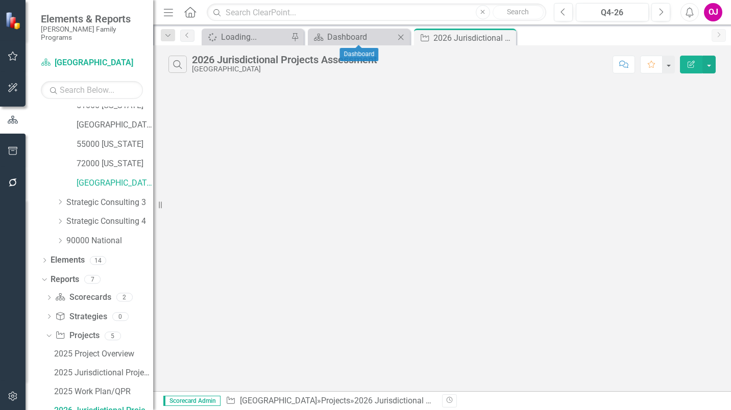
click at [404, 34] on icon "Close" at bounding box center [401, 37] width 10 height 8
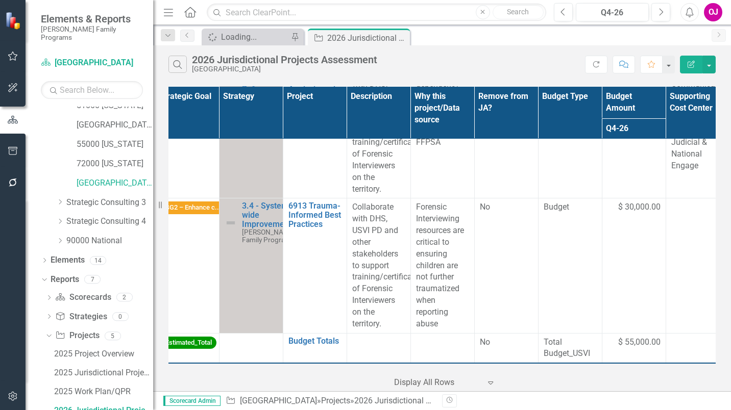
scroll to position [1375, 291]
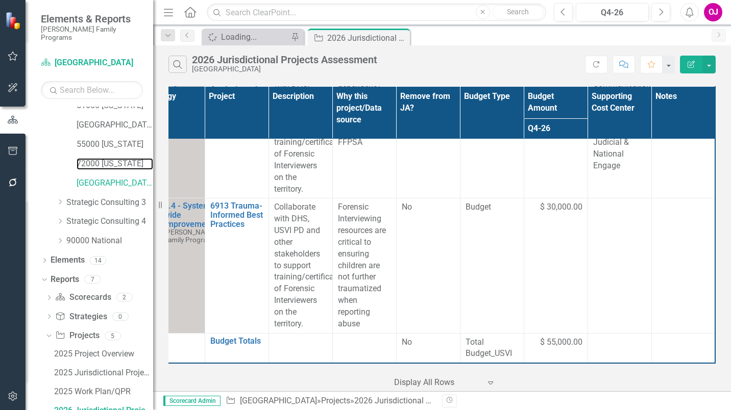
drag, startPoint x: 122, startPoint y: 151, endPoint x: 154, endPoint y: 121, distance: 43.4
click at [122, 158] on link "72000 [US_STATE]" at bounding box center [115, 164] width 77 height 12
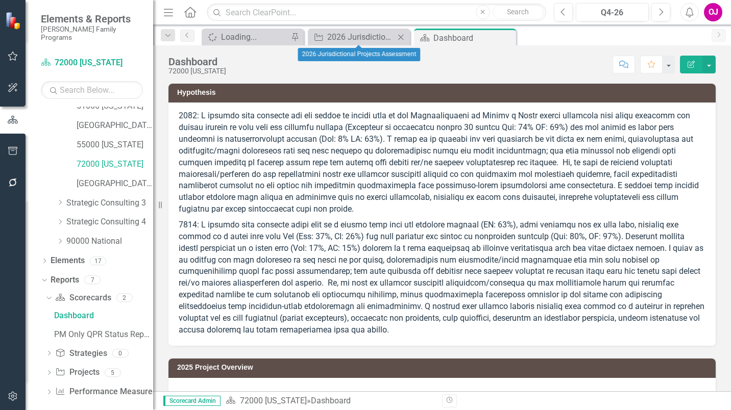
click at [402, 36] on icon at bounding box center [401, 37] width 6 height 6
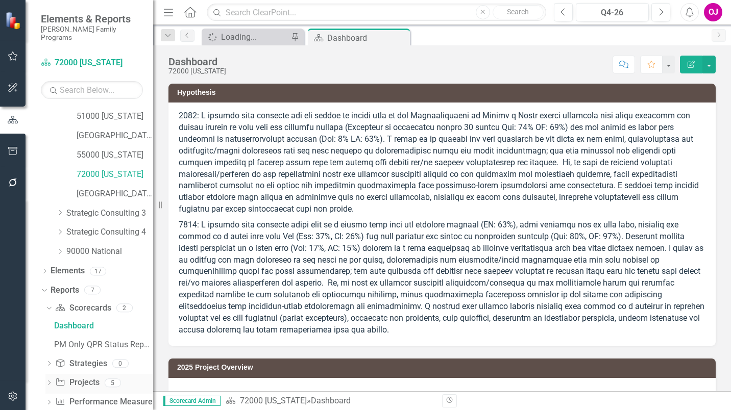
scroll to position [376, 0]
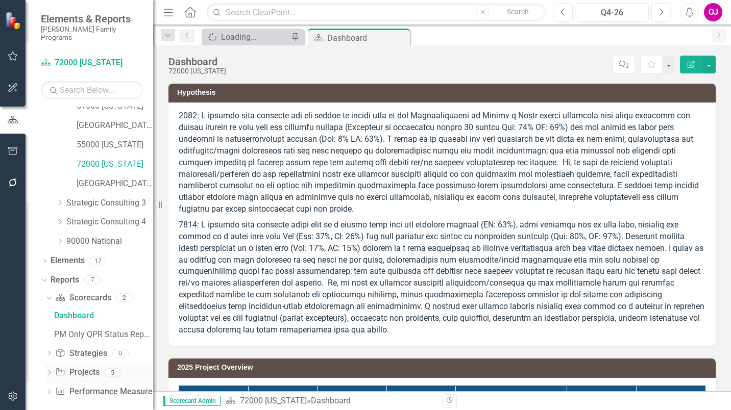
click at [53, 364] on div "Dropdown Project Projects 5" at bounding box center [99, 373] width 108 height 19
click at [48, 371] on icon "Dropdown" at bounding box center [48, 374] width 7 height 6
click at [109, 407] on div "2026 Jurisdictional Projects Assessment" at bounding box center [103, 411] width 99 height 9
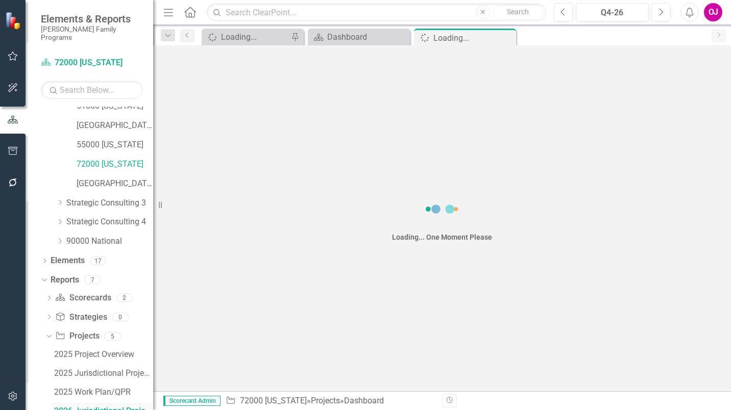
scroll to position [376, 0]
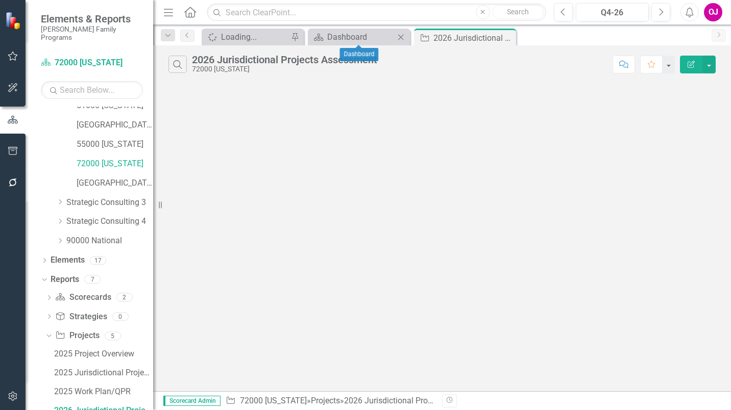
click at [403, 38] on icon "Close" at bounding box center [401, 37] width 10 height 8
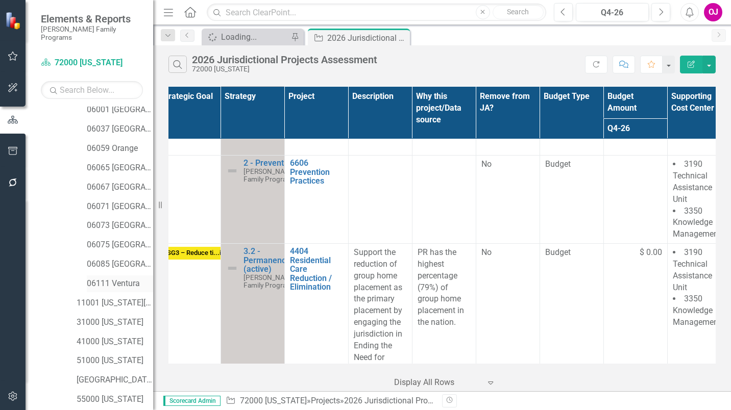
scroll to position [70, 0]
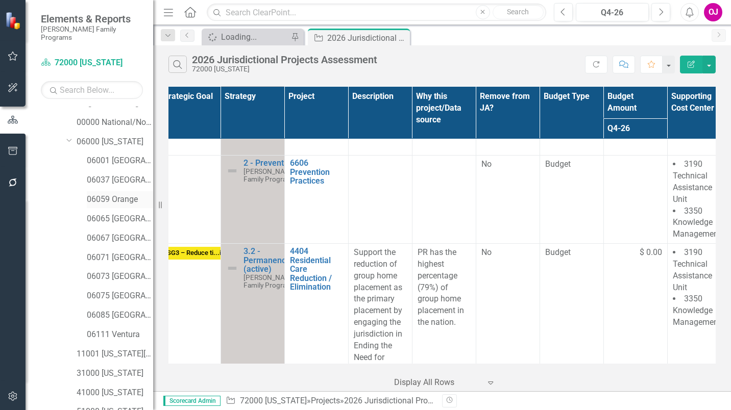
click at [100, 194] on link "06059 Orange" at bounding box center [120, 200] width 66 height 12
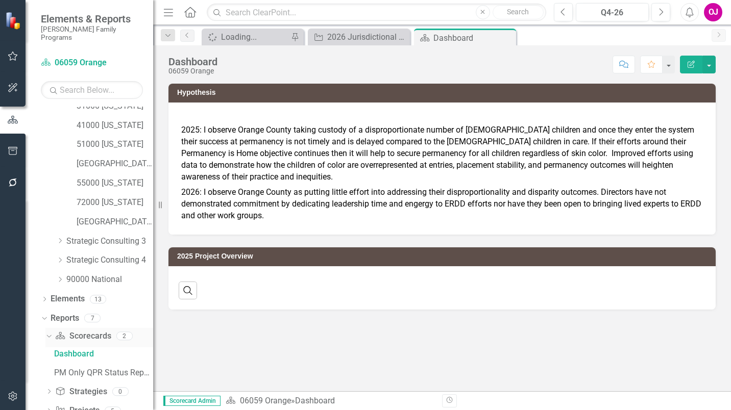
scroll to position [376, 0]
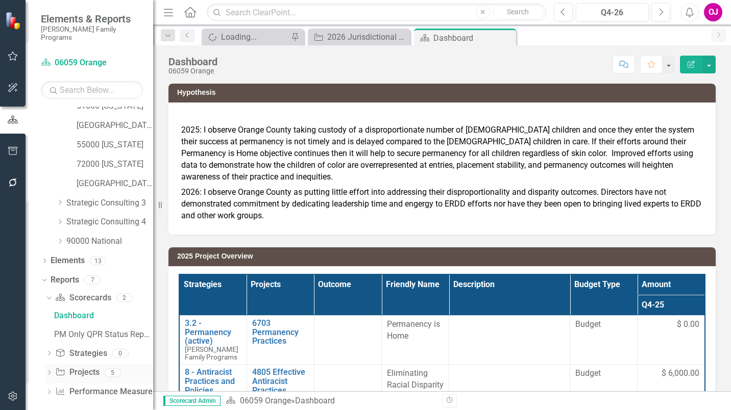
click at [50, 370] on div "Dropdown" at bounding box center [48, 374] width 7 height 9
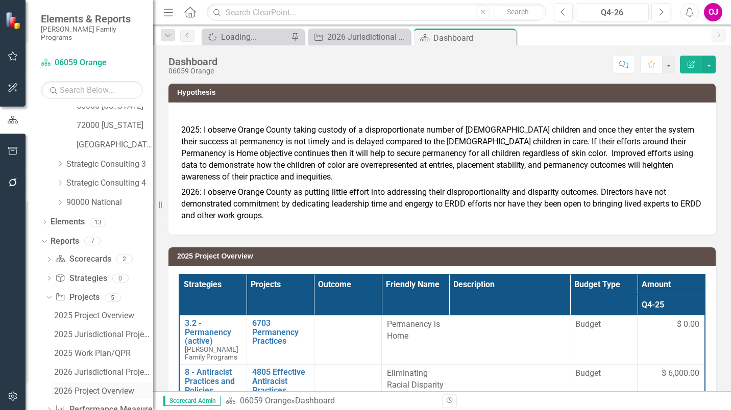
scroll to position [432, 0]
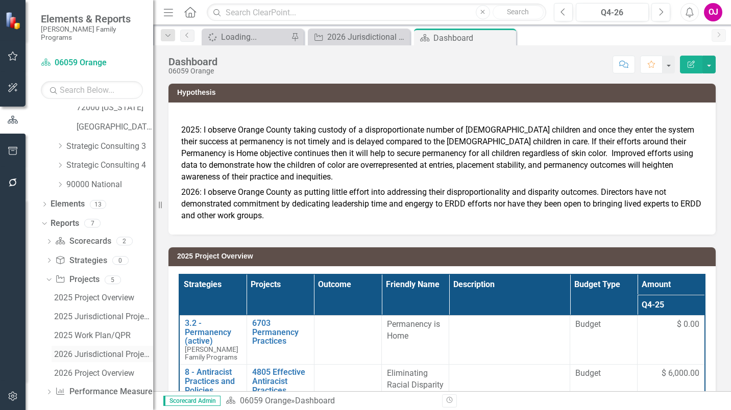
click at [110, 350] on div "2026 Jurisdictional Projects Assessment" at bounding box center [103, 354] width 99 height 9
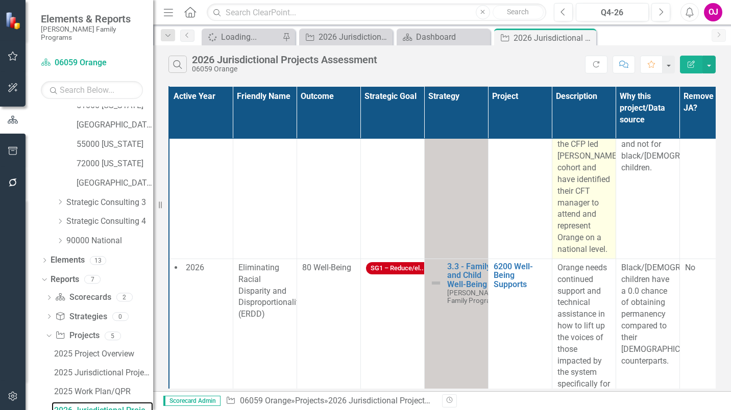
scroll to position [475, 0]
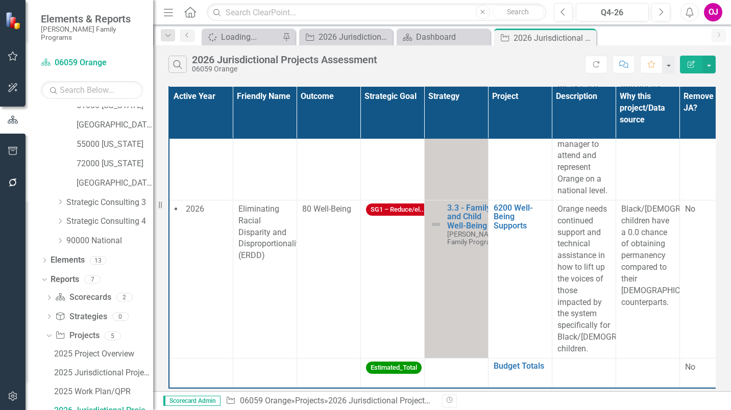
drag, startPoint x: 496, startPoint y: 393, endPoint x: 555, endPoint y: 398, distance: 59.9
click at [560, 396] on div "Scorecard Admin Project 06059 Orange » Projects » 2026 Jurisdictional Projects …" at bounding box center [442, 400] width 578 height 19
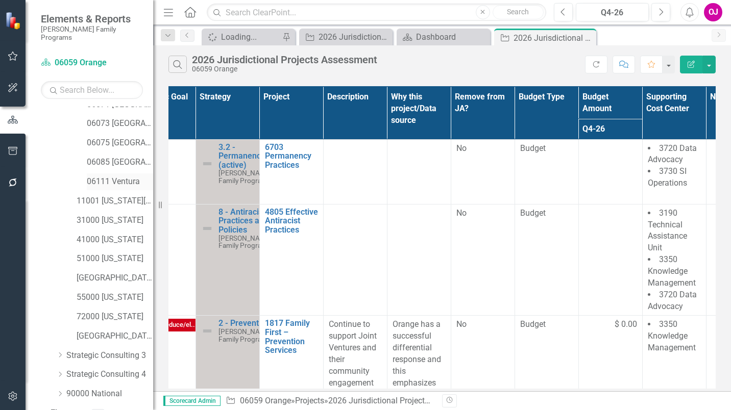
scroll to position [172, 0]
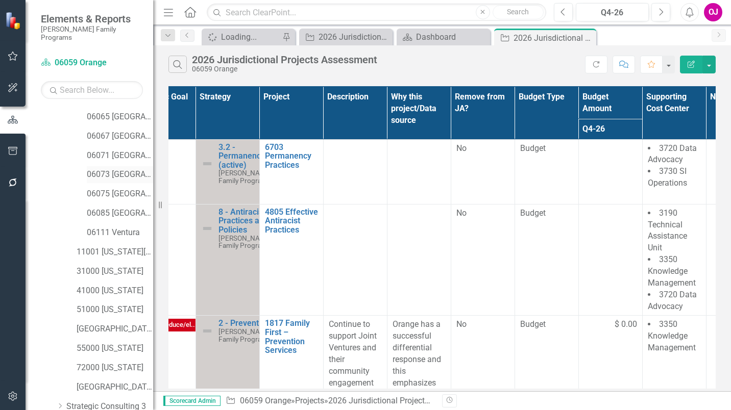
click at [127, 169] on link "06073 [GEOGRAPHIC_DATA]" at bounding box center [120, 175] width 66 height 12
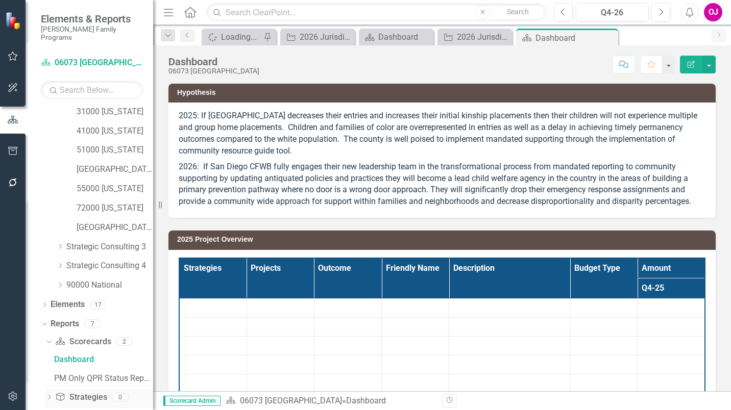
scroll to position [376, 0]
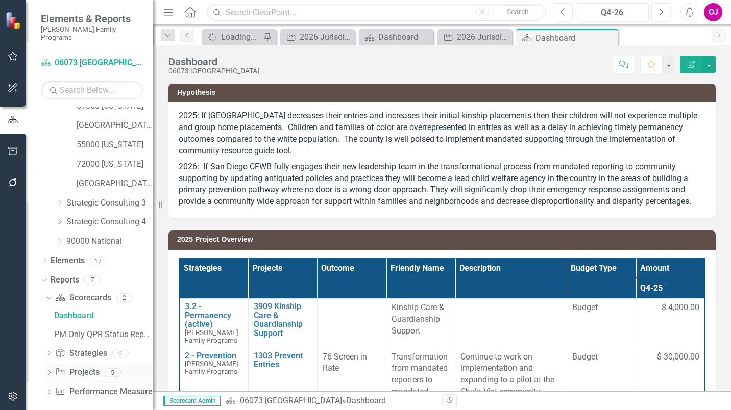
click at [52, 371] on icon "Dropdown" at bounding box center [48, 374] width 7 height 6
click at [76, 407] on div "2026 Jurisdictional Projects Assessment" at bounding box center [103, 411] width 99 height 9
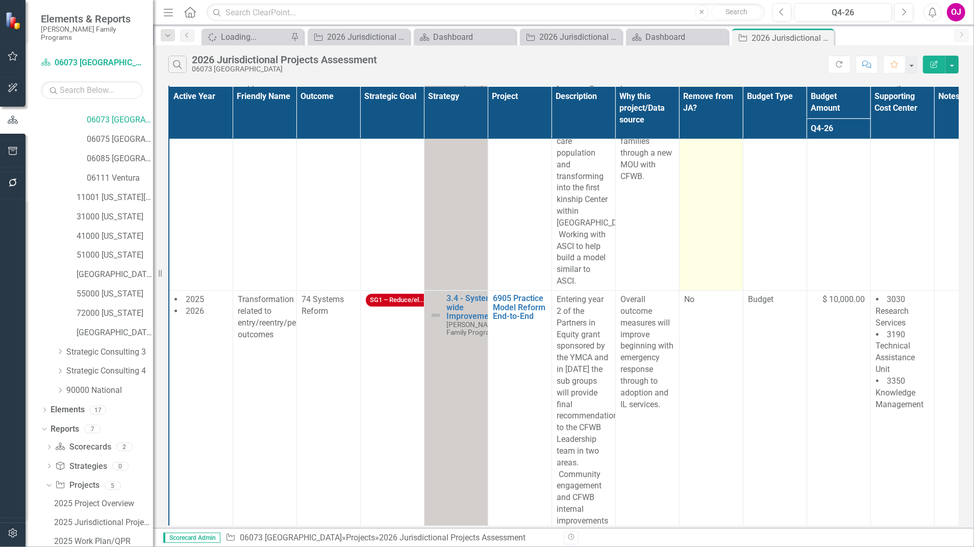
scroll to position [333, 0]
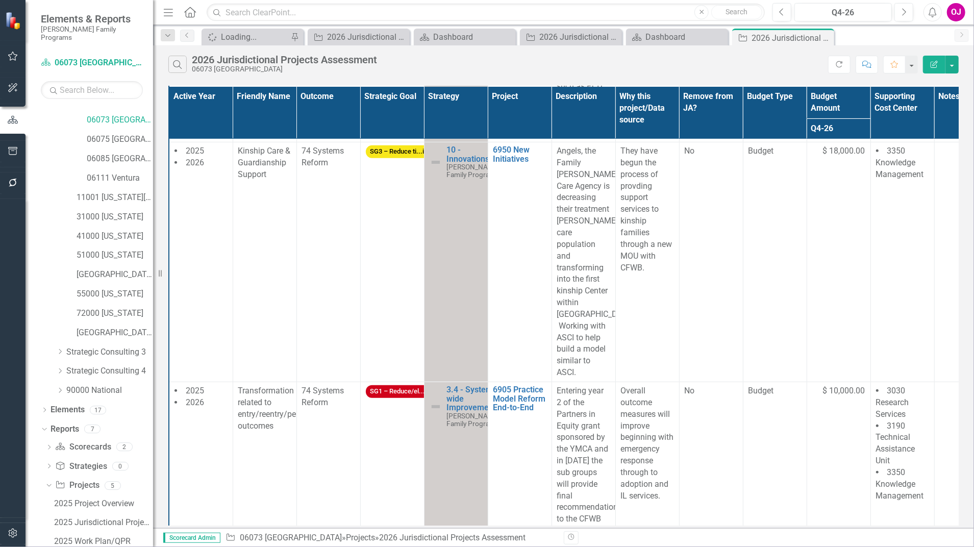
click at [517, 107] on th "Project" at bounding box center [520, 112] width 64 height 53
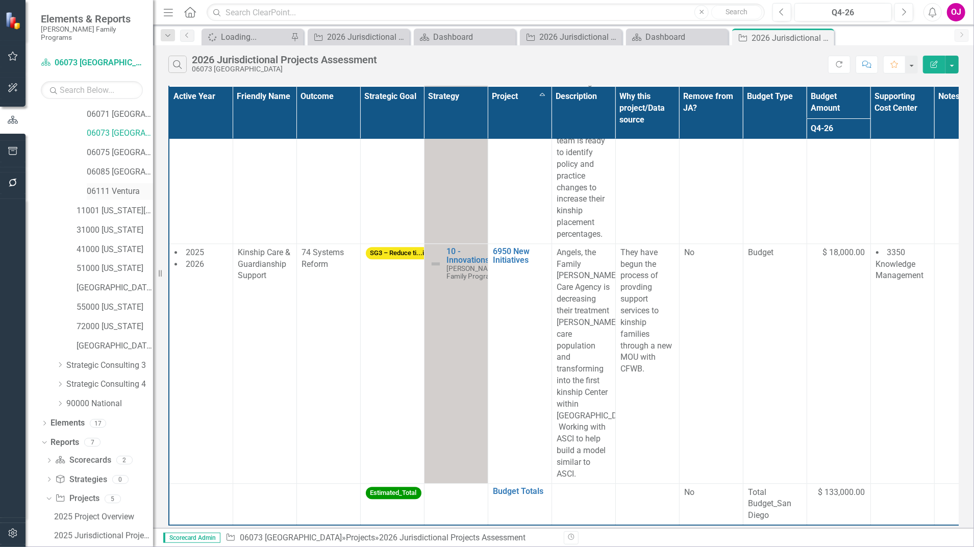
scroll to position [295, 0]
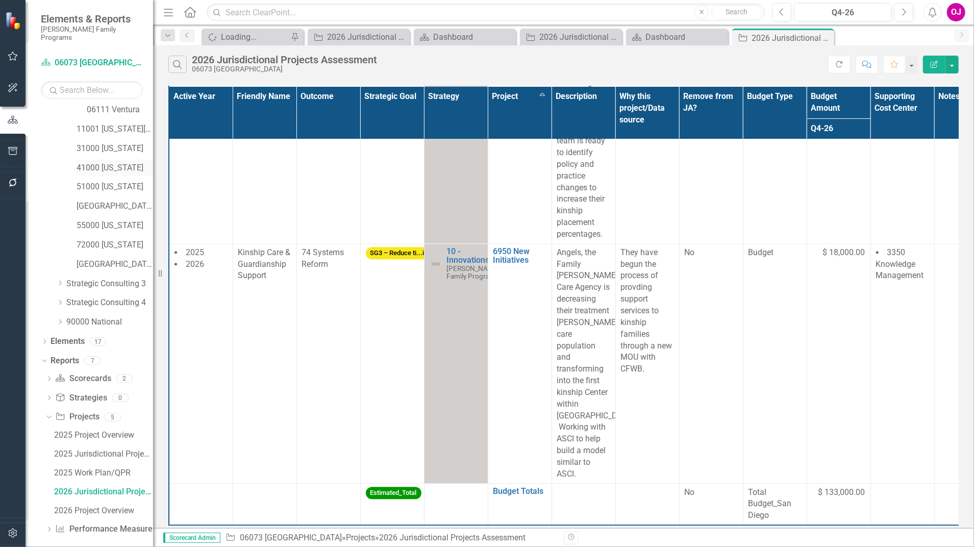
click at [119, 162] on link "41000 [US_STATE]" at bounding box center [115, 168] width 77 height 12
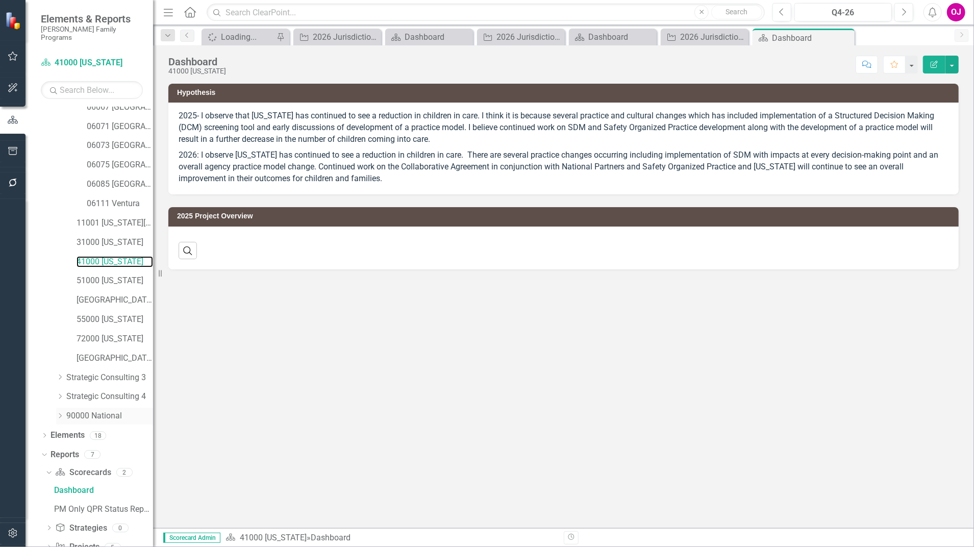
scroll to position [238, 0]
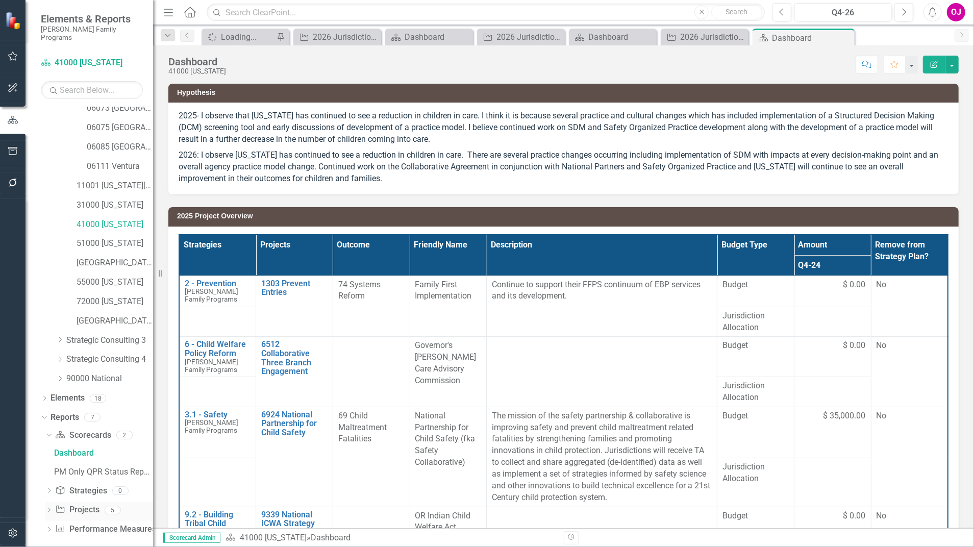
click at [54, 410] on div "Dropdown Project Projects 5" at bounding box center [99, 511] width 108 height 19
click at [49, 410] on icon "Dropdown" at bounding box center [48, 511] width 7 height 6
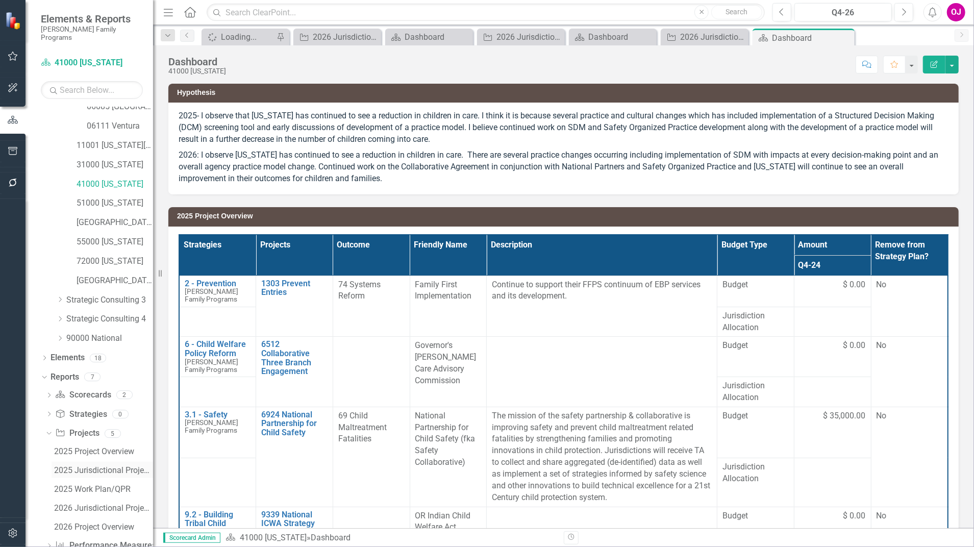
scroll to position [295, 0]
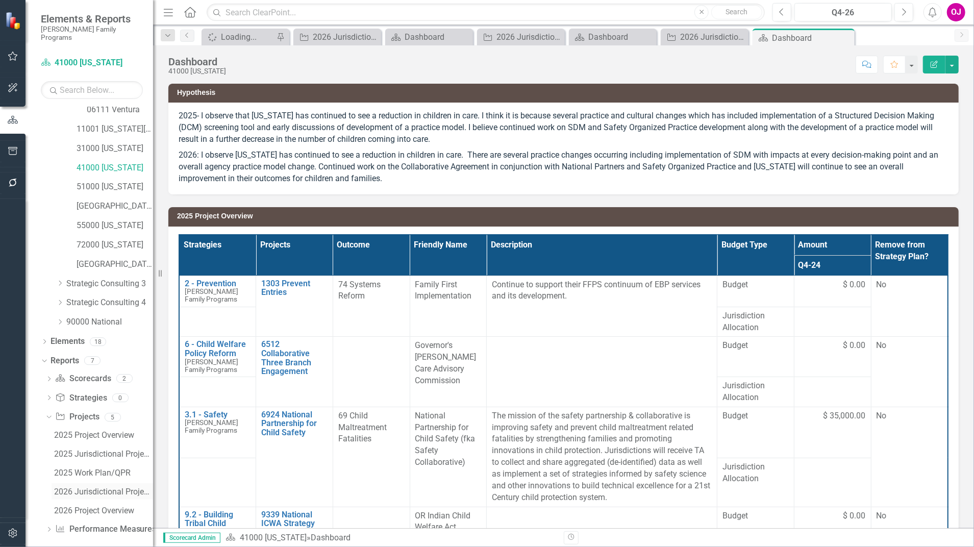
click at [107, 410] on div "2026 Jurisdictional Projects Assessment" at bounding box center [103, 491] width 99 height 9
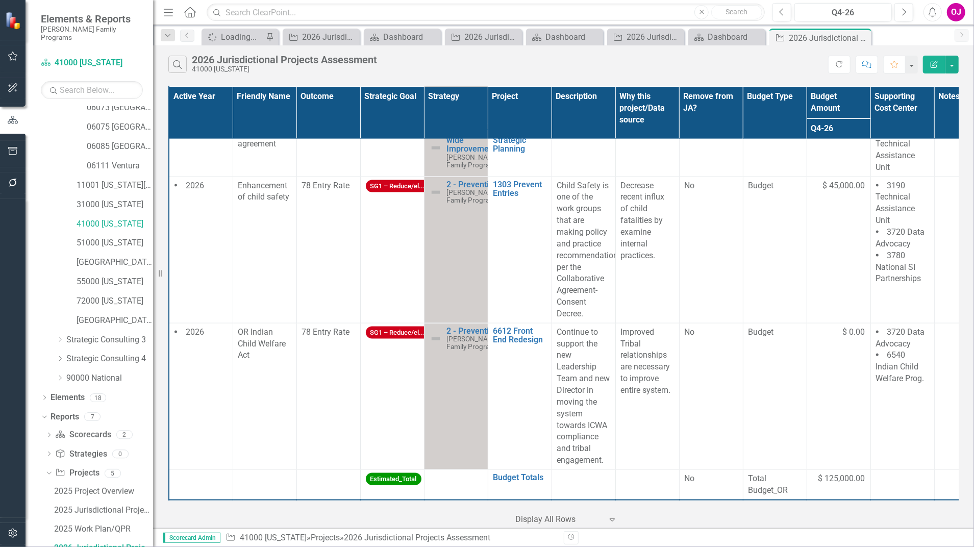
scroll to position [103, 0]
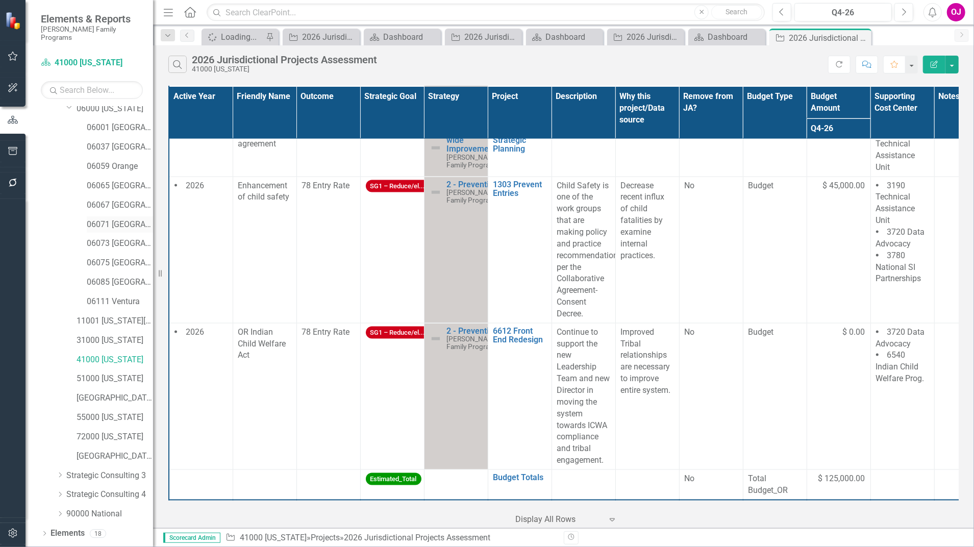
click at [118, 219] on link "06071 [GEOGRAPHIC_DATA]" at bounding box center [120, 225] width 66 height 12
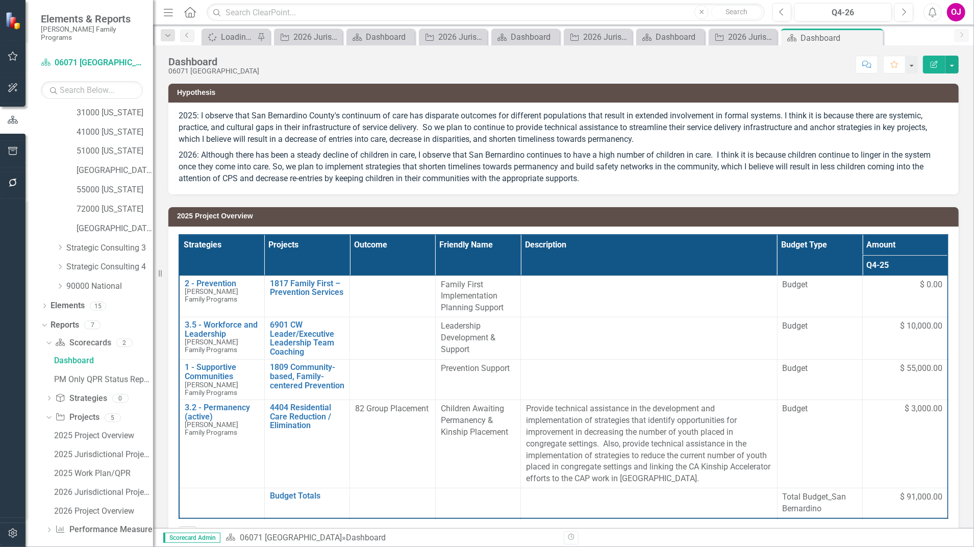
scroll to position [331, 0]
click at [80, 410] on div "2026 Jurisdictional Projects Assessment" at bounding box center [103, 491] width 99 height 9
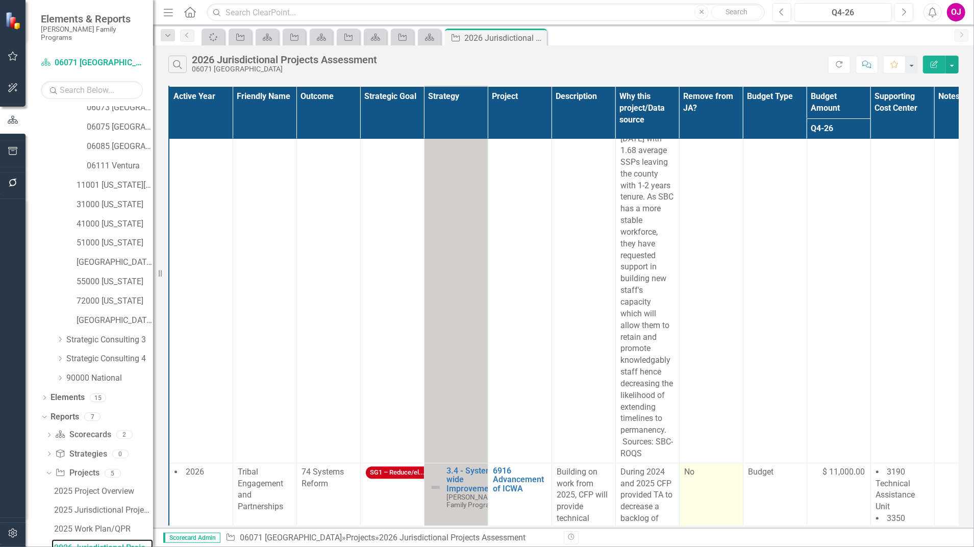
scroll to position [1834, 0]
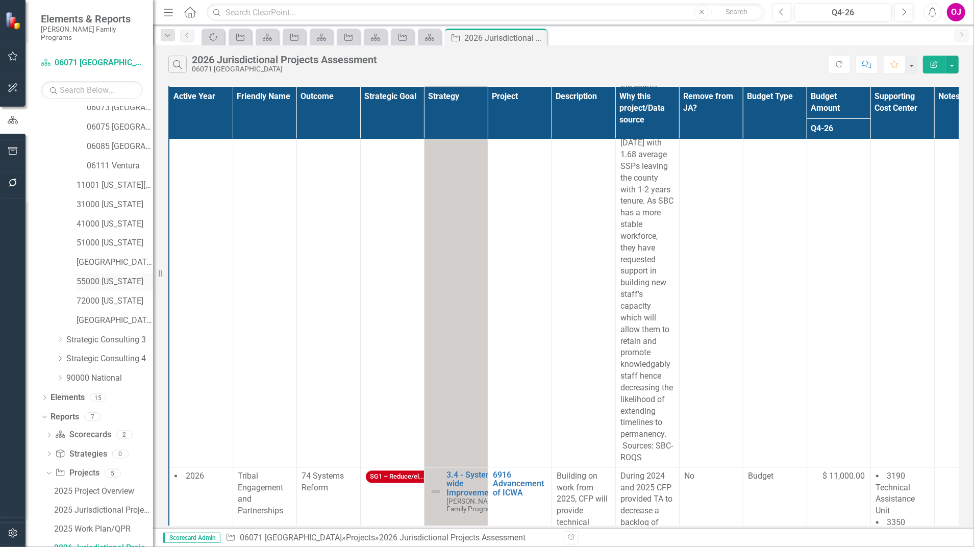
drag, startPoint x: 116, startPoint y: 269, endPoint x: 127, endPoint y: 271, distance: 10.8
click at [116, 276] on link "55000 [US_STATE]" at bounding box center [115, 282] width 77 height 12
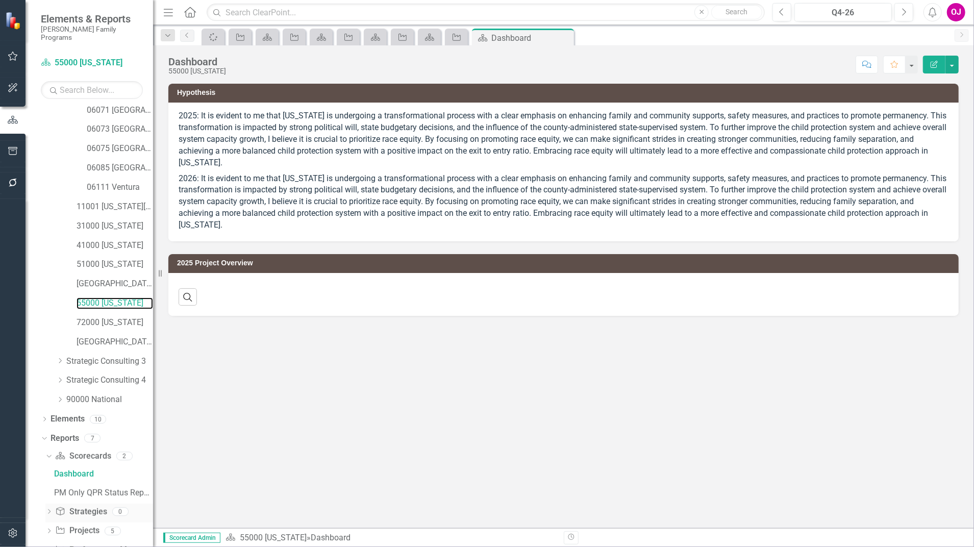
scroll to position [238, 0]
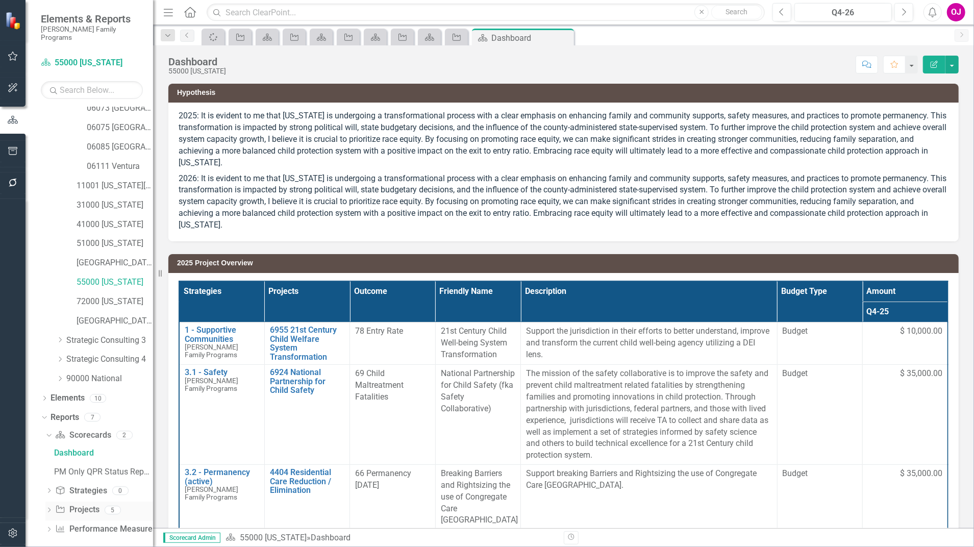
click at [49, 410] on icon "Dropdown" at bounding box center [48, 511] width 7 height 6
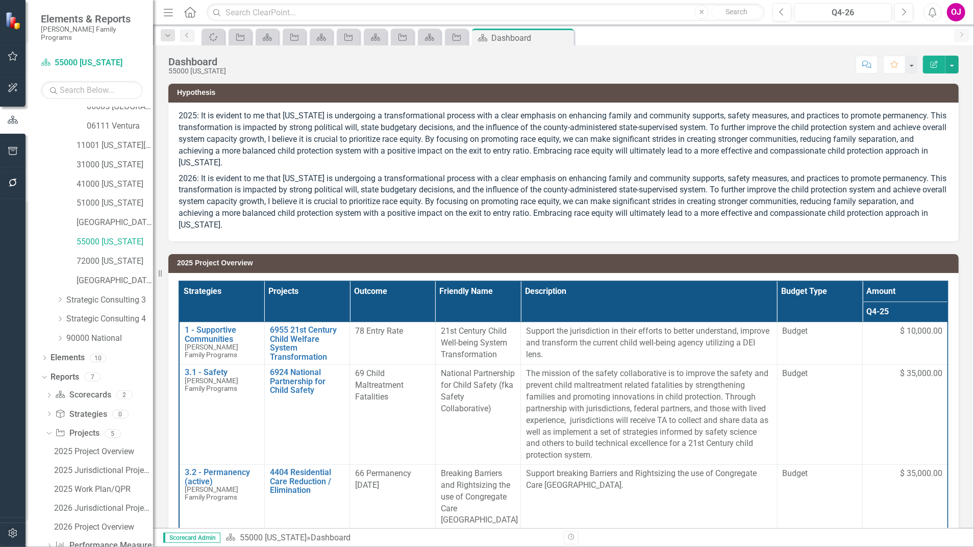
scroll to position [295, 0]
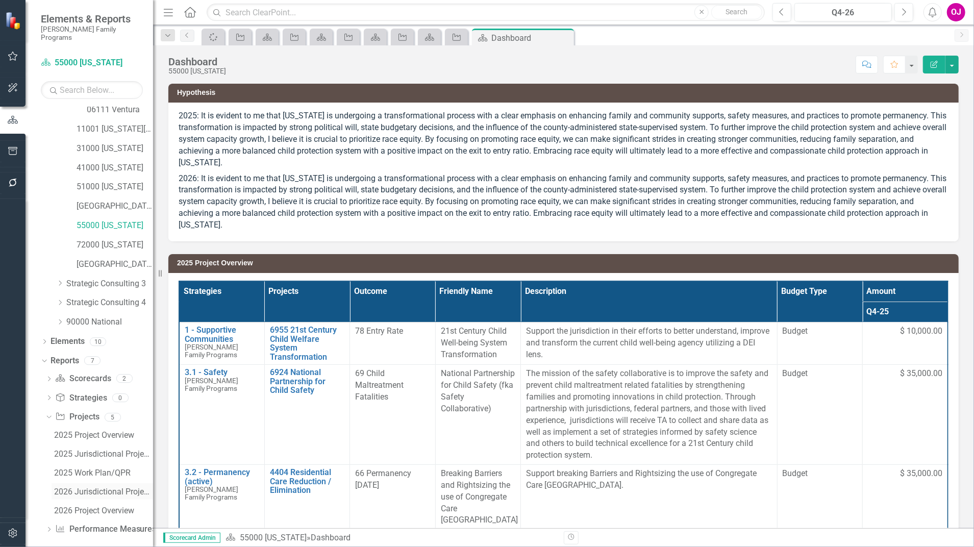
click at [124, 410] on div "2026 Jurisdictional Projects Assessment" at bounding box center [103, 491] width 99 height 9
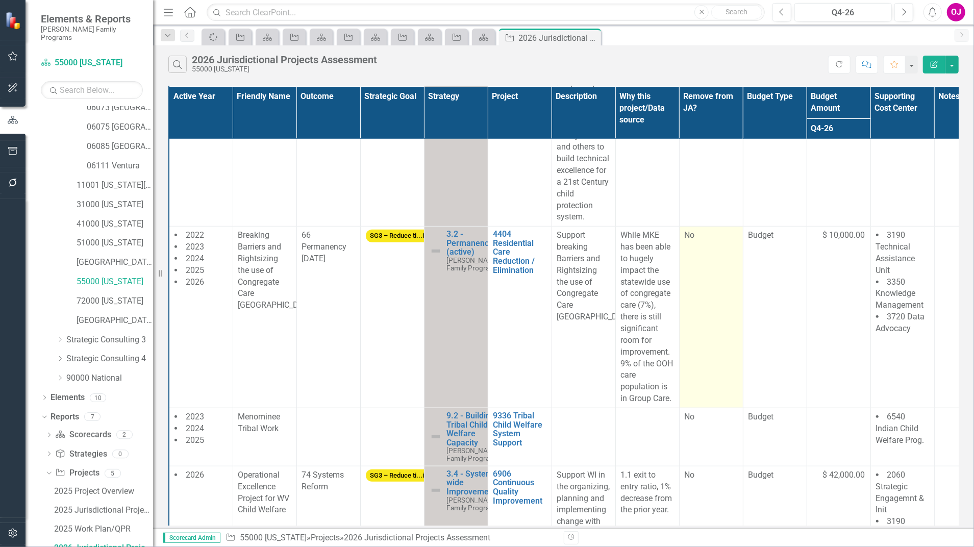
scroll to position [204, 0]
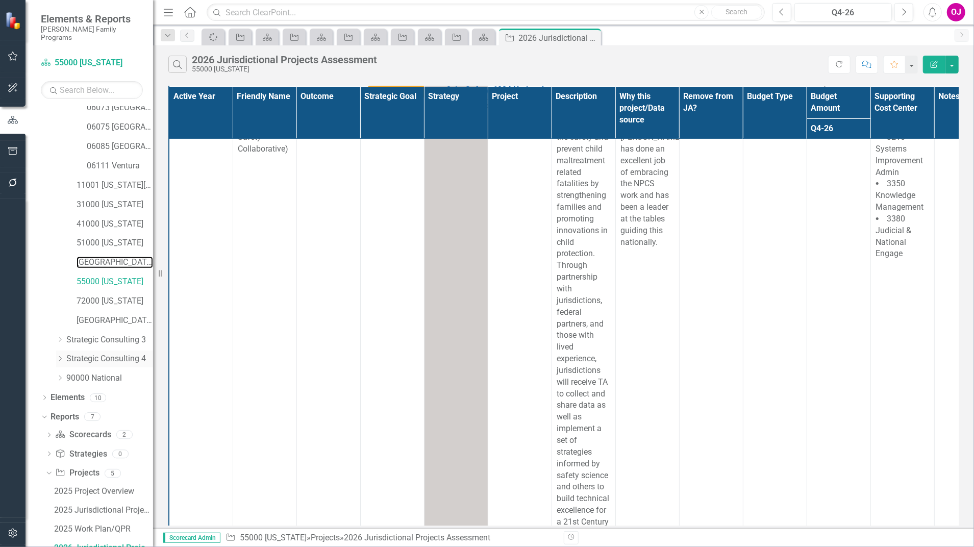
drag, startPoint x: 120, startPoint y: 253, endPoint x: 89, endPoint y: 353, distance: 104.8
click at [120, 257] on link "[GEOGRAPHIC_DATA][US_STATE]" at bounding box center [115, 263] width 77 height 12
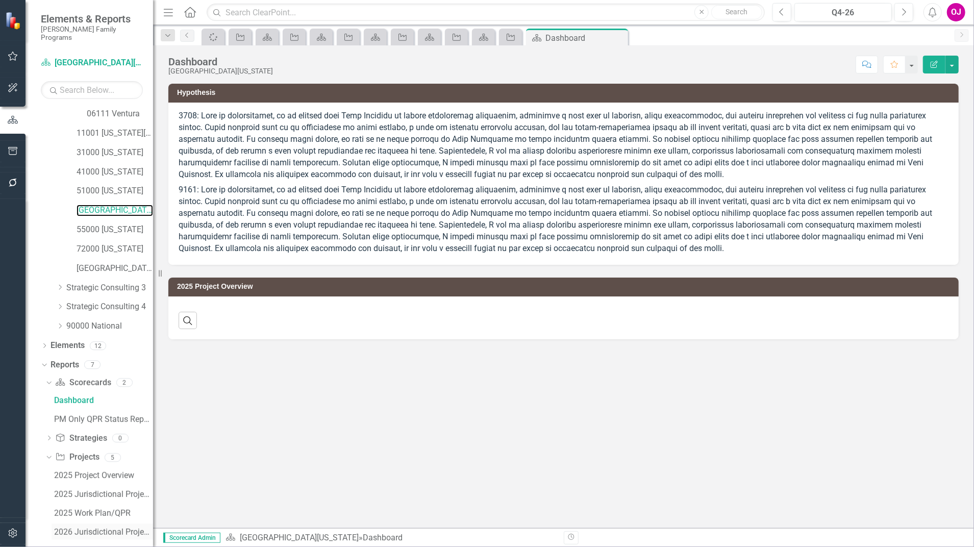
scroll to position [331, 0]
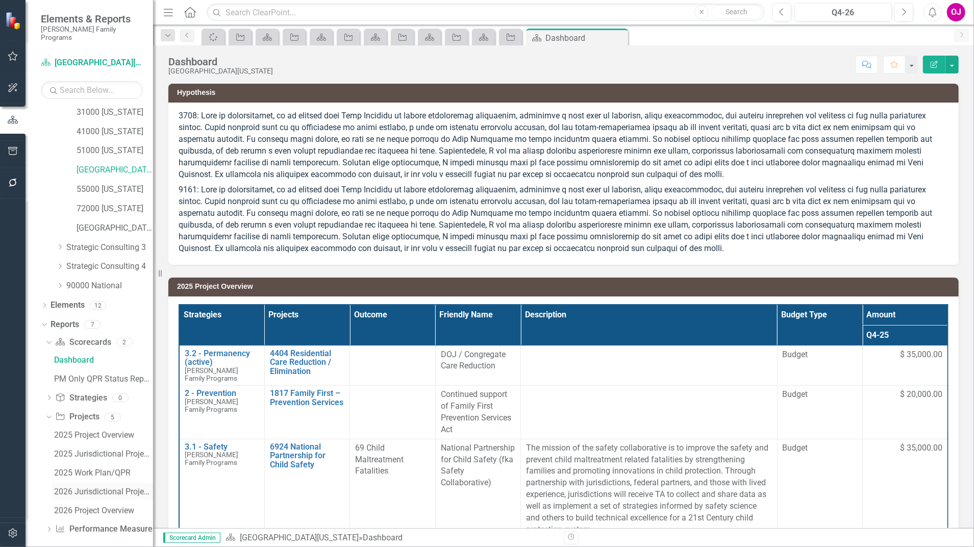
click at [110, 410] on div "2026 Jurisdictional Projects Assessment" at bounding box center [103, 491] width 99 height 9
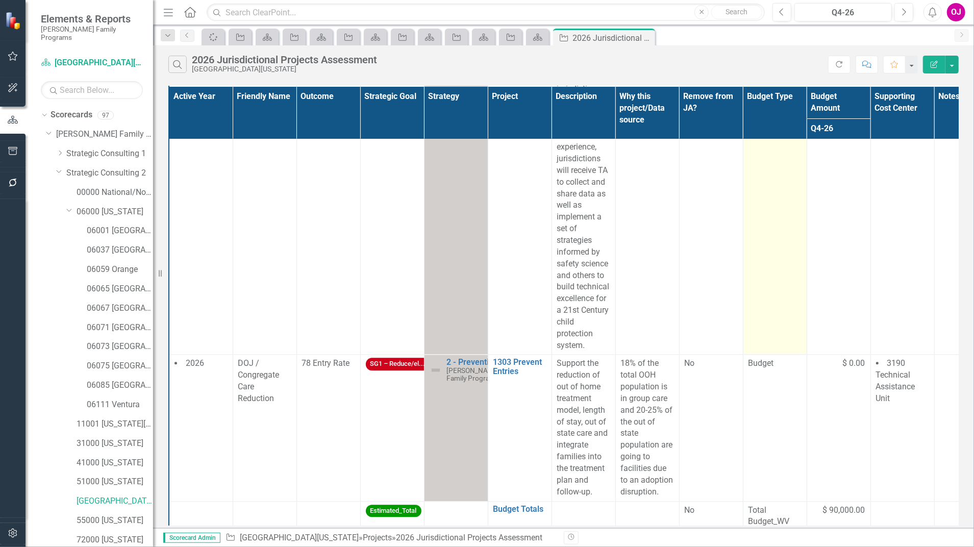
scroll to position [1495, 0]
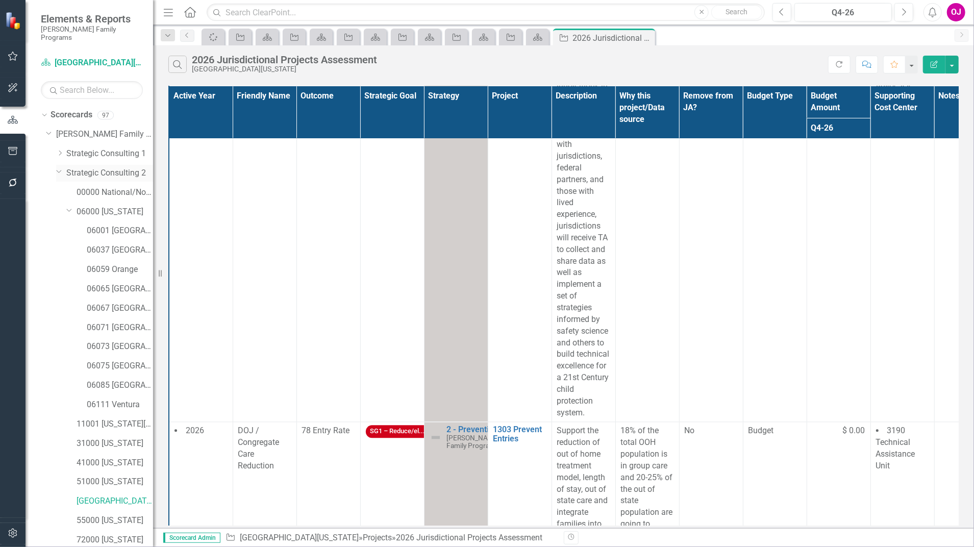
click at [103, 167] on link "Strategic Consulting 2" at bounding box center [109, 173] width 87 height 12
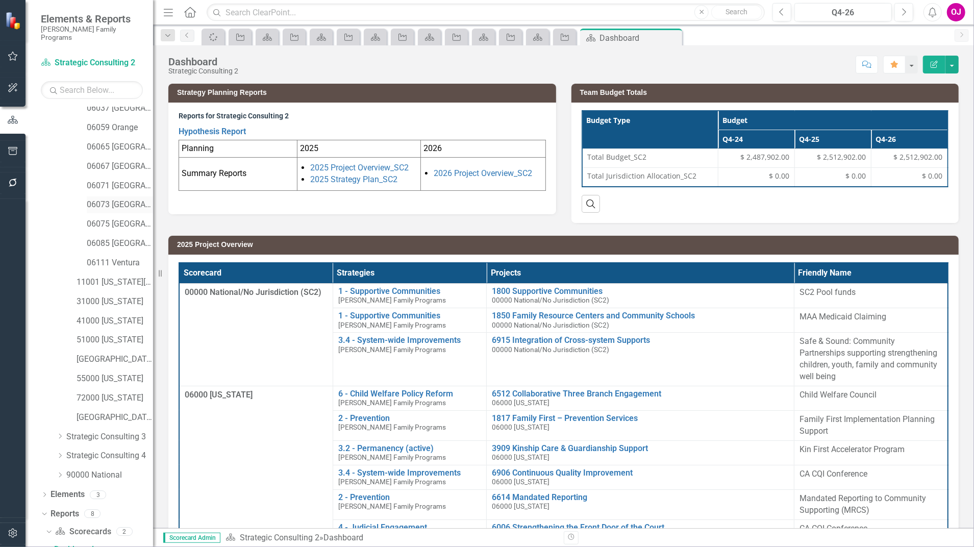
scroll to position [144, 0]
